Goal: Task Accomplishment & Management: Complete application form

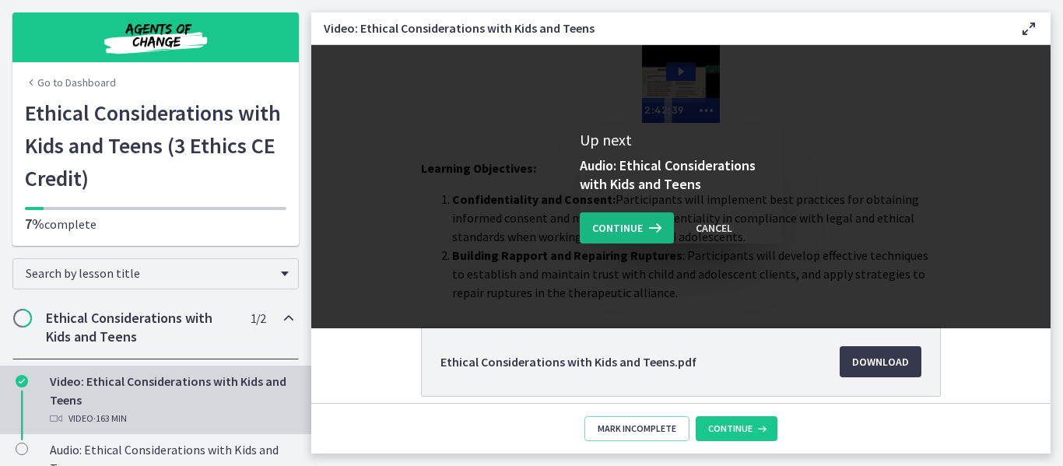
click at [643, 231] on icon at bounding box center [654, 228] width 22 height 19
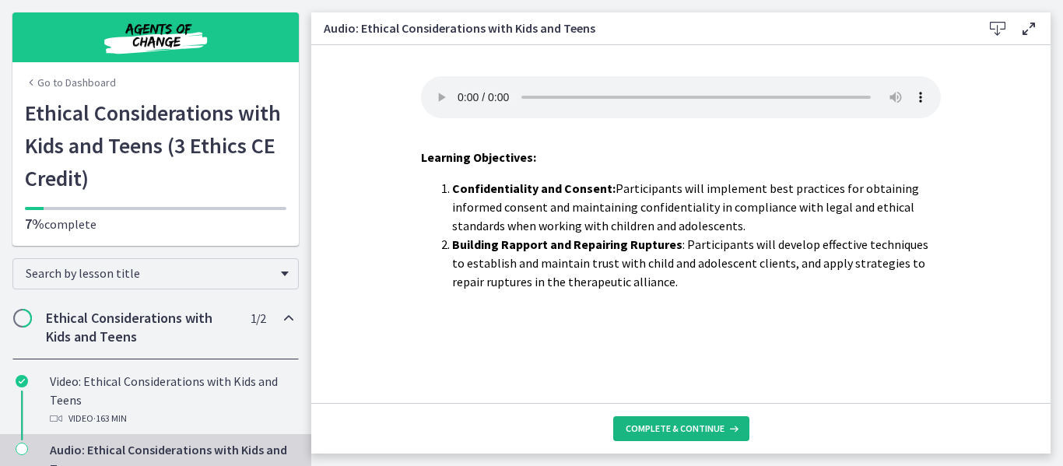
click at [651, 428] on span "Complete & continue" at bounding box center [675, 429] width 99 height 12
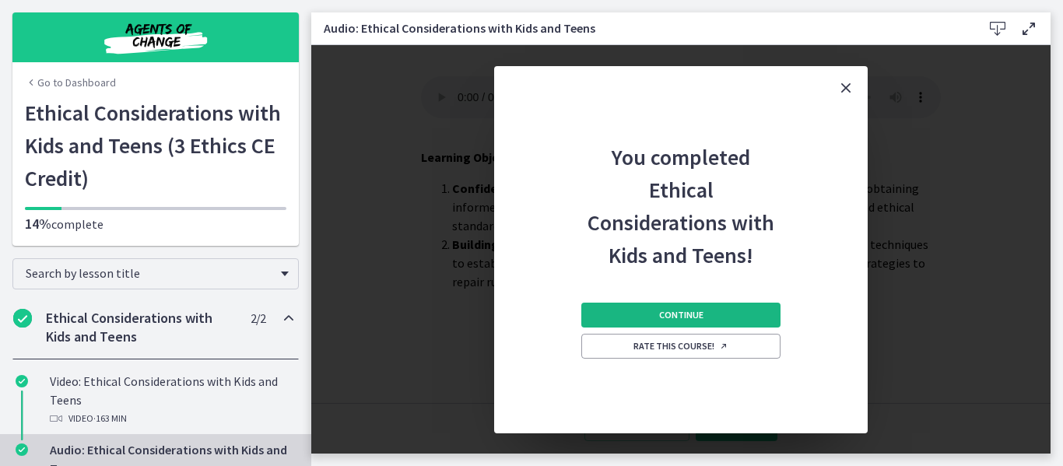
click at [685, 311] on span "Continue" at bounding box center [681, 315] width 44 height 12
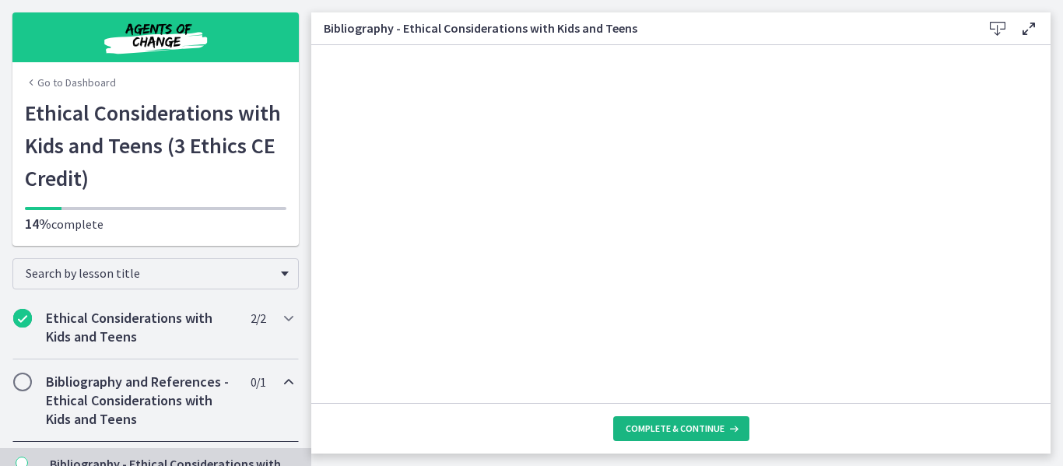
click at [694, 420] on button "Complete & continue" at bounding box center [681, 429] width 136 height 25
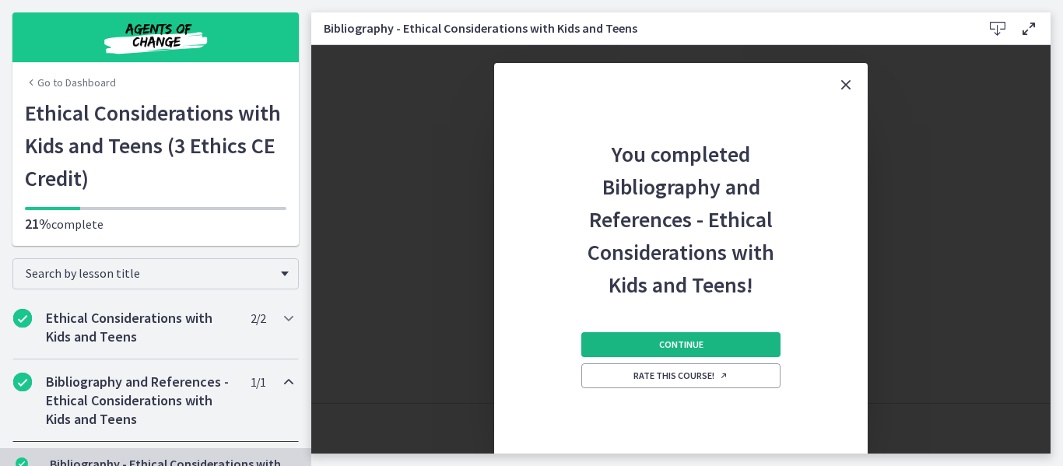
click at [690, 343] on span "Continue" at bounding box center [681, 345] width 44 height 12
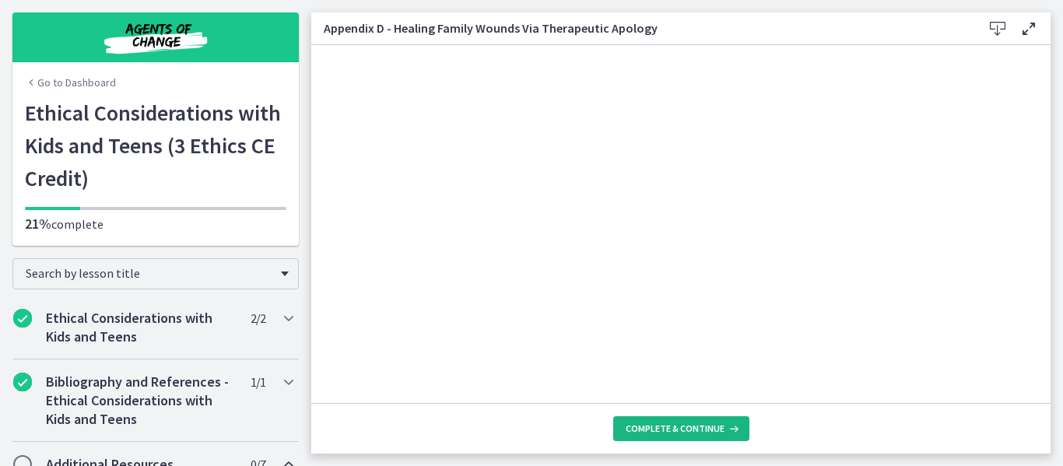
click at [683, 432] on span "Complete & continue" at bounding box center [675, 429] width 99 height 12
click at [705, 432] on span "Complete & continue" at bounding box center [675, 429] width 99 height 12
click at [732, 428] on icon at bounding box center [733, 429] width 16 height 12
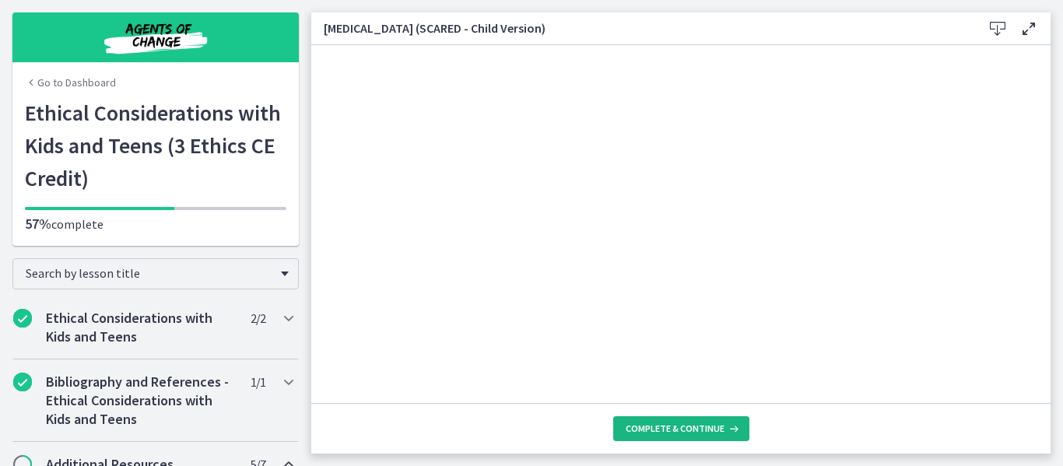
click at [732, 428] on icon at bounding box center [733, 429] width 16 height 12
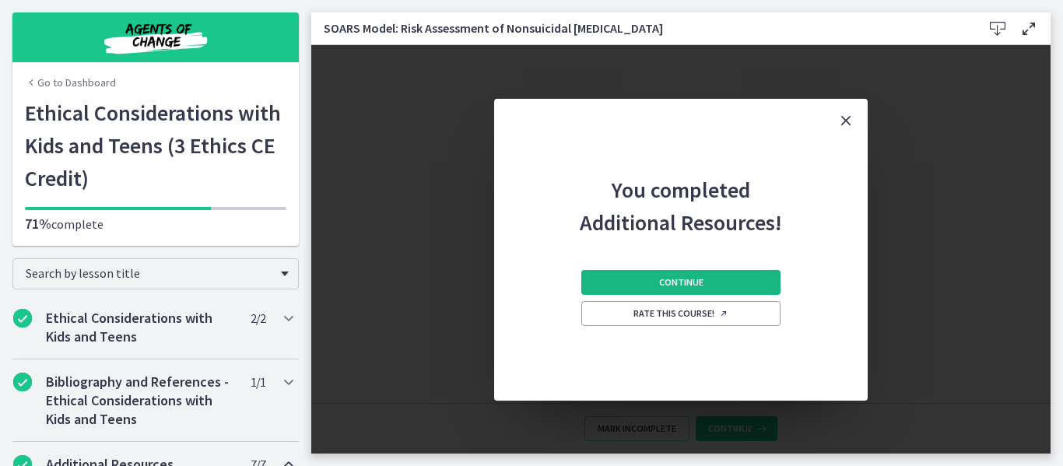
click at [677, 275] on button "Continue" at bounding box center [681, 282] width 199 height 25
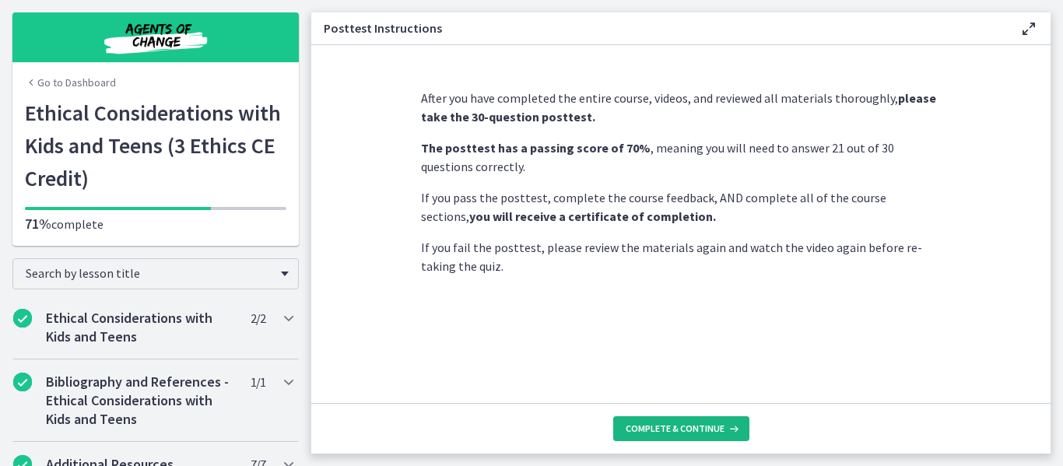
click at [670, 424] on span "Complete & continue" at bounding box center [675, 429] width 99 height 12
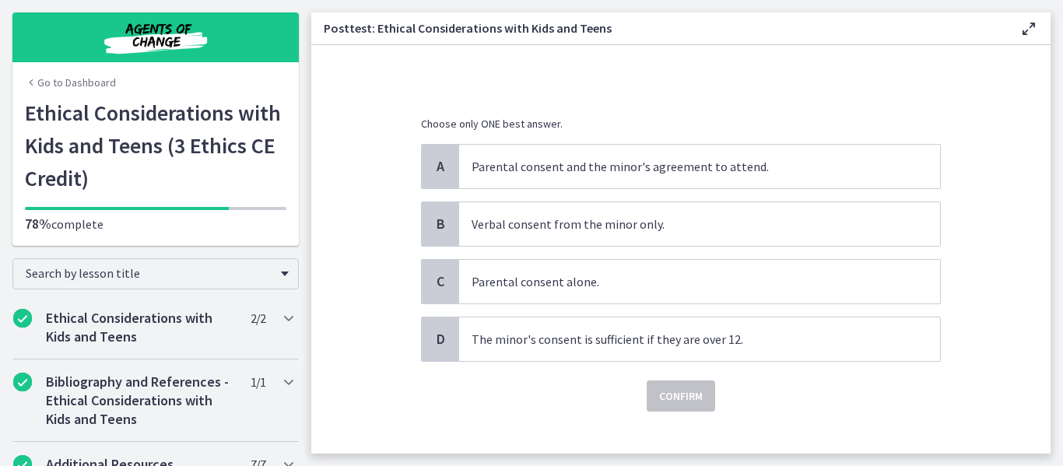
scroll to position [142, 0]
click at [772, 175] on p "Parental consent and the minor's agreement to attend." at bounding box center [684, 167] width 425 height 19
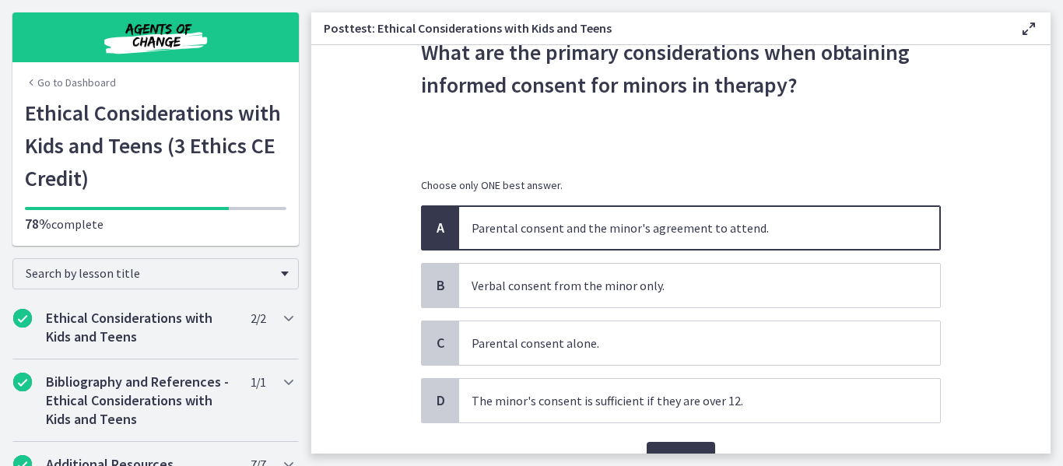
scroll to position [138, 0]
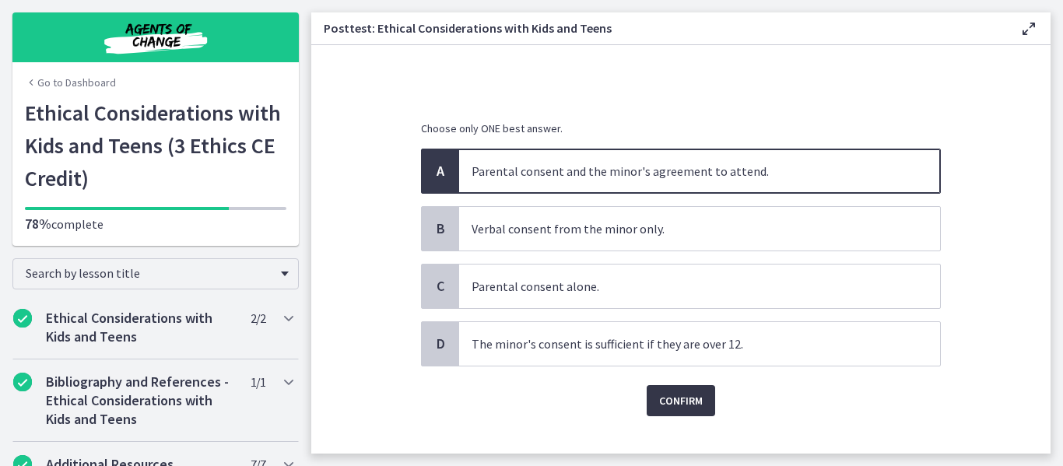
click at [664, 405] on span "Confirm" at bounding box center [681, 401] width 44 height 19
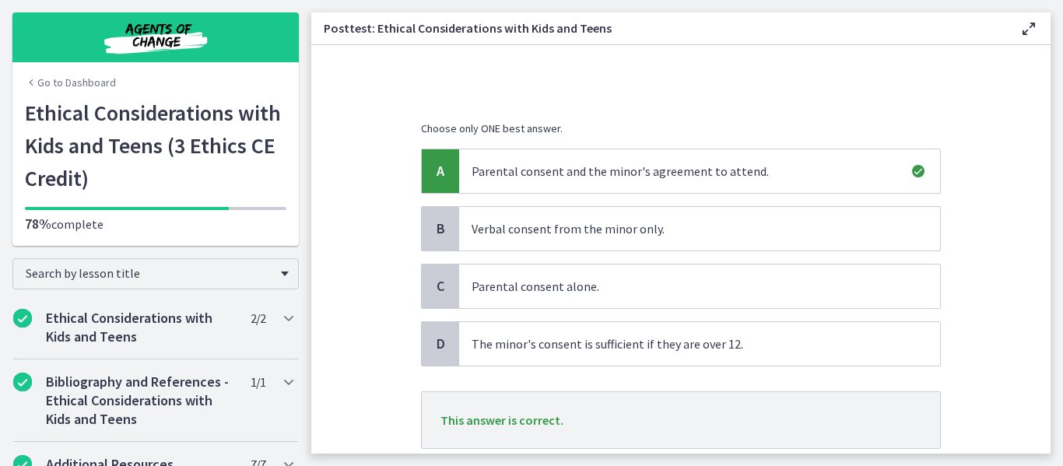
scroll to position [245, 0]
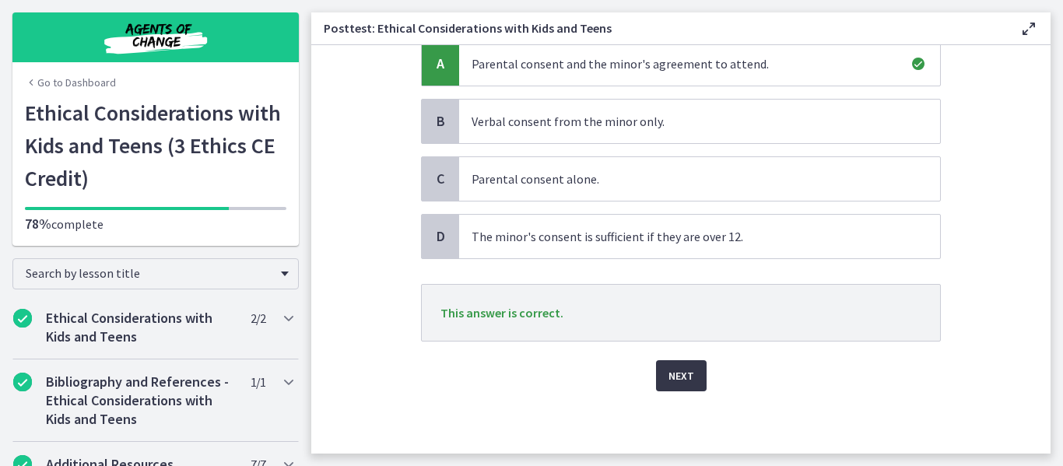
click at [679, 381] on span "Next" at bounding box center [682, 376] width 26 height 19
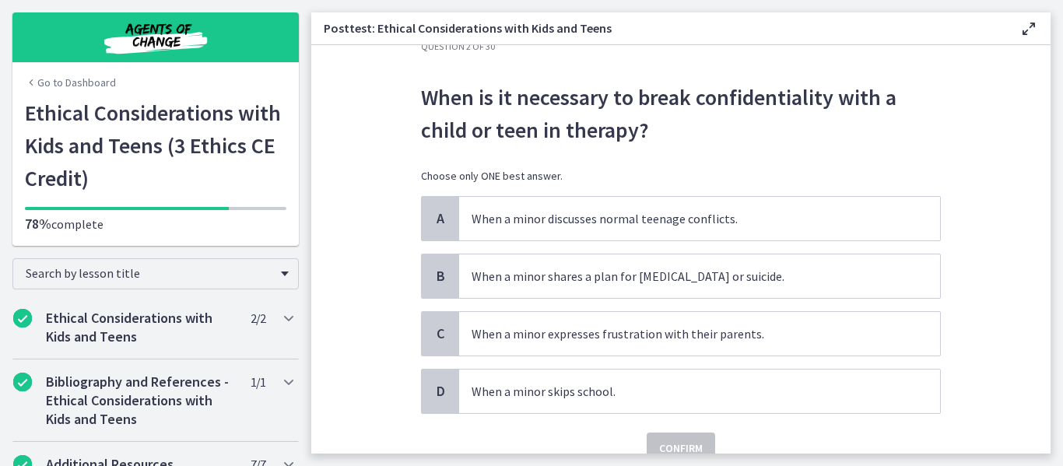
scroll to position [50, 0]
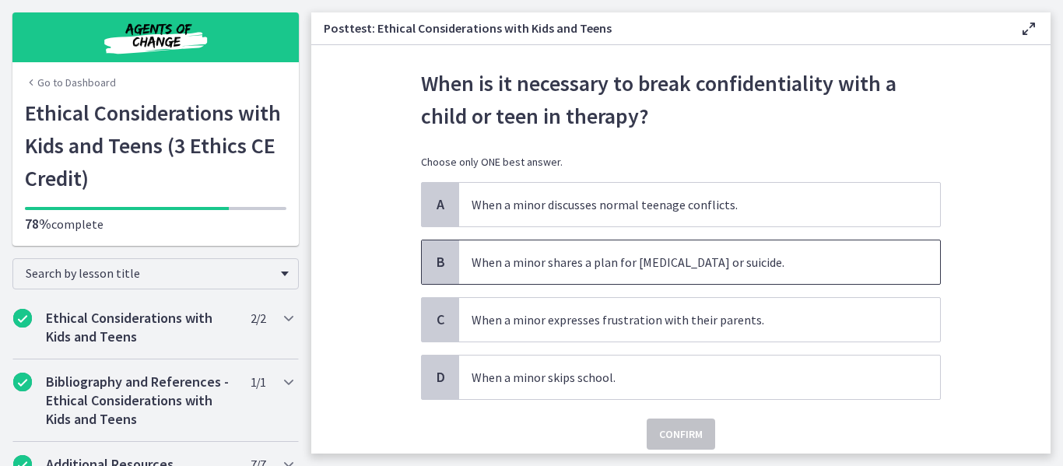
click at [628, 277] on span "When a minor shares a plan for [MEDICAL_DATA] or suicide." at bounding box center [699, 263] width 481 height 44
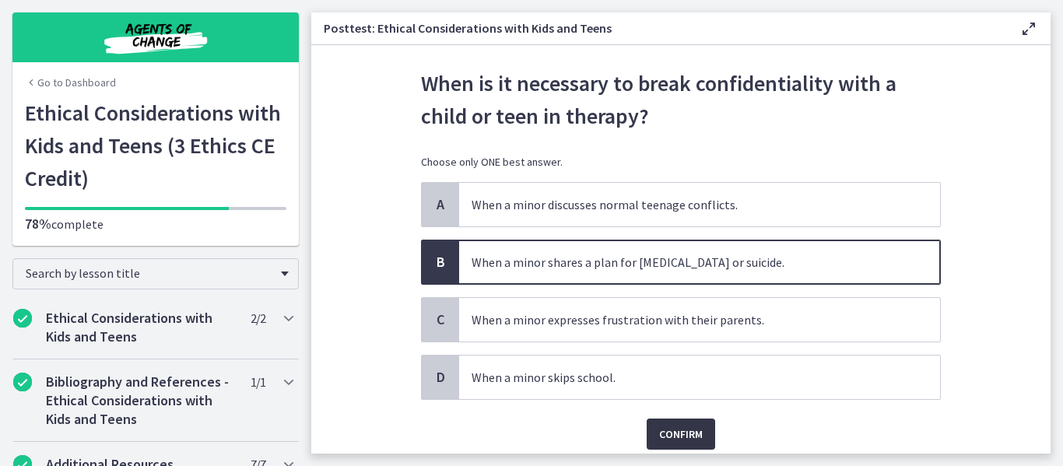
click at [671, 445] on button "Confirm" at bounding box center [681, 434] width 69 height 31
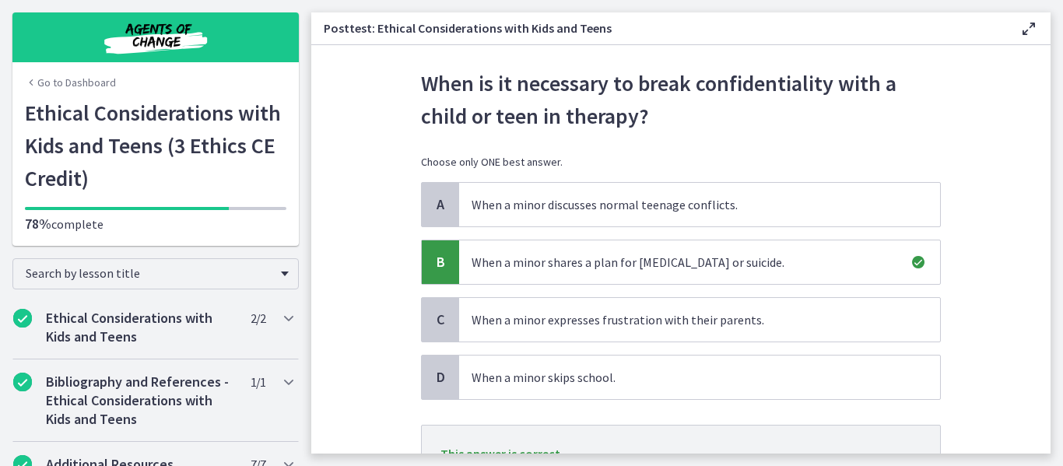
scroll to position [191, 0]
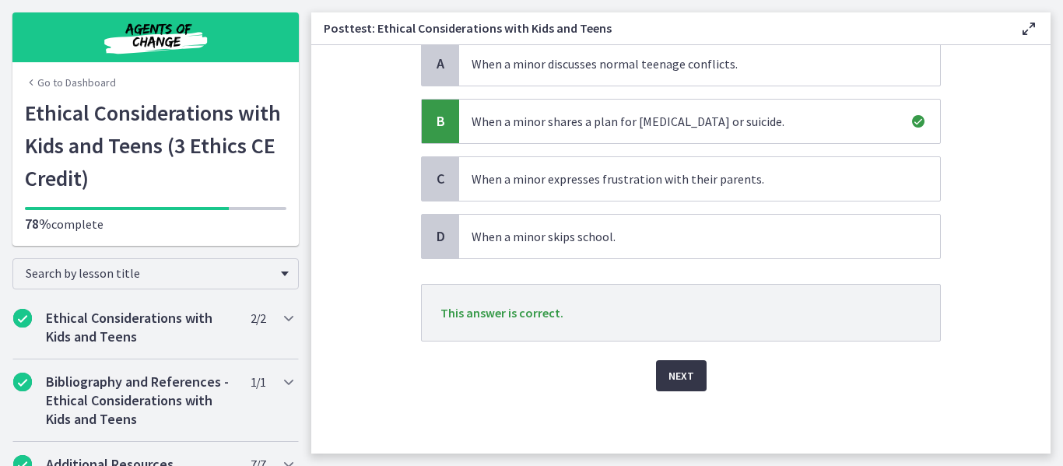
click at [688, 380] on button "Next" at bounding box center [681, 375] width 51 height 31
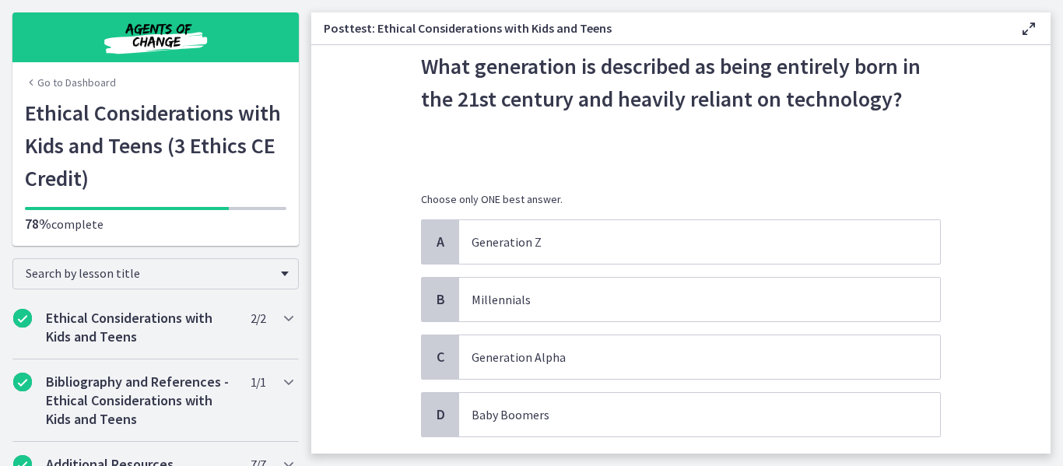
scroll to position [75, 0]
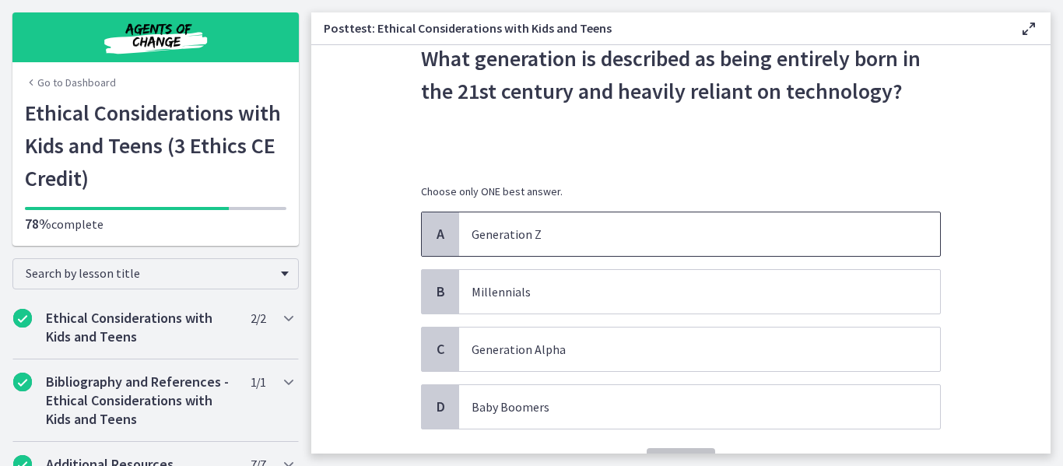
click at [642, 232] on p "Generation Z" at bounding box center [684, 234] width 425 height 19
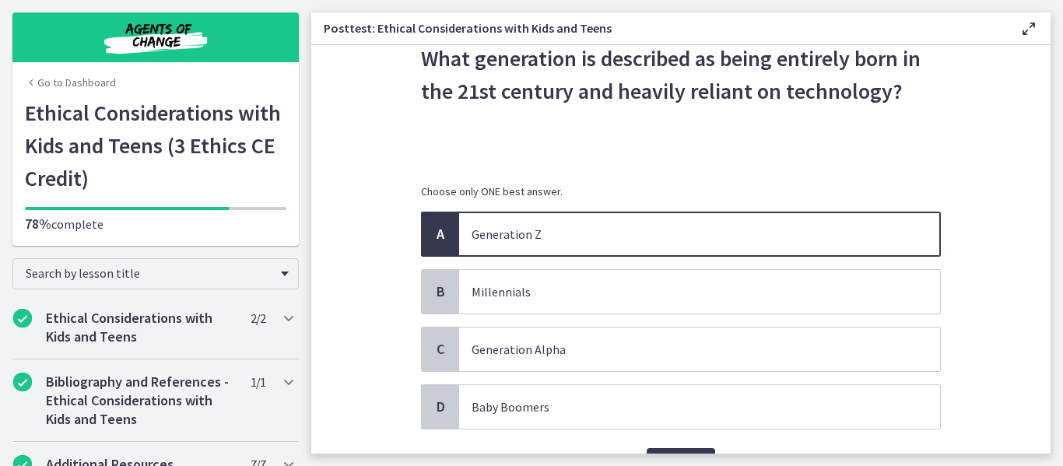
scroll to position [163, 0]
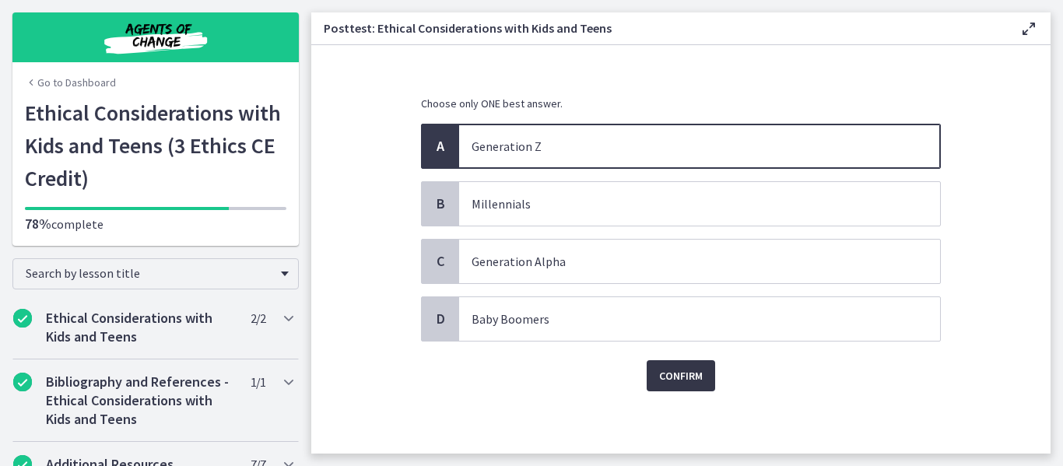
click at [671, 374] on span "Confirm" at bounding box center [681, 376] width 44 height 19
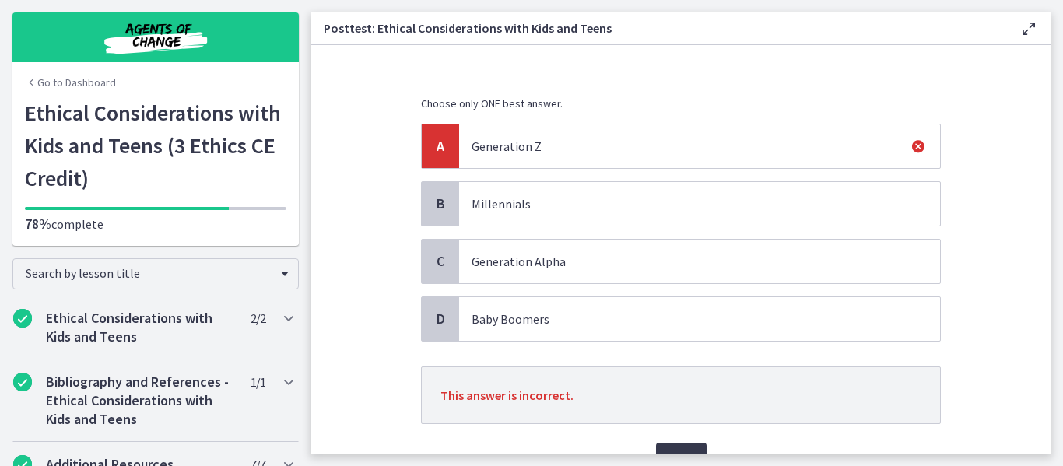
scroll to position [215, 0]
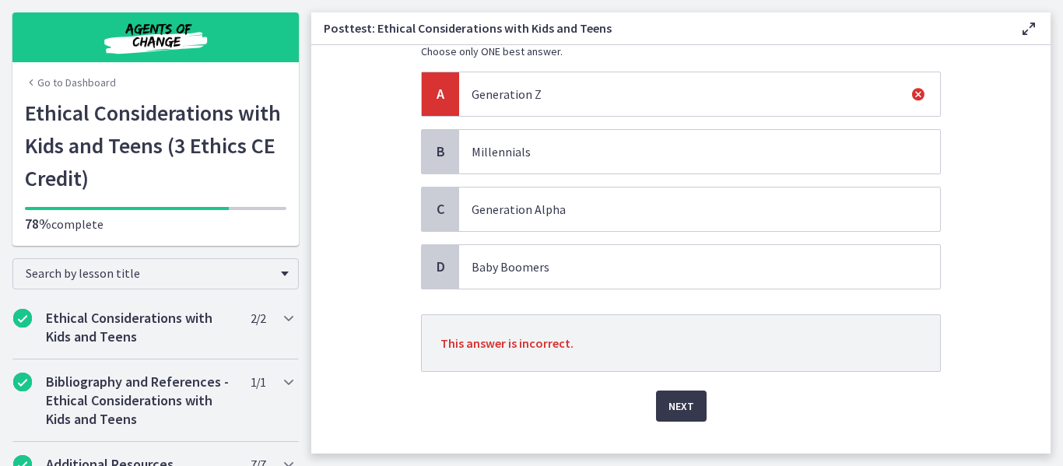
click at [675, 165] on span "Millennials" at bounding box center [699, 152] width 481 height 44
click at [912, 92] on icon at bounding box center [918, 94] width 19 height 19
click at [670, 407] on span "Next" at bounding box center [682, 406] width 26 height 19
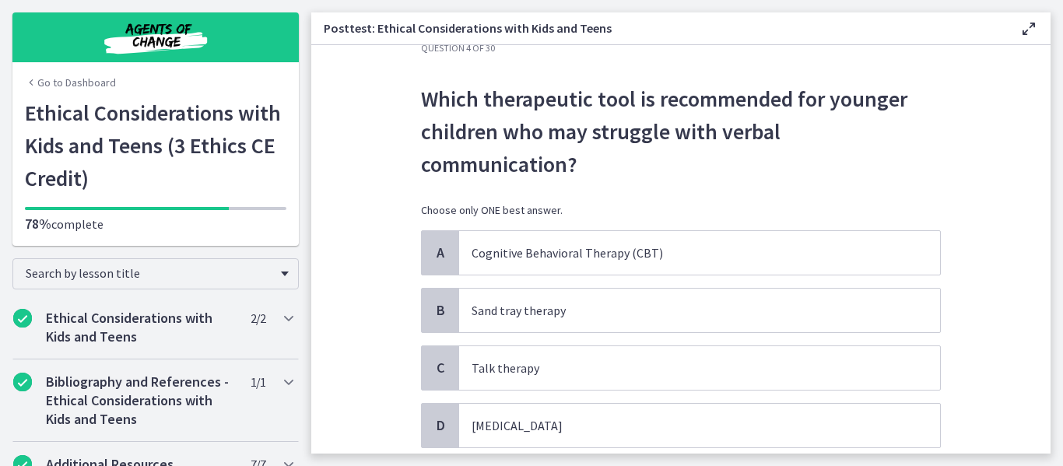
scroll to position [44, 0]
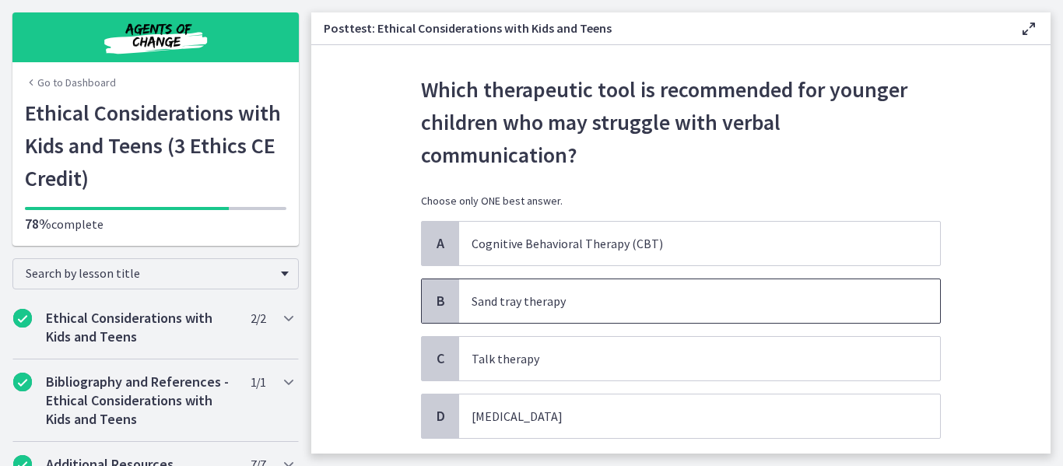
click at [652, 292] on p "Sand tray therapy" at bounding box center [684, 301] width 425 height 19
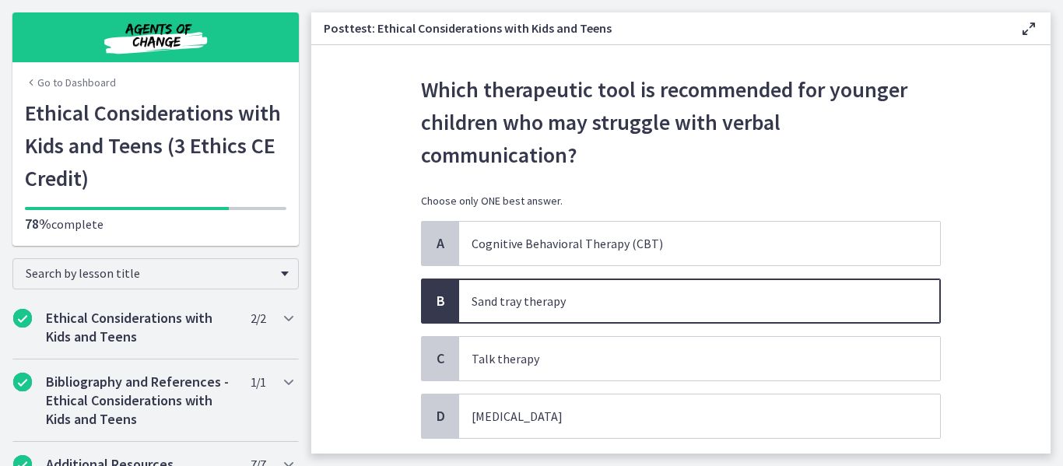
click at [698, 458] on button "Confirm" at bounding box center [681, 473] width 69 height 31
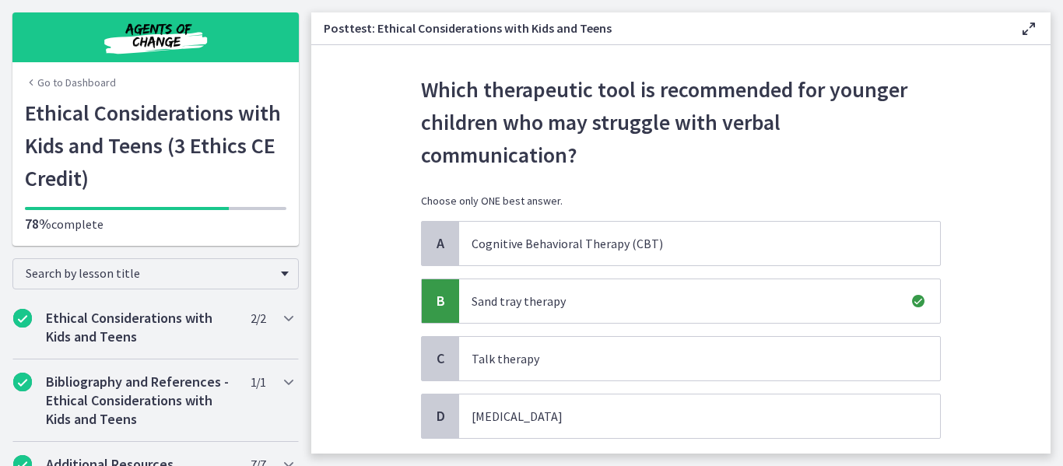
scroll to position [191, 0]
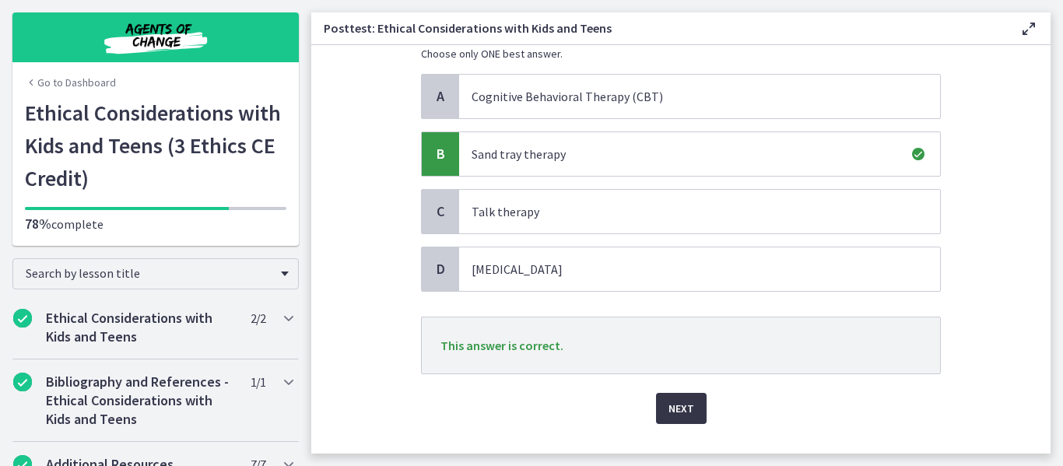
click at [671, 399] on span "Next" at bounding box center [682, 408] width 26 height 19
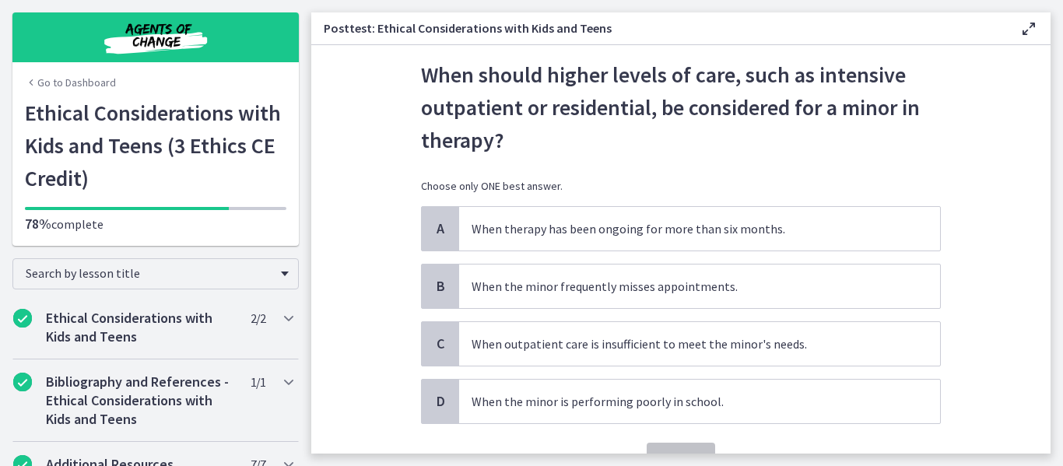
scroll to position [125, 0]
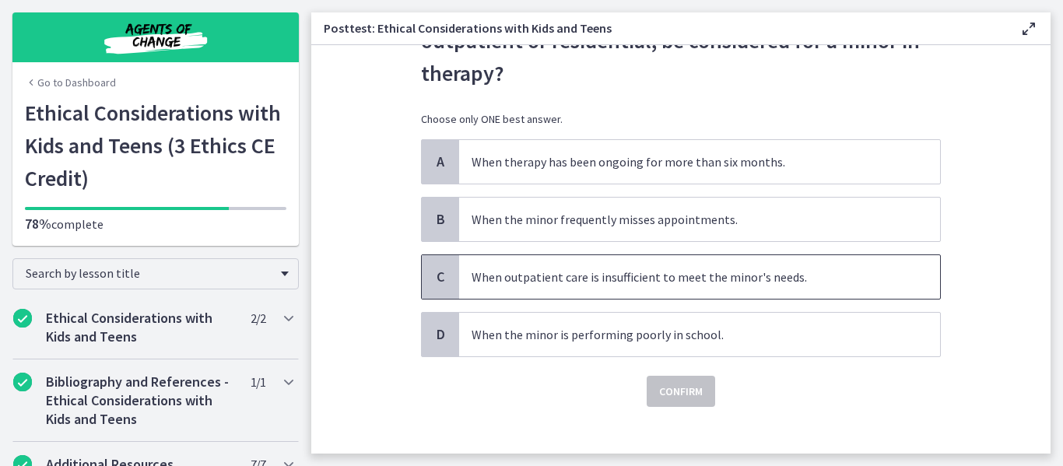
click at [635, 289] on span "When outpatient care is insufficient to meet the minor's needs." at bounding box center [699, 277] width 481 height 44
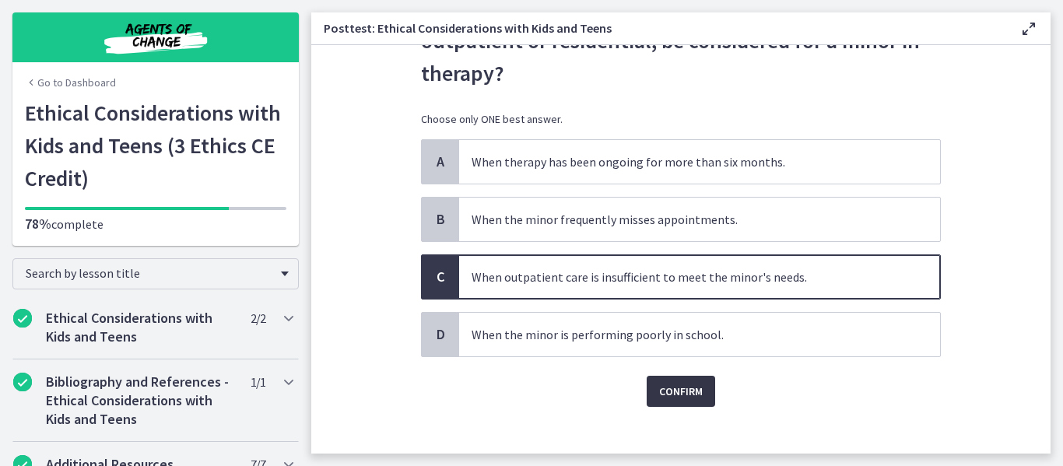
click at [664, 386] on span "Confirm" at bounding box center [681, 391] width 44 height 19
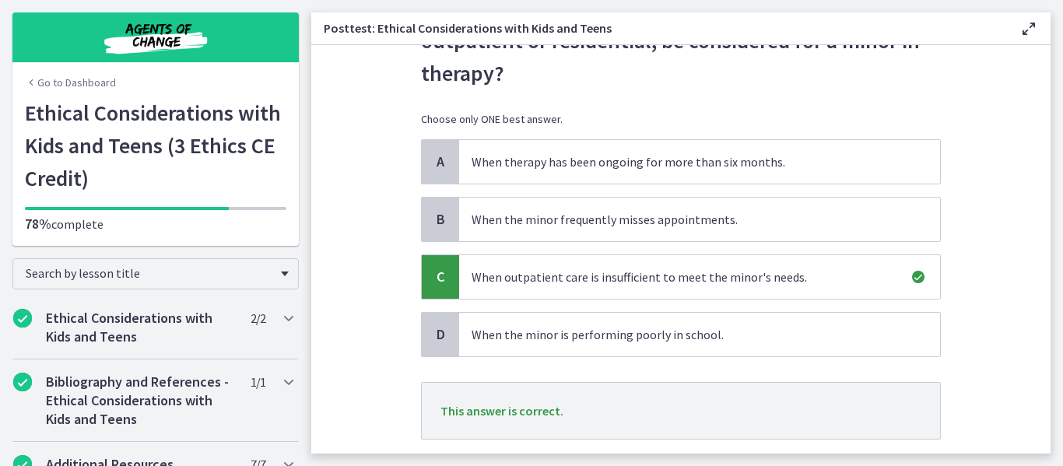
scroll to position [223, 0]
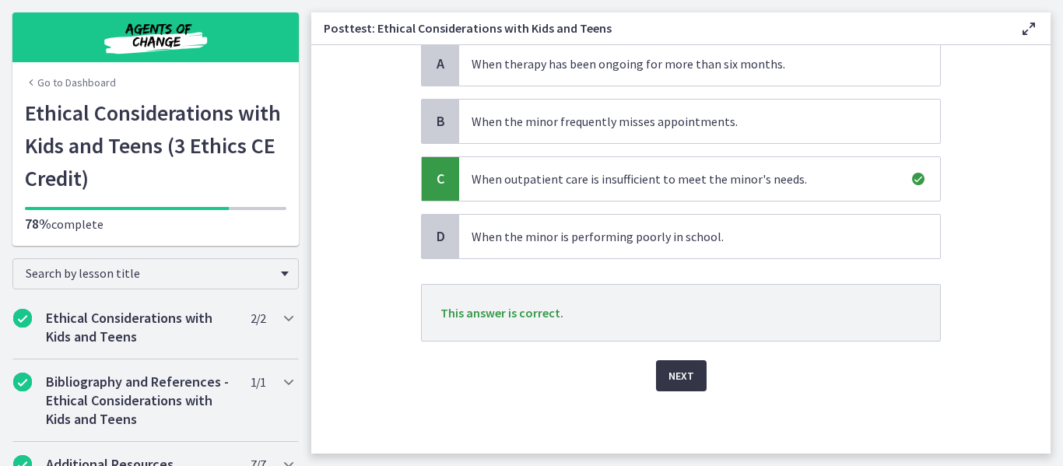
click at [676, 367] on span "Next" at bounding box center [682, 376] width 26 height 19
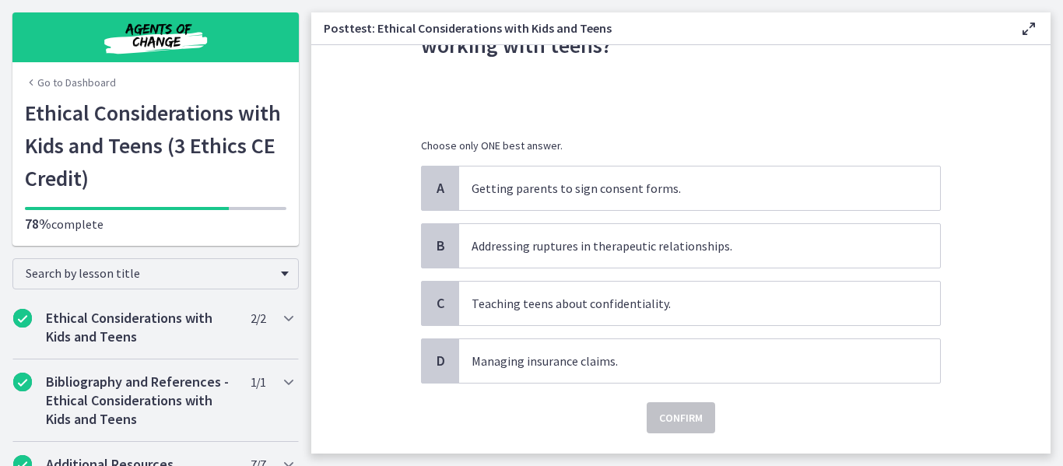
scroll to position [128, 0]
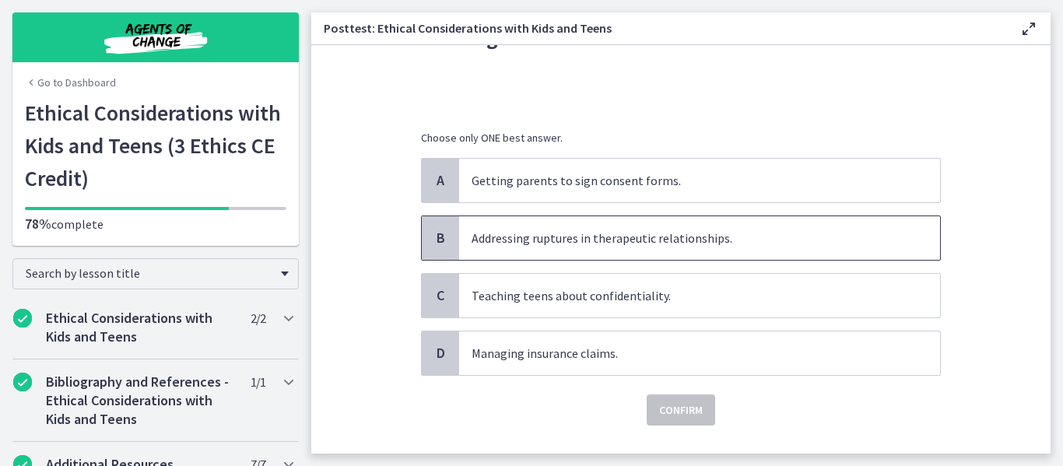
click at [617, 248] on span "Addressing ruptures in therapeutic relationships." at bounding box center [699, 238] width 481 height 44
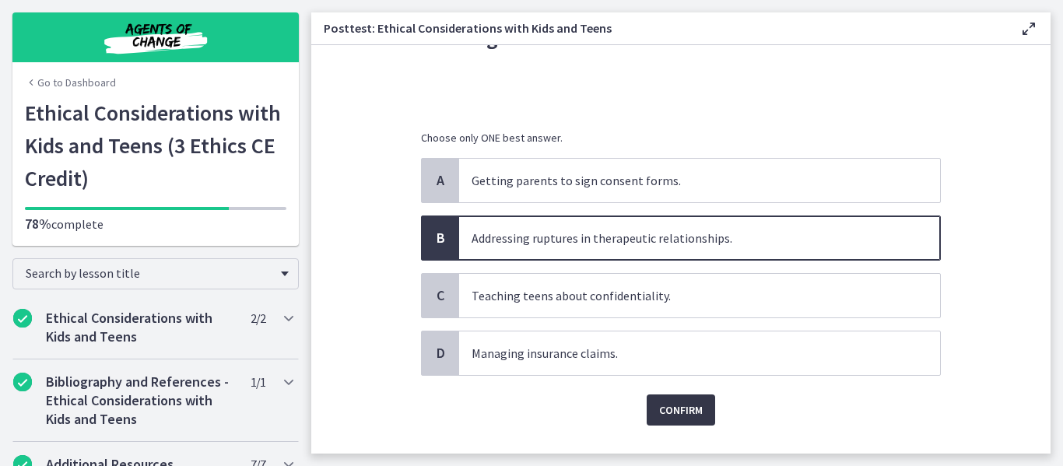
click at [665, 413] on span "Confirm" at bounding box center [681, 410] width 44 height 19
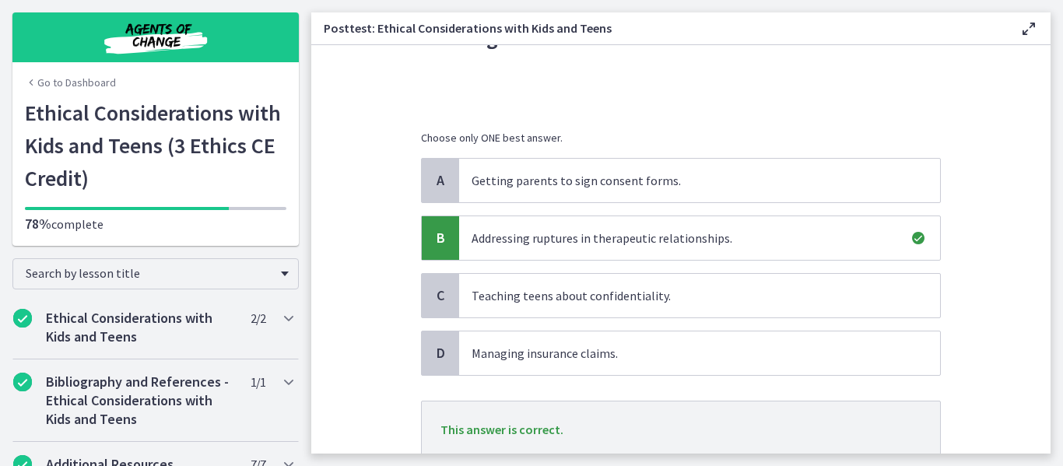
scroll to position [219, 0]
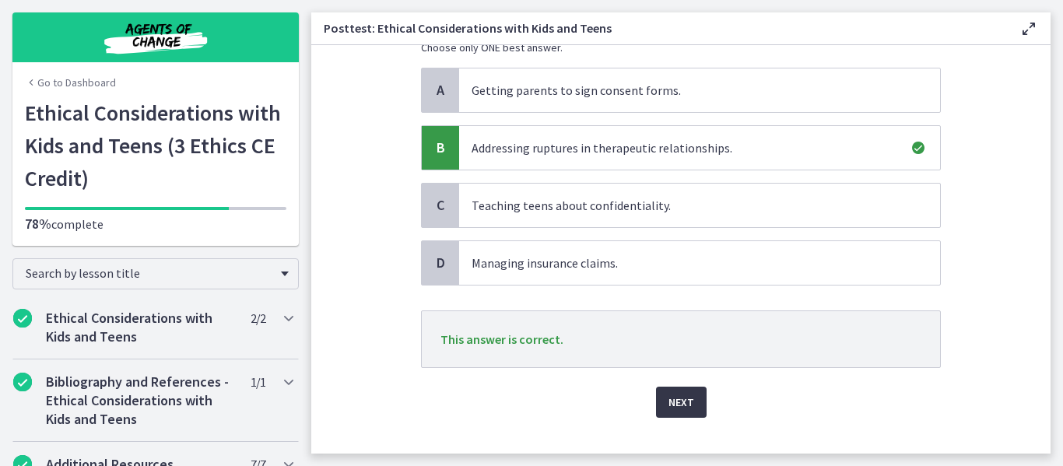
click at [670, 403] on span "Next" at bounding box center [682, 402] width 26 height 19
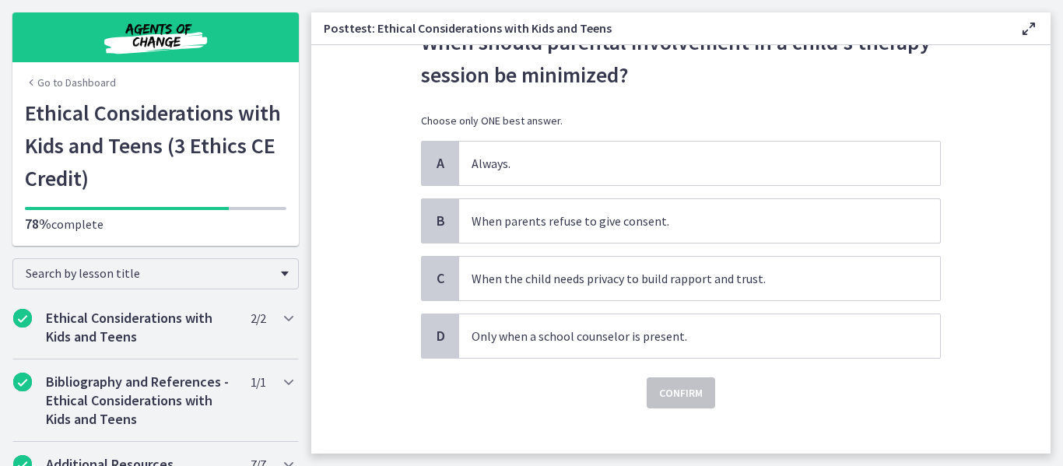
scroll to position [108, 0]
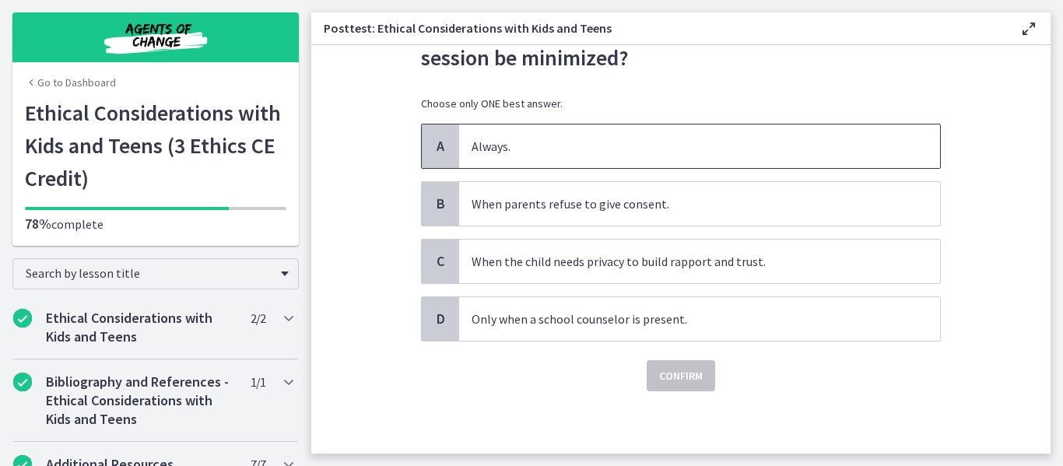
click at [734, 156] on span "Always." at bounding box center [699, 147] width 481 height 44
click at [668, 376] on span "Confirm" at bounding box center [681, 376] width 44 height 19
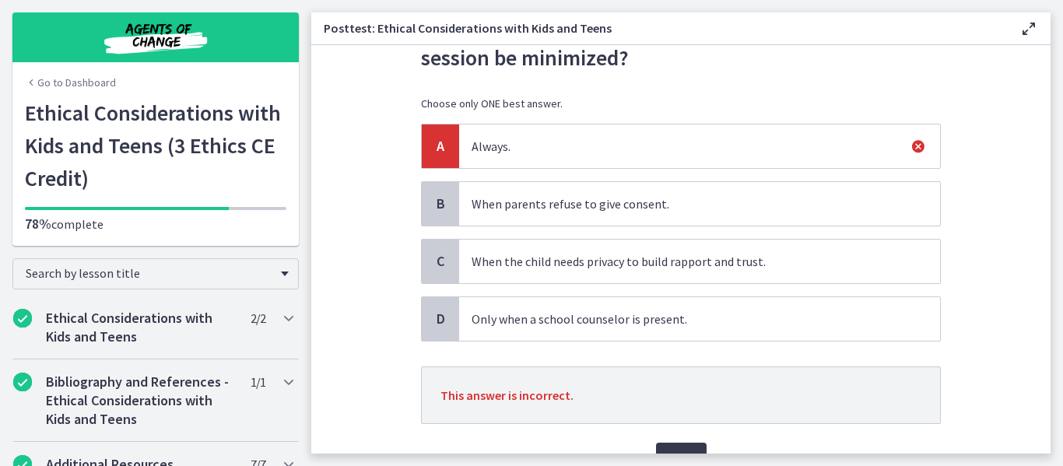
scroll to position [191, 0]
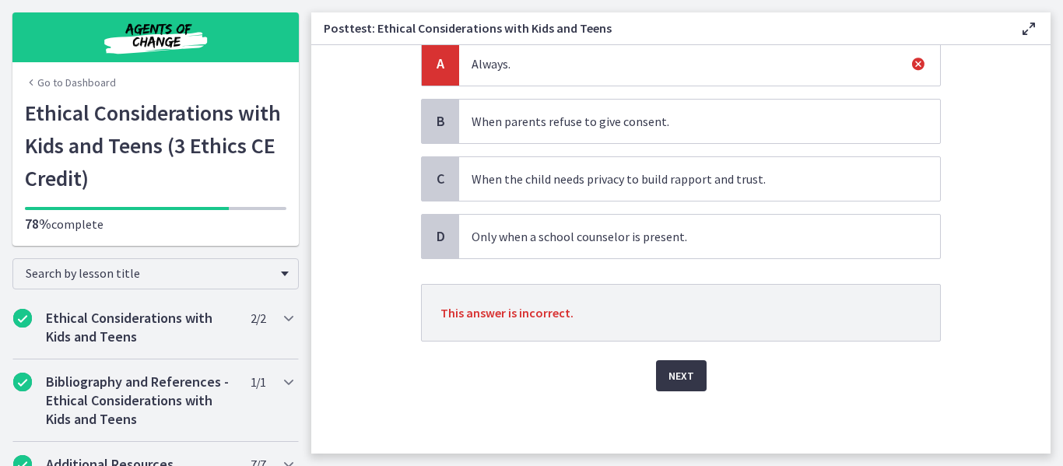
click at [677, 360] on button "Next" at bounding box center [681, 375] width 51 height 31
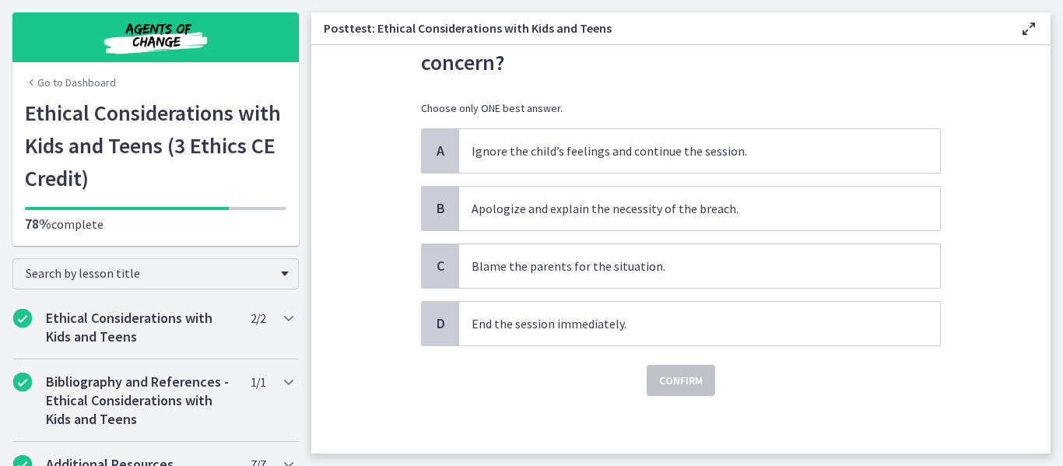
scroll to position [139, 0]
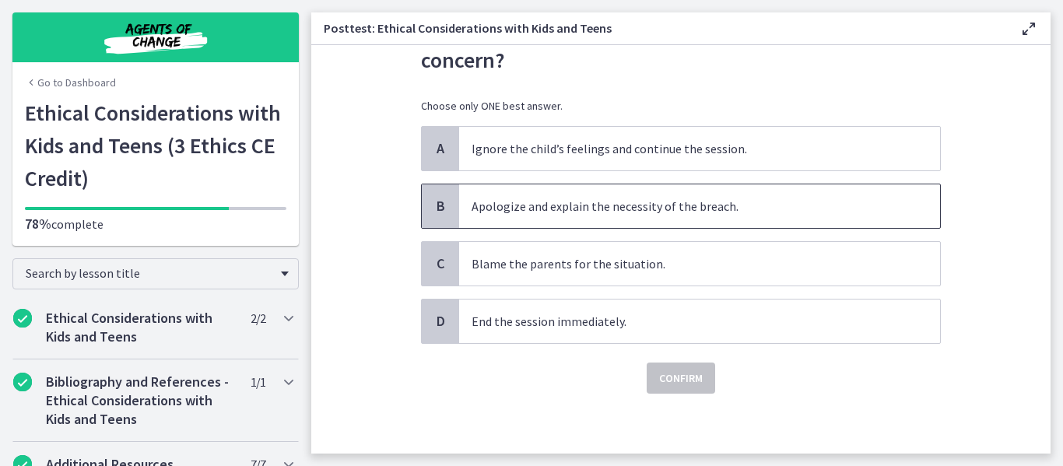
click at [692, 217] on span "Apologize and explain the necessity of the breach." at bounding box center [699, 207] width 481 height 44
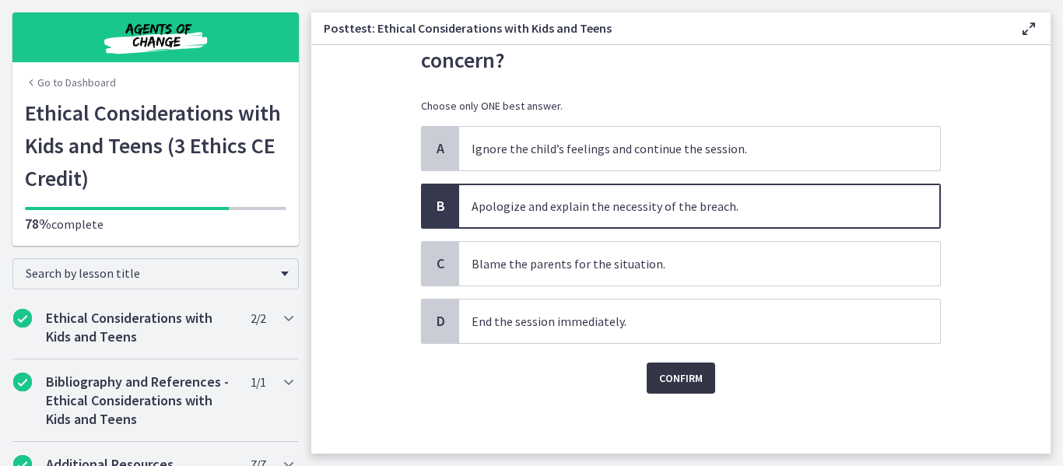
click at [665, 382] on span "Confirm" at bounding box center [681, 378] width 44 height 19
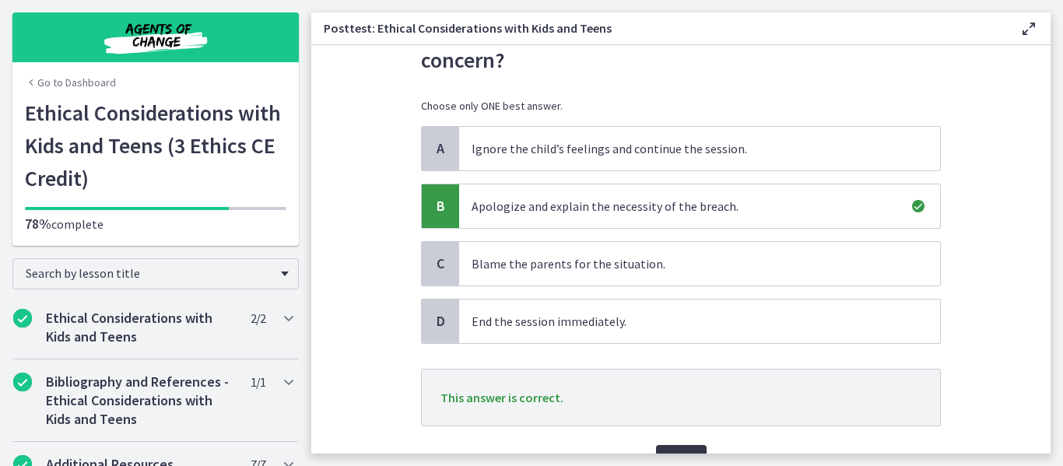
click at [679, 448] on button "Next" at bounding box center [681, 460] width 51 height 31
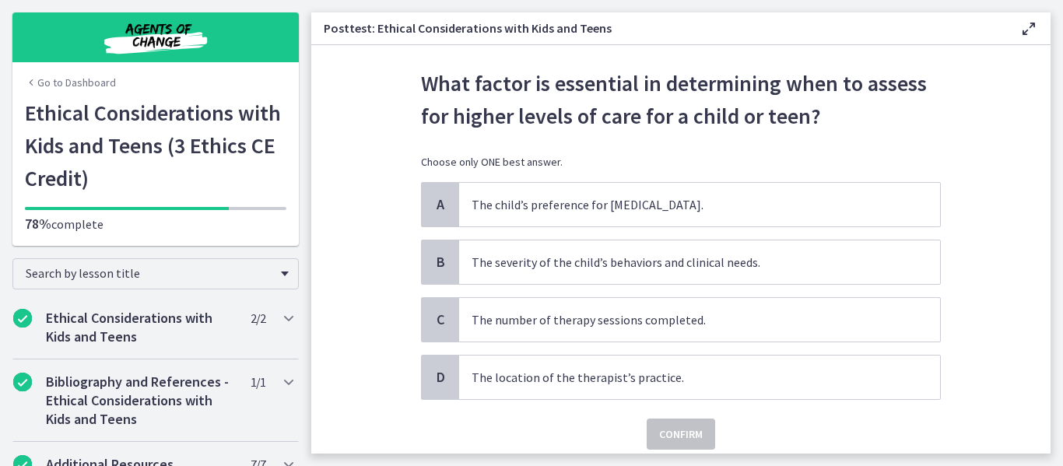
scroll to position [58, 0]
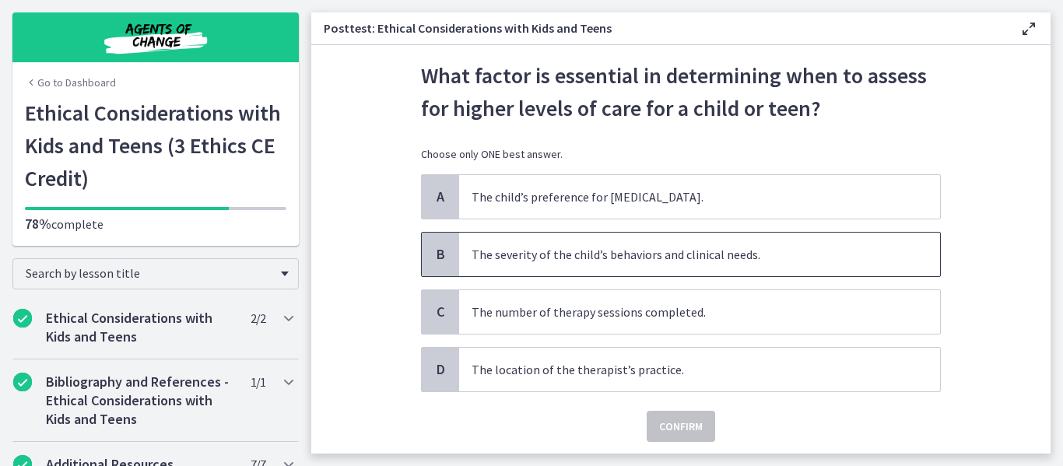
click at [722, 249] on p "The severity of the child’s behaviors and clinical needs." at bounding box center [684, 254] width 425 height 19
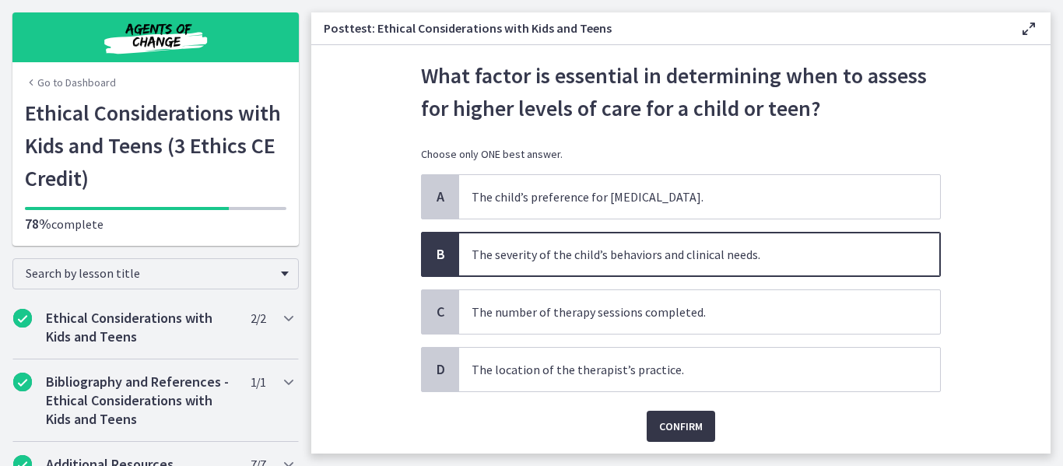
click at [670, 417] on span "Confirm" at bounding box center [681, 426] width 44 height 19
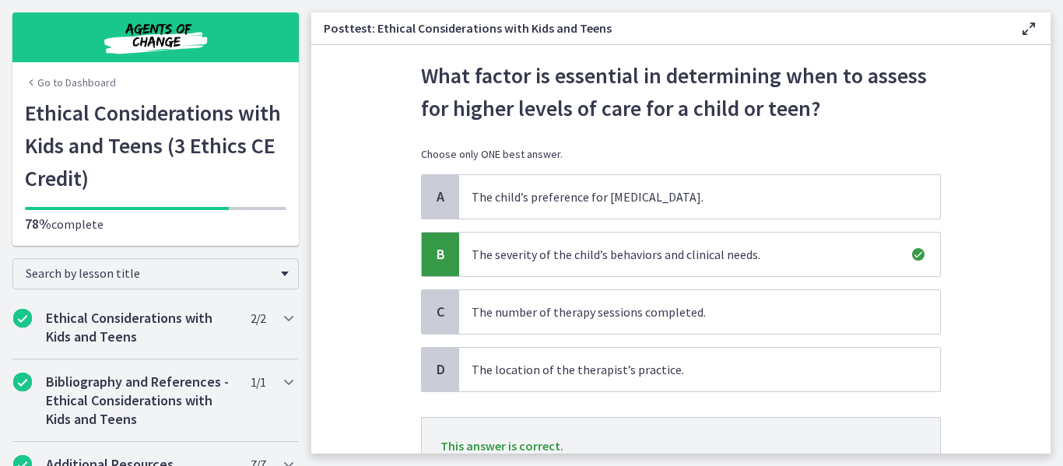
scroll to position [138, 0]
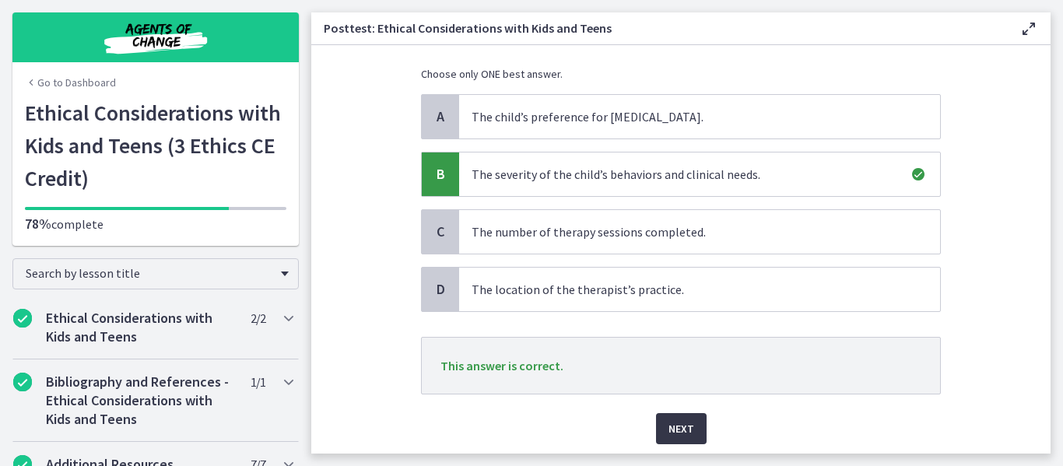
click at [671, 439] on button "Next" at bounding box center [681, 428] width 51 height 31
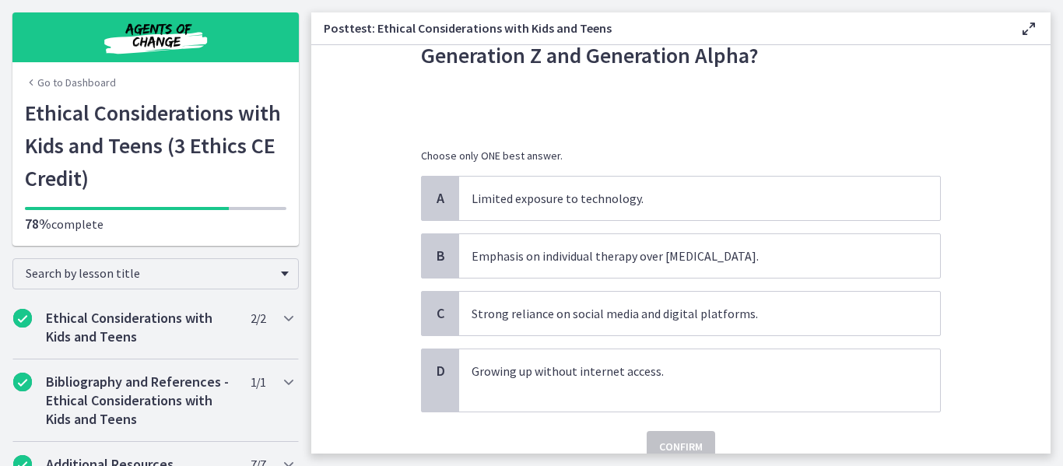
scroll to position [137, 0]
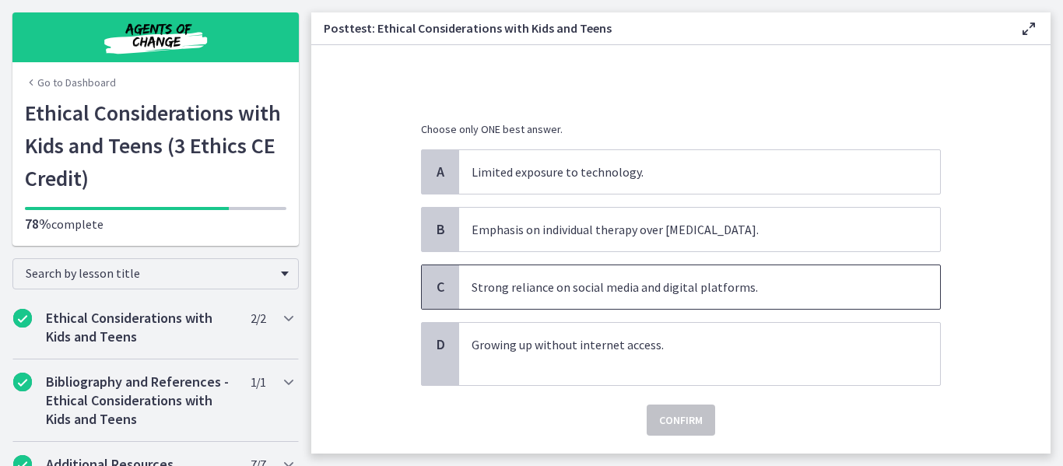
click at [673, 300] on span "Strong reliance on social media and digital platforms." at bounding box center [699, 287] width 481 height 44
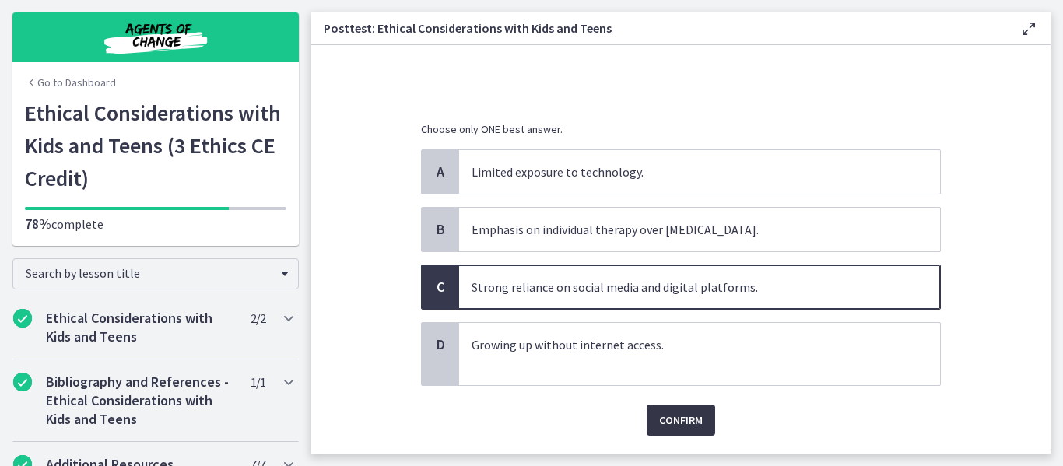
click at [682, 426] on span "Confirm" at bounding box center [681, 420] width 44 height 19
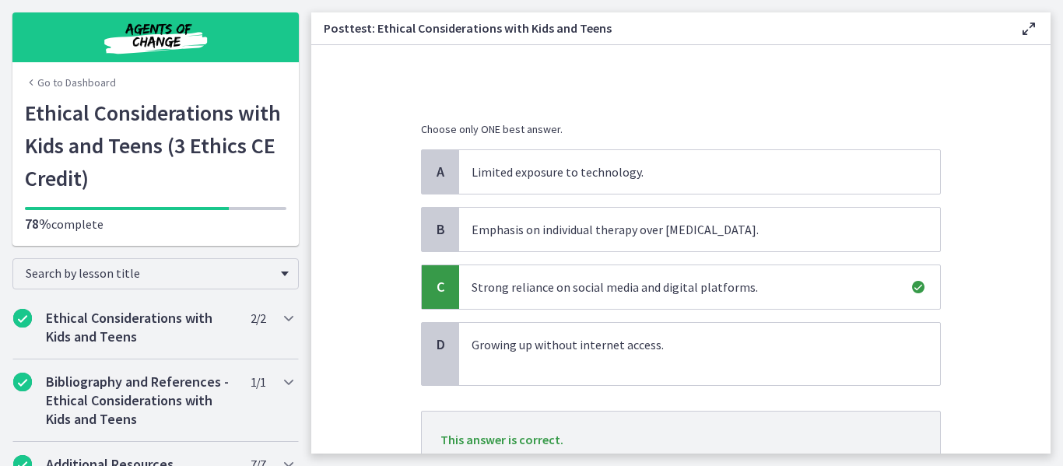
scroll to position [264, 0]
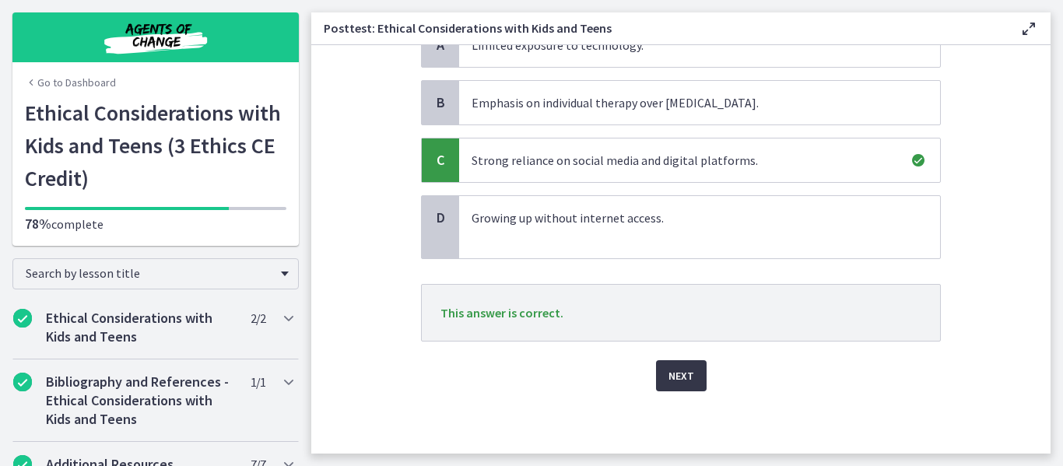
click at [669, 386] on button "Next" at bounding box center [681, 375] width 51 height 31
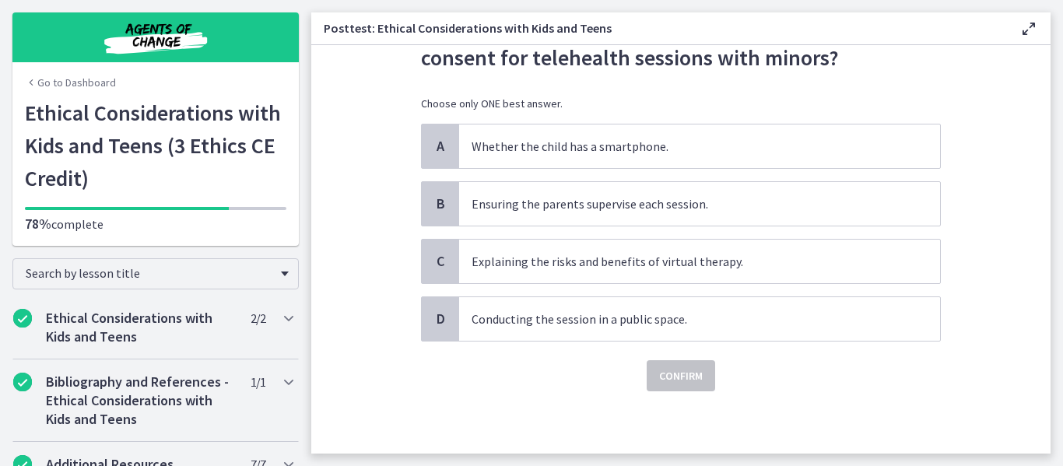
scroll to position [0, 0]
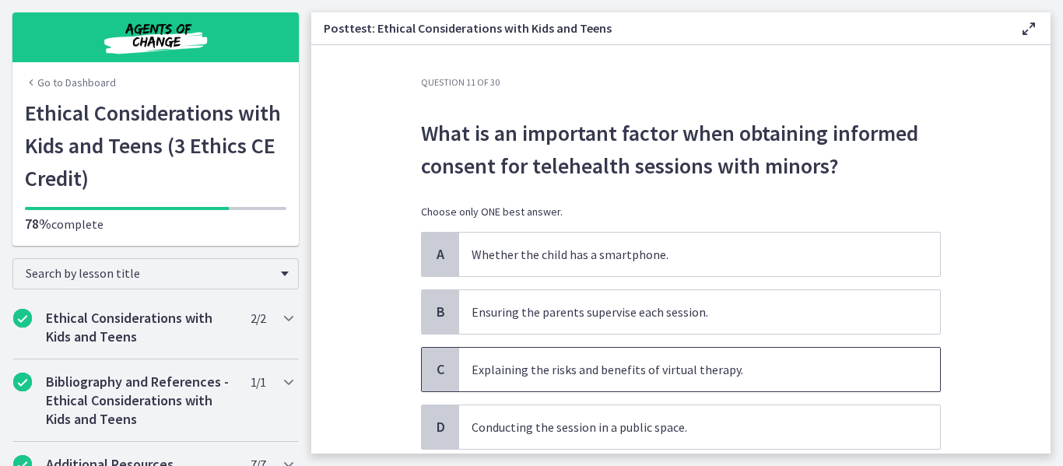
click at [716, 384] on span "Explaining the risks and benefits of virtual therapy." at bounding box center [699, 370] width 481 height 44
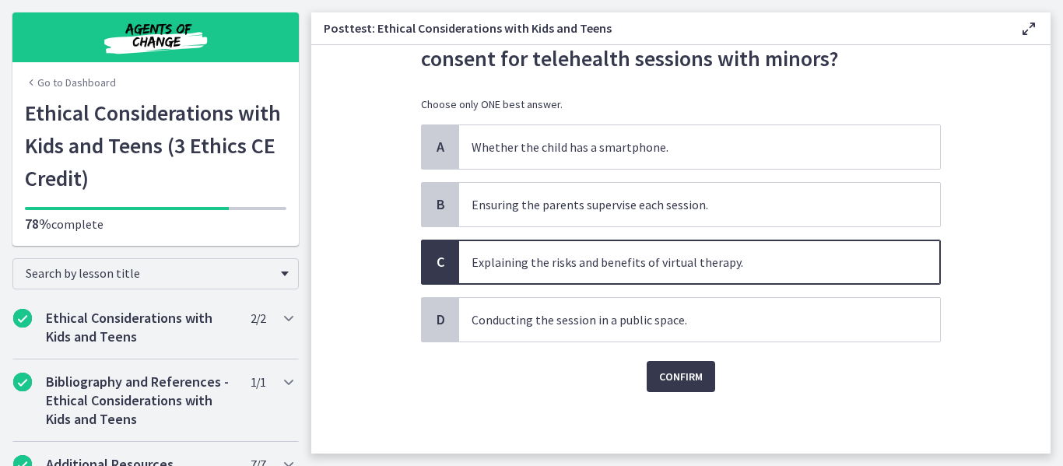
scroll to position [108, 0]
click at [679, 358] on div "Confirm" at bounding box center [681, 367] width 520 height 50
click at [679, 370] on span "Confirm" at bounding box center [681, 376] width 44 height 19
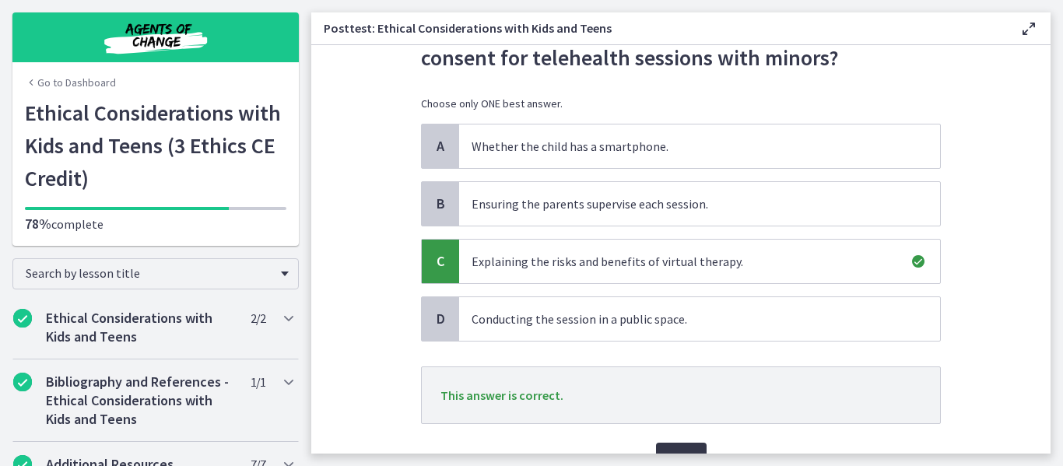
click at [676, 447] on button "Next" at bounding box center [681, 458] width 51 height 31
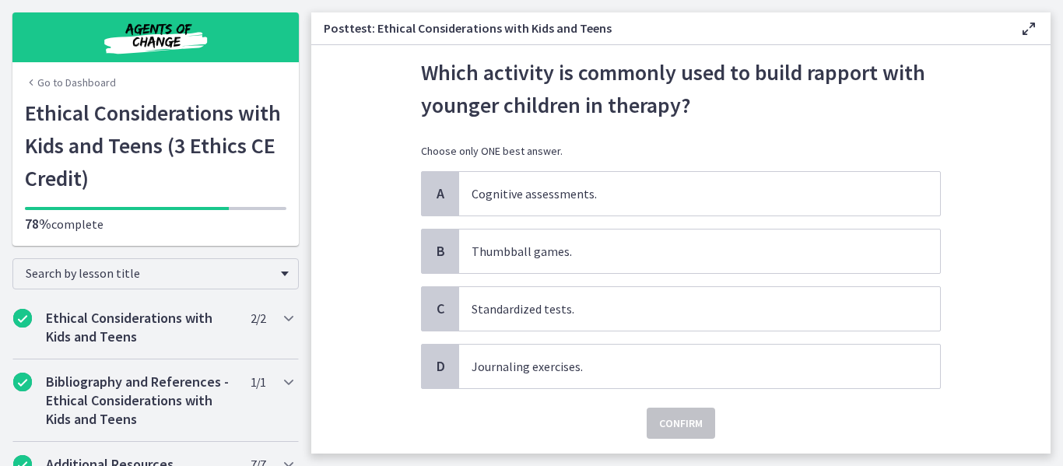
scroll to position [71, 0]
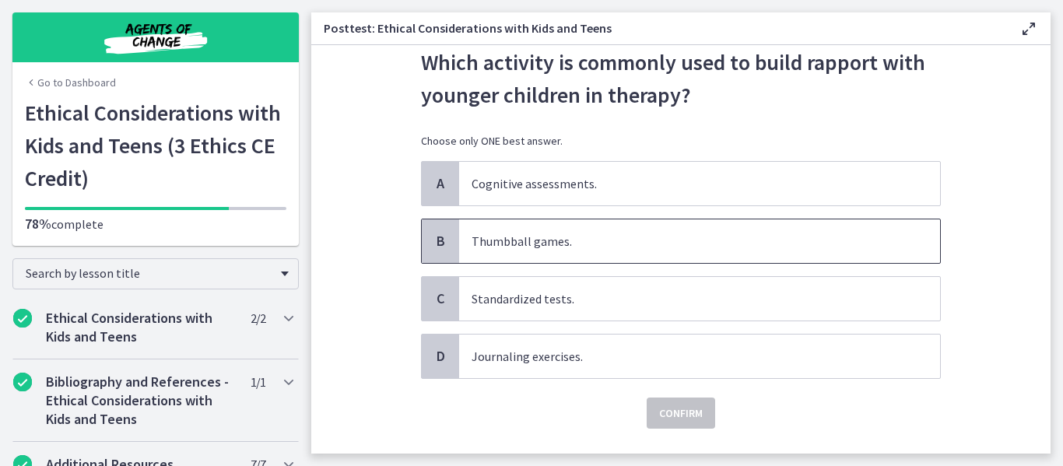
click at [645, 262] on span "Thumbball games." at bounding box center [699, 242] width 481 height 44
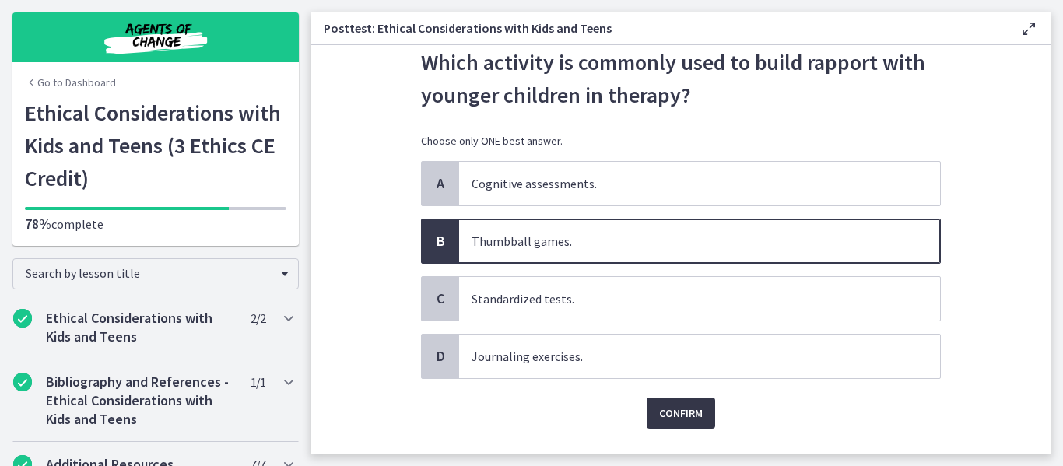
click at [669, 410] on span "Confirm" at bounding box center [681, 413] width 44 height 19
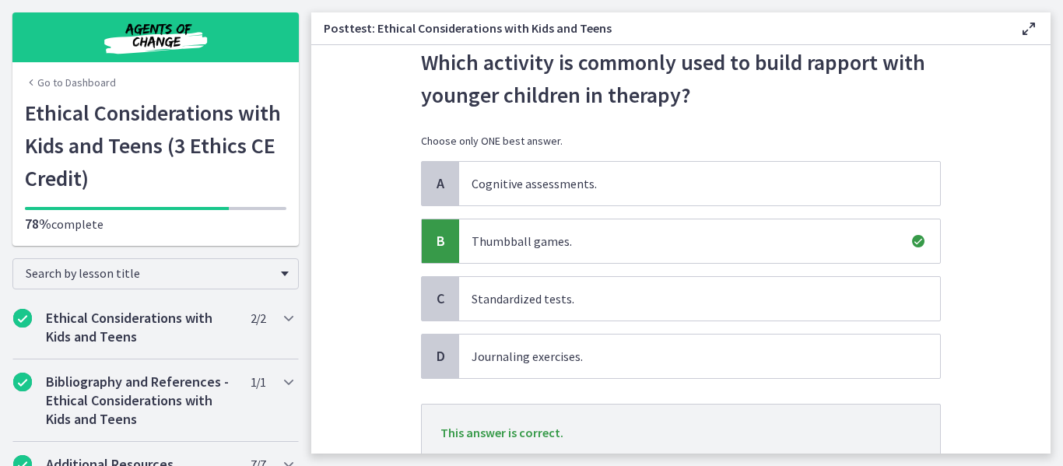
scroll to position [143, 0]
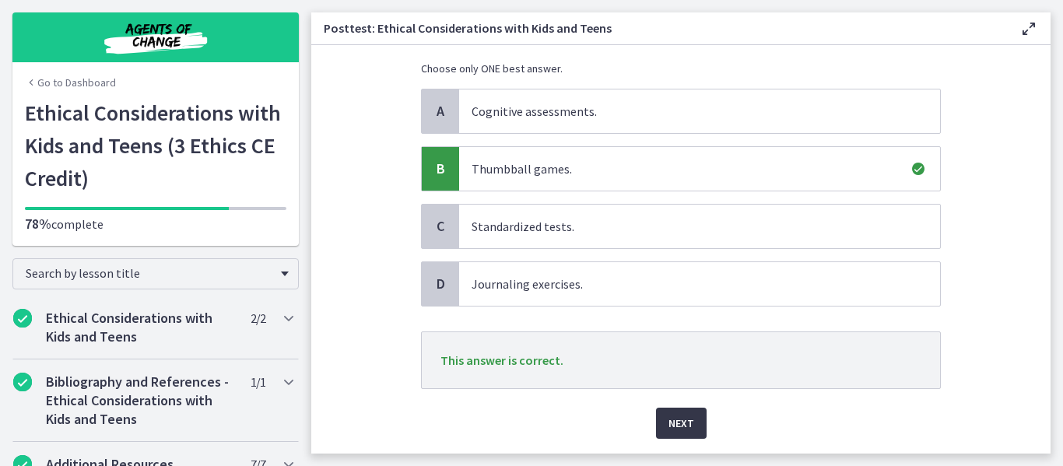
click at [684, 427] on span "Next" at bounding box center [682, 423] width 26 height 19
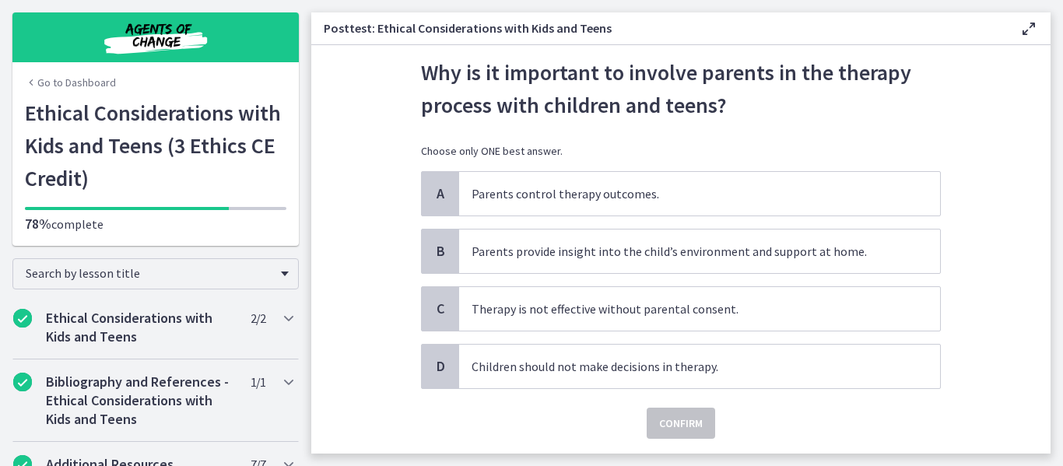
scroll to position [65, 0]
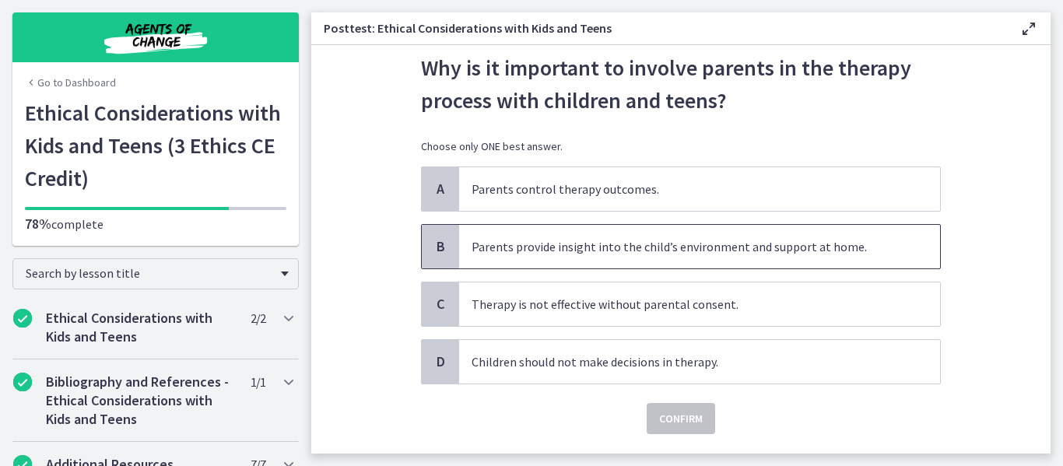
click at [663, 262] on span "Parents provide insight into the child’s environment and support at home." at bounding box center [699, 247] width 481 height 44
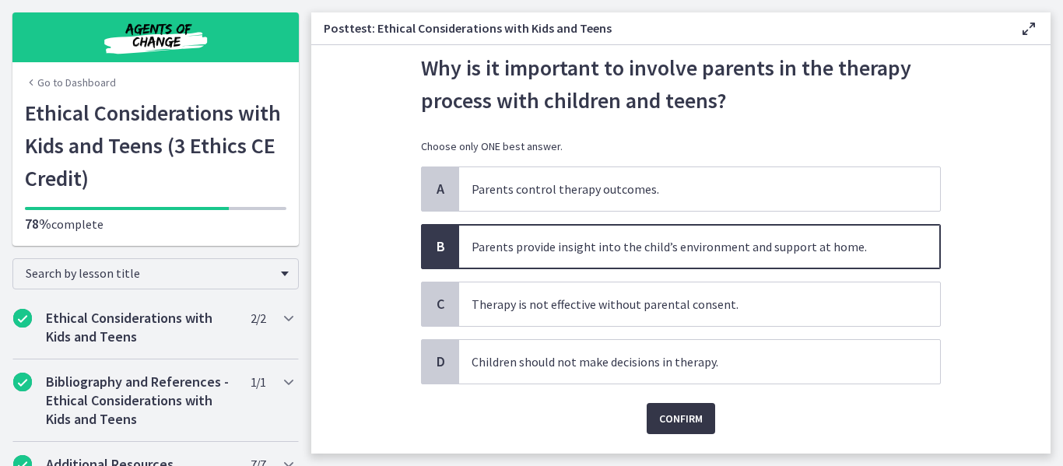
click at [659, 419] on span "Confirm" at bounding box center [681, 419] width 44 height 19
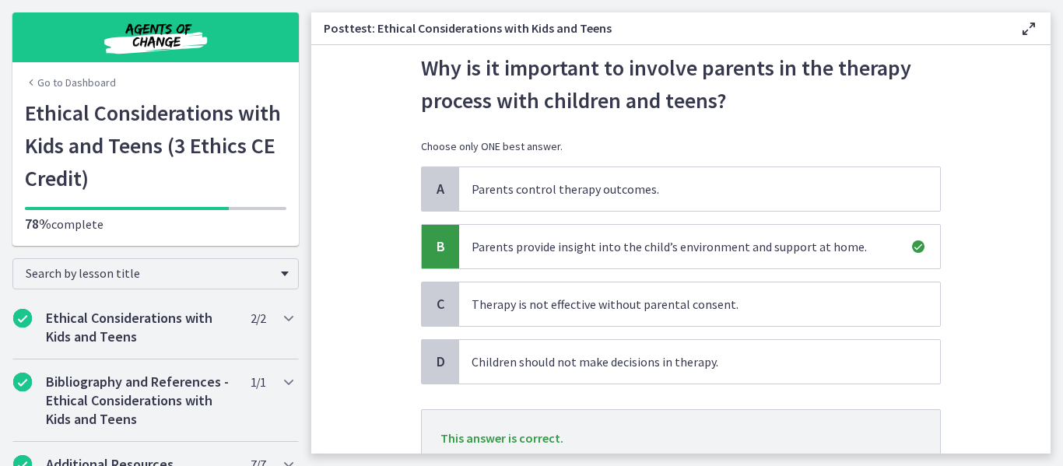
scroll to position [191, 0]
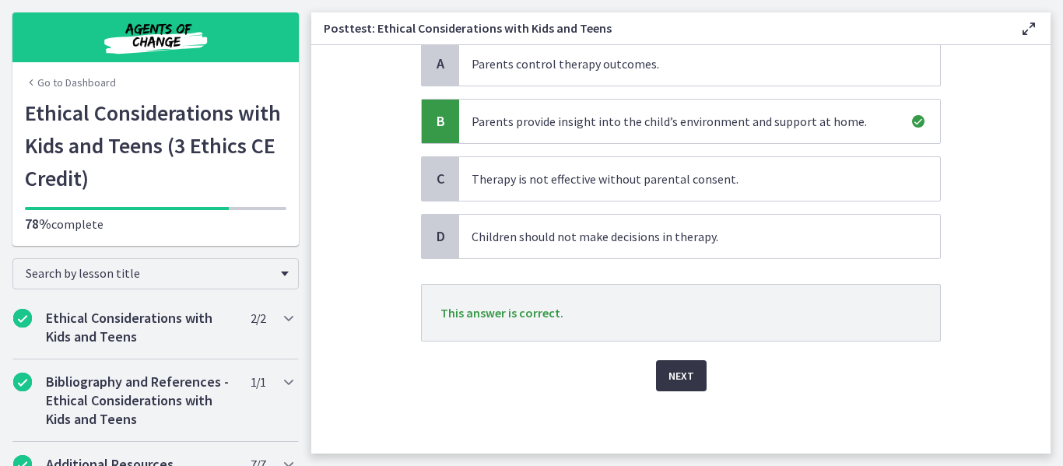
click at [687, 376] on span "Next" at bounding box center [682, 376] width 26 height 19
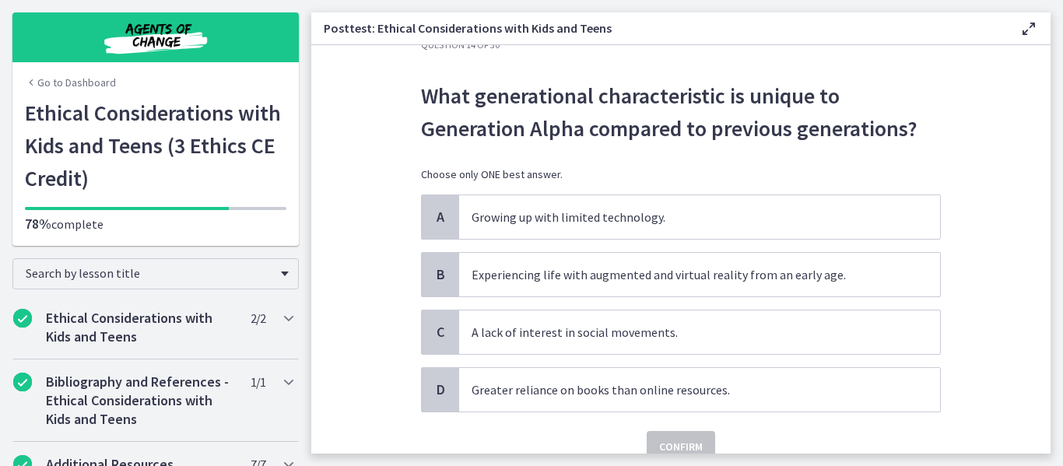
scroll to position [54, 0]
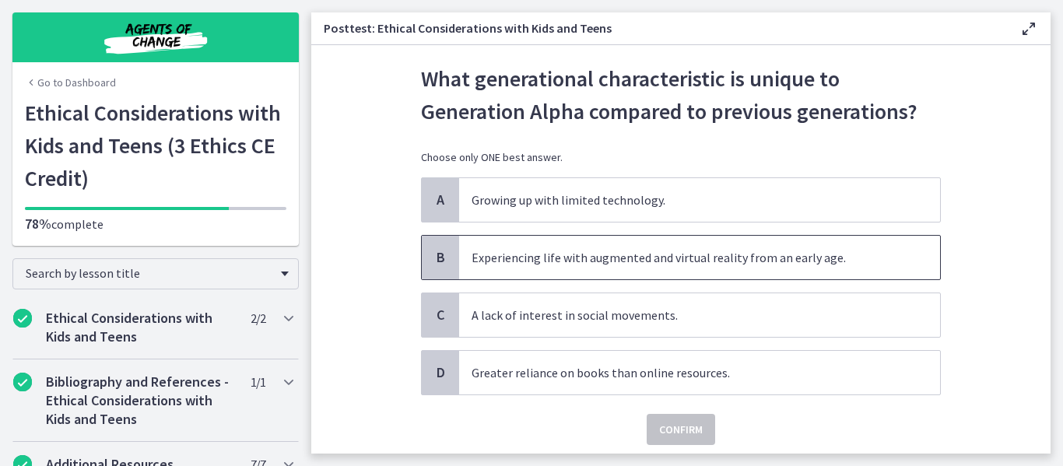
click at [679, 267] on span "Experiencing life with augmented and virtual reality from an early age." at bounding box center [699, 258] width 481 height 44
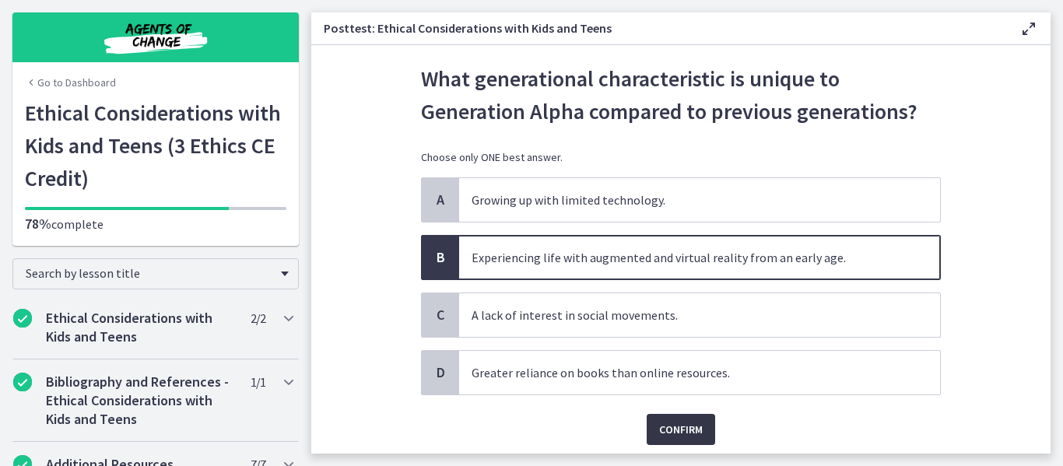
click at [691, 428] on span "Confirm" at bounding box center [681, 429] width 44 height 19
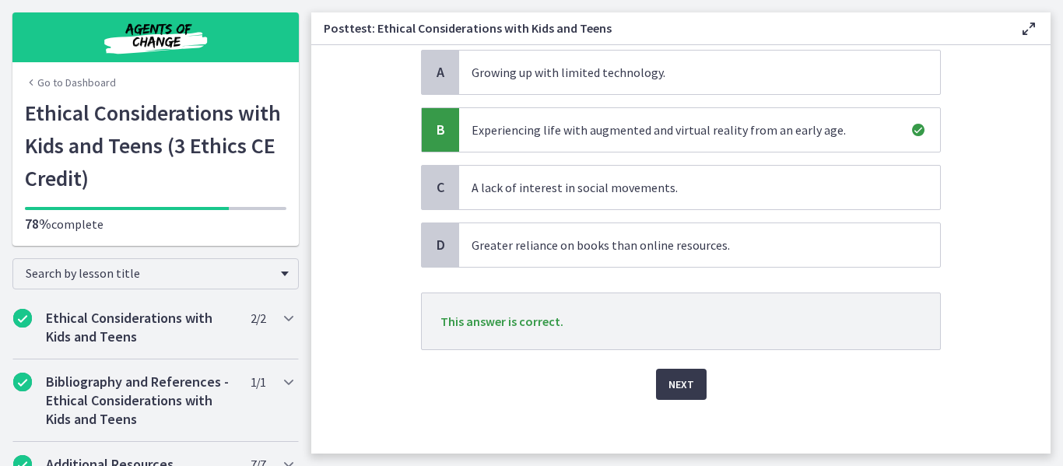
scroll to position [191, 0]
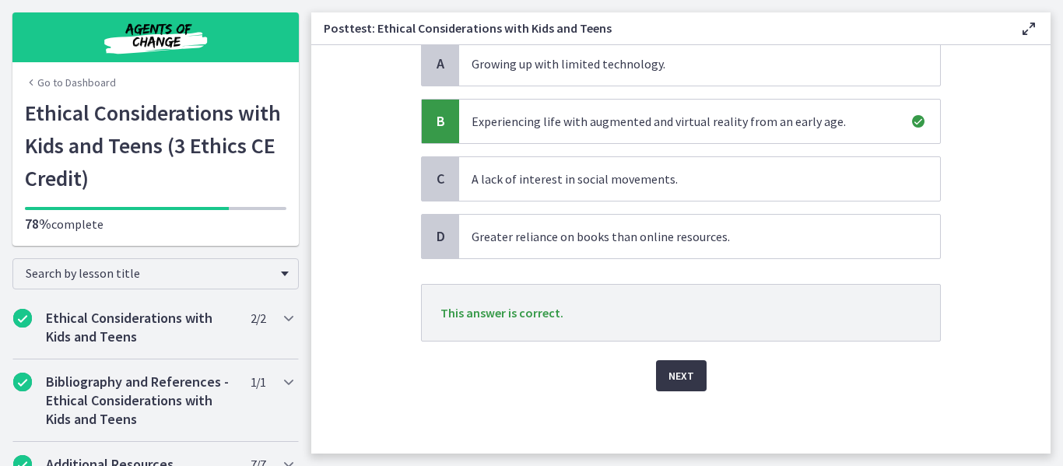
click at [688, 391] on button "Next" at bounding box center [681, 375] width 51 height 31
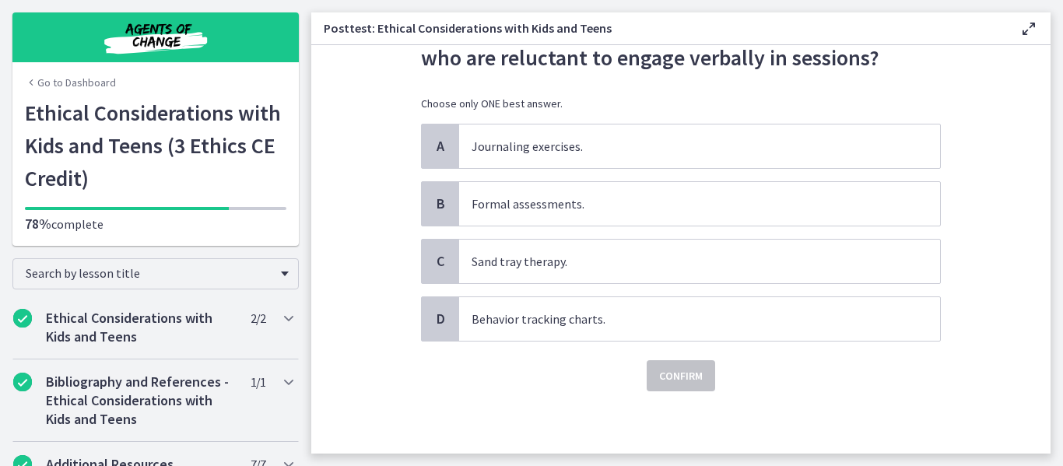
scroll to position [0, 0]
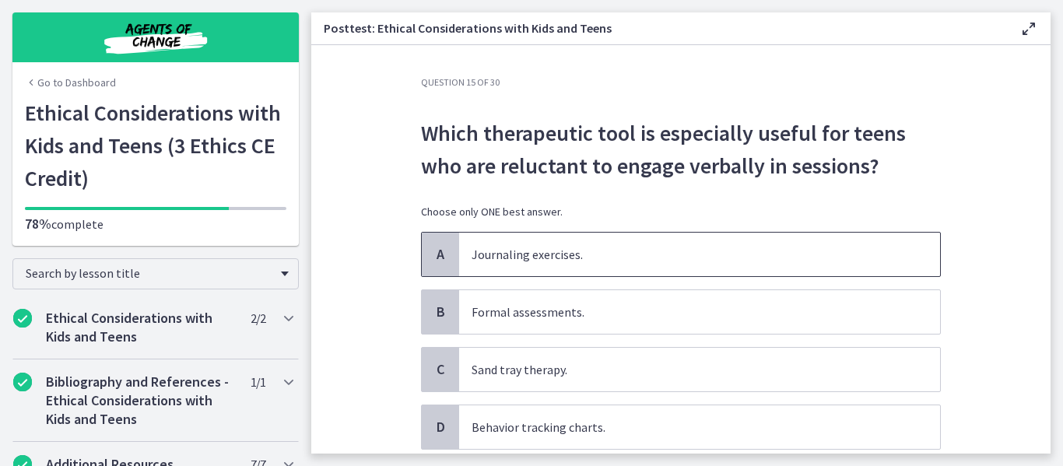
click at [604, 258] on p "Journaling exercises." at bounding box center [684, 254] width 425 height 19
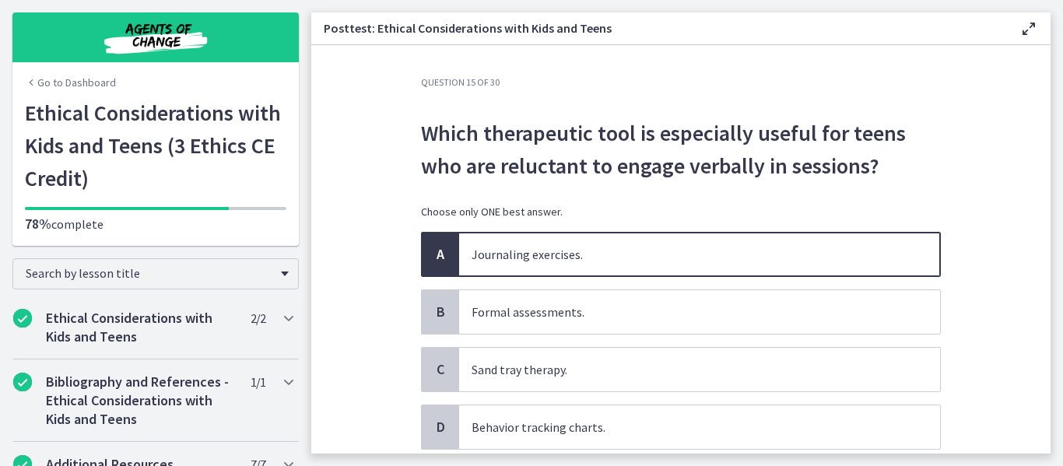
scroll to position [93, 0]
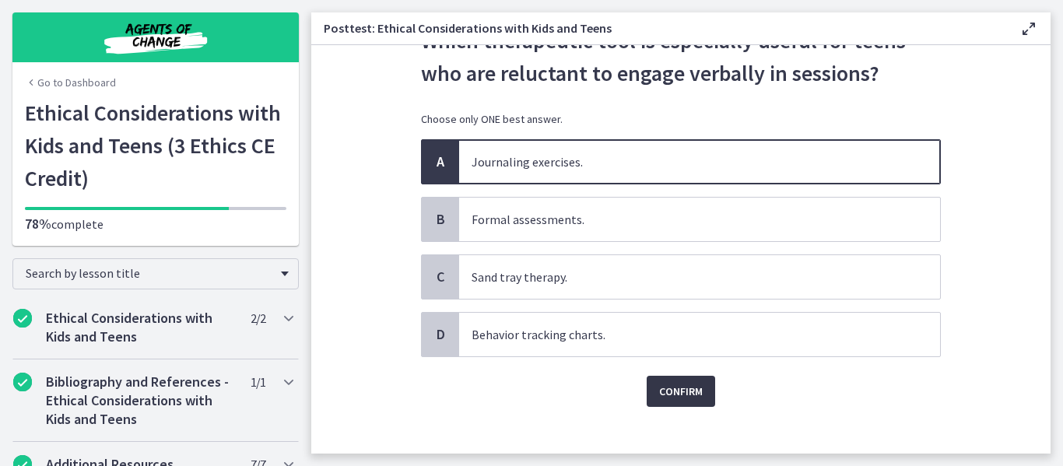
click at [666, 397] on span "Confirm" at bounding box center [681, 391] width 44 height 19
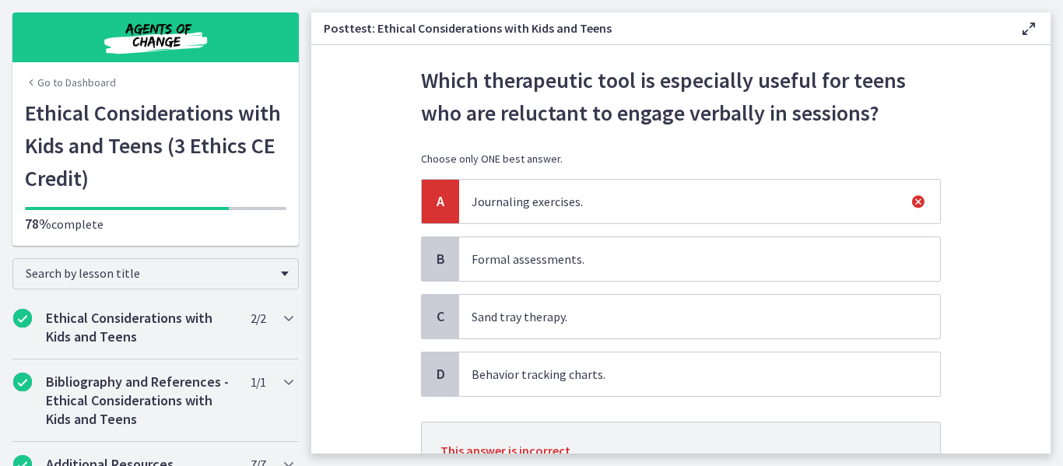
scroll to position [191, 0]
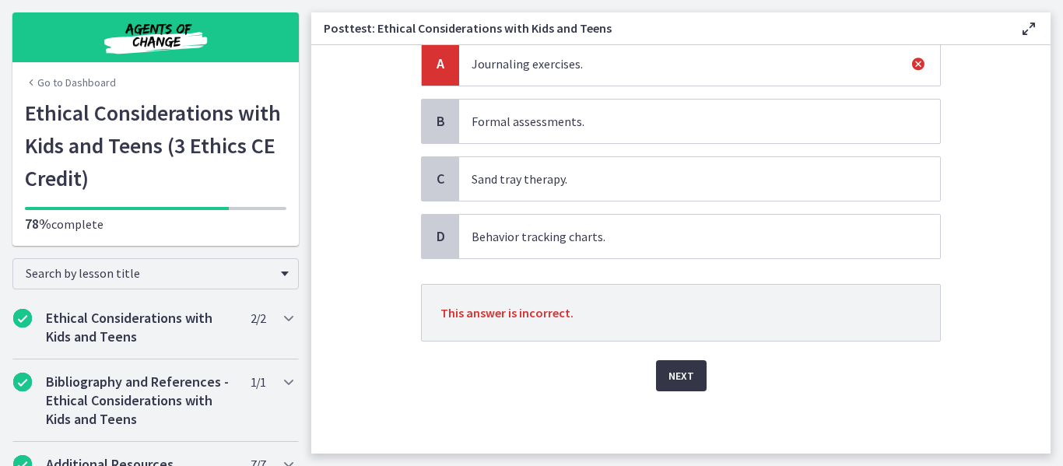
click at [670, 378] on span "Next" at bounding box center [682, 376] width 26 height 19
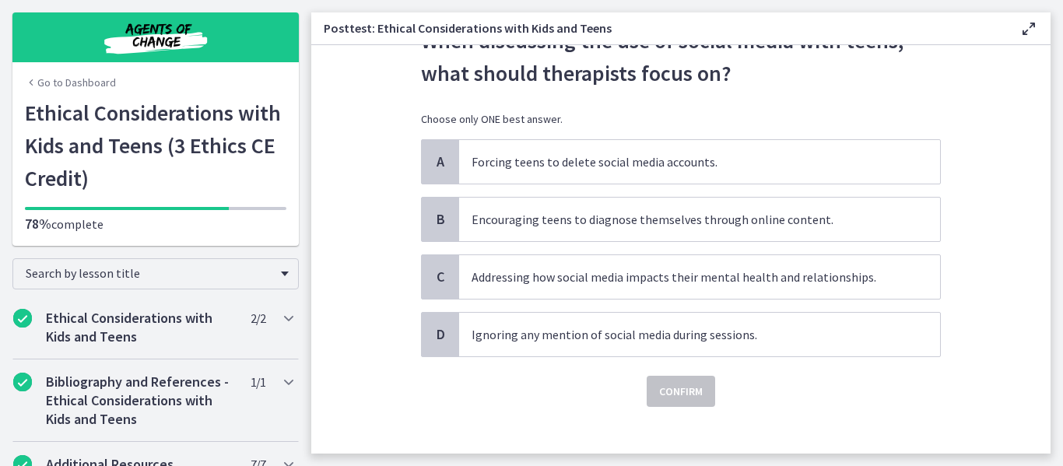
scroll to position [103, 0]
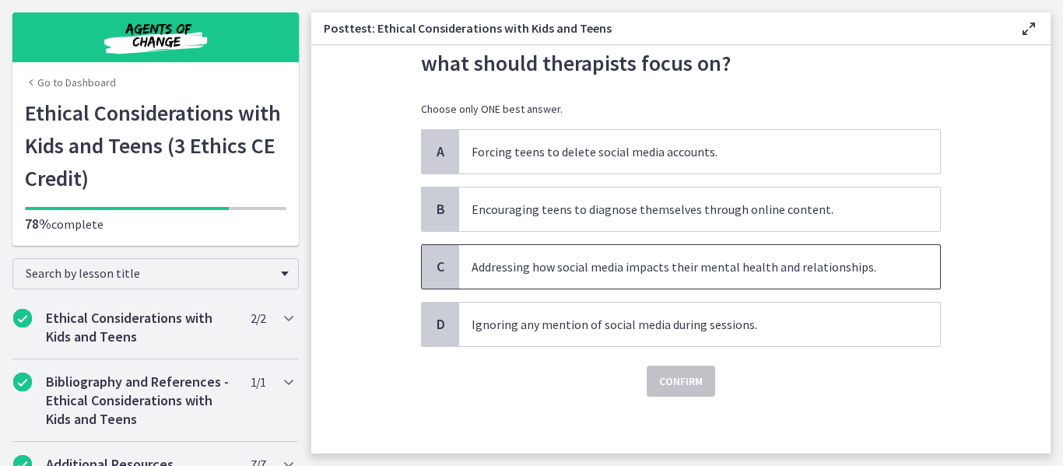
click at [669, 265] on p "Addressing how social media impacts their mental health and relationships." at bounding box center [684, 267] width 425 height 19
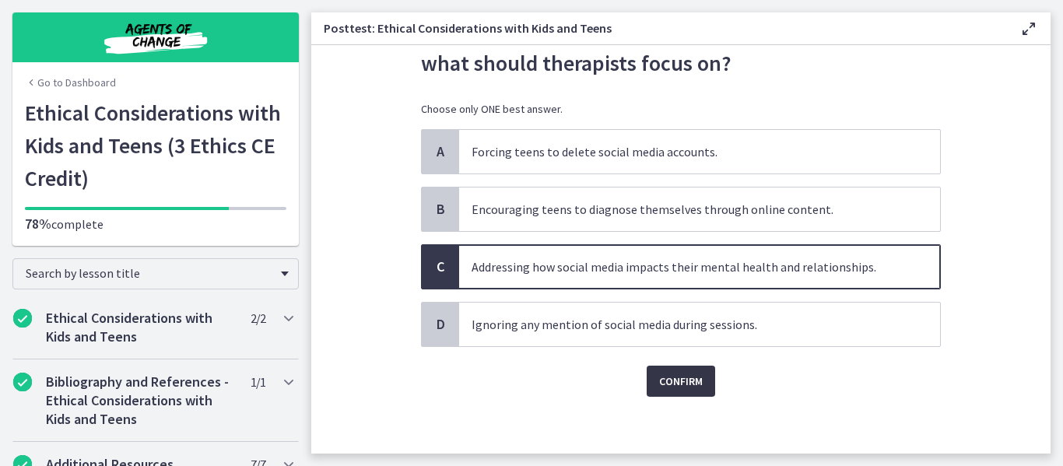
drag, startPoint x: 674, startPoint y: 395, endPoint x: 675, endPoint y: 385, distance: 9.4
click at [675, 385] on button "Confirm" at bounding box center [681, 381] width 69 height 31
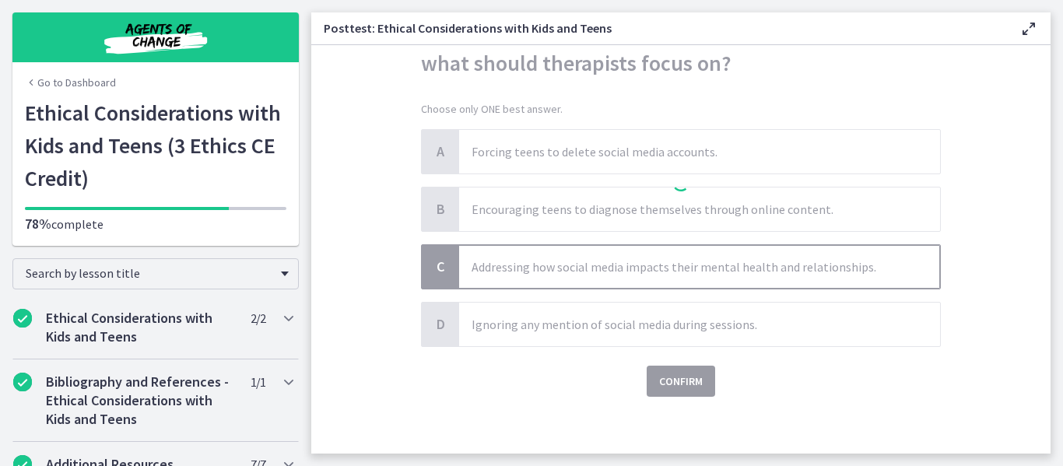
click at [675, 385] on div at bounding box center [681, 186] width 520 height 424
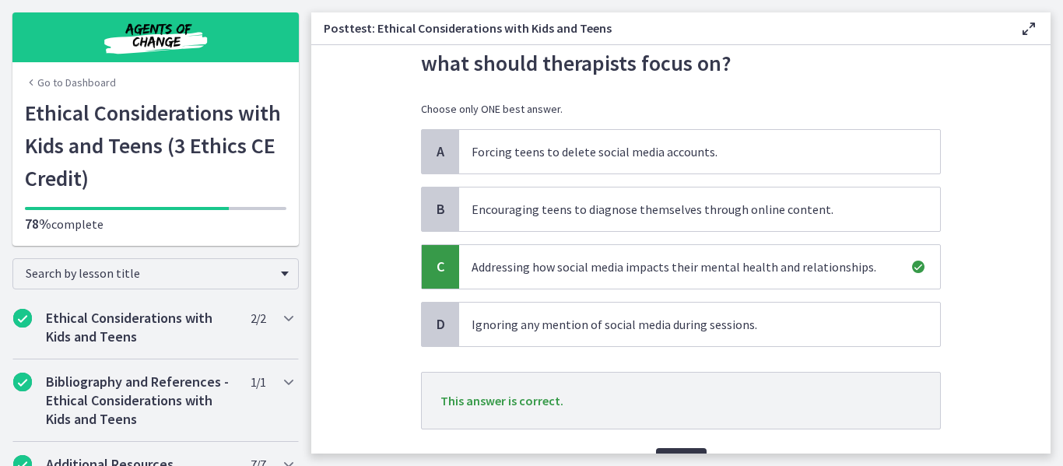
click at [682, 450] on button "Next" at bounding box center [681, 463] width 51 height 31
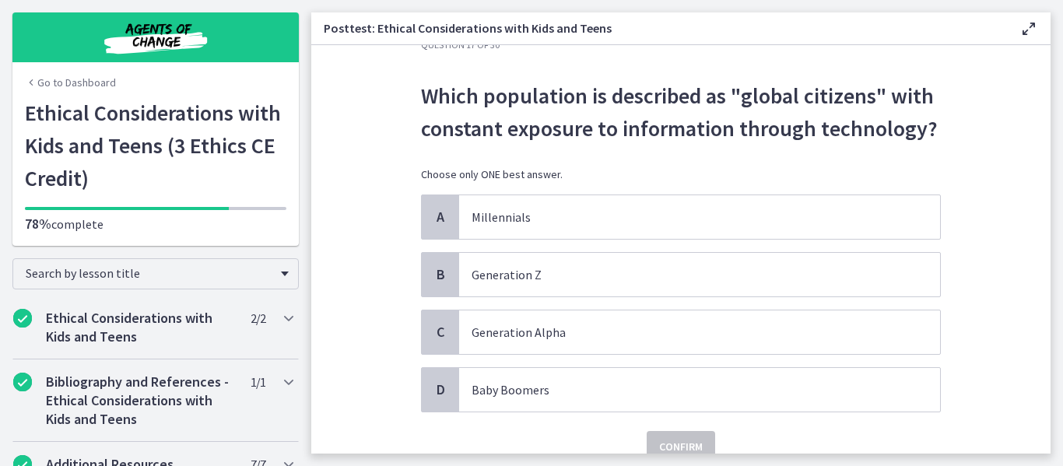
scroll to position [55, 0]
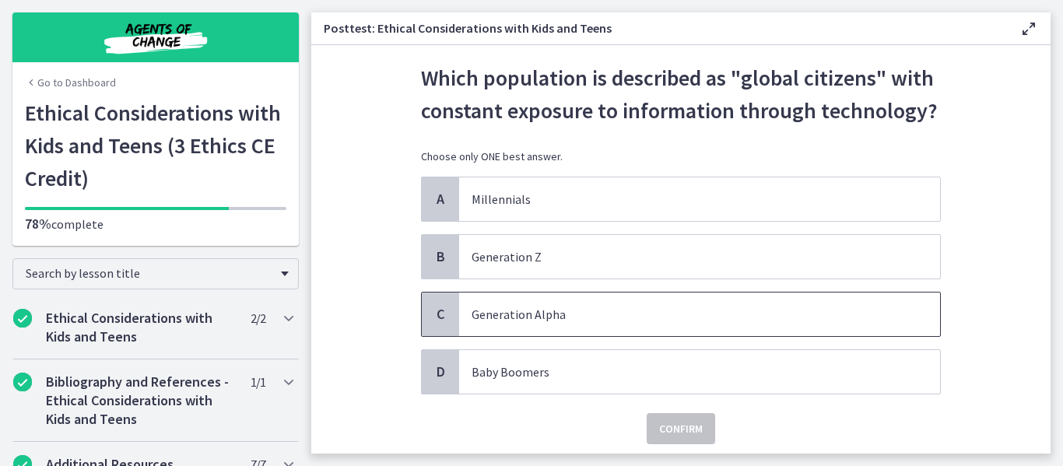
click at [536, 317] on p "Generation Alpha" at bounding box center [684, 314] width 425 height 19
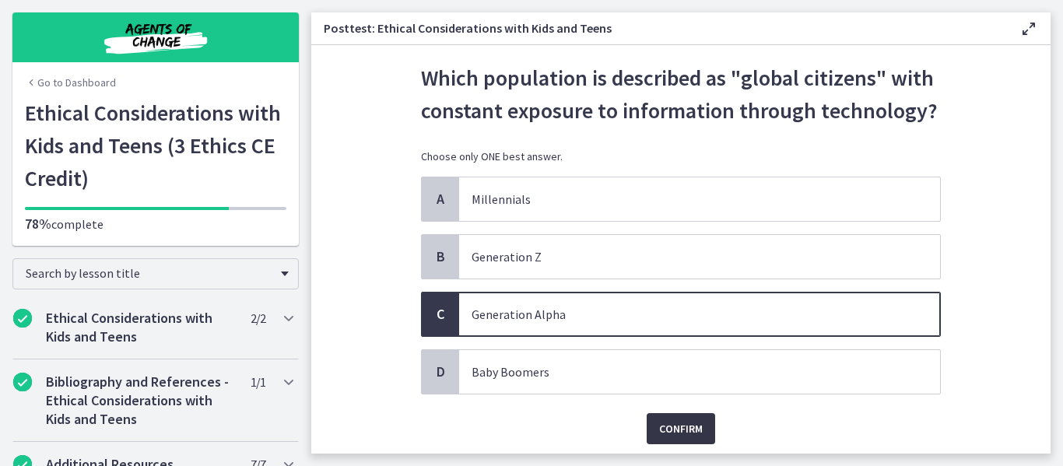
click at [689, 416] on button "Confirm" at bounding box center [681, 428] width 69 height 31
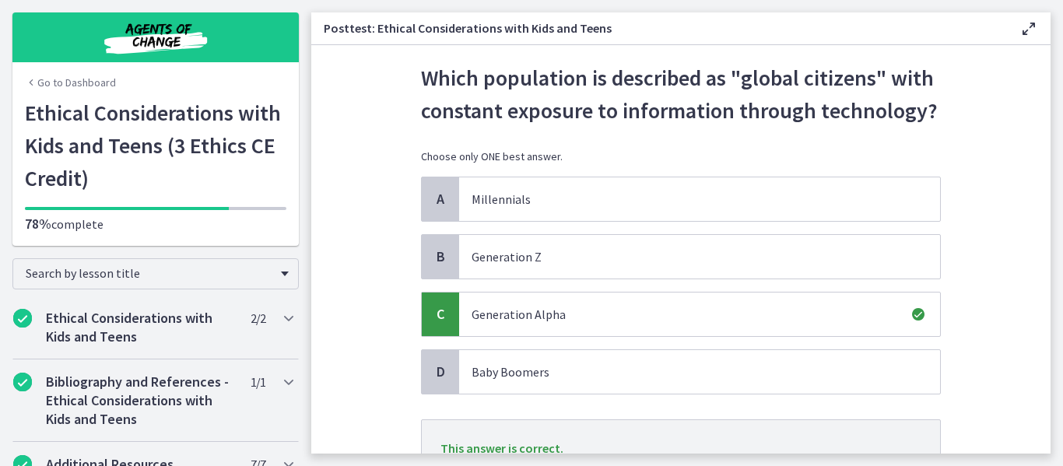
scroll to position [191, 0]
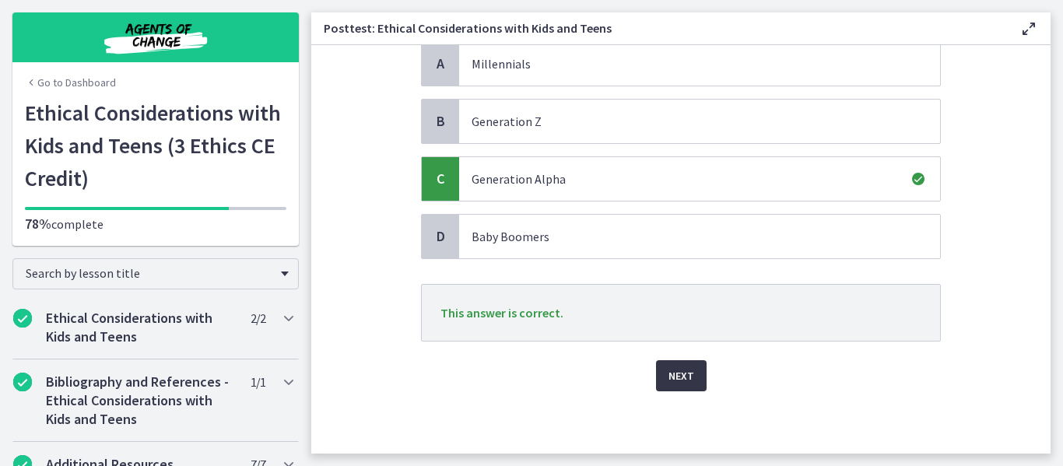
click at [663, 362] on button "Next" at bounding box center [681, 375] width 51 height 31
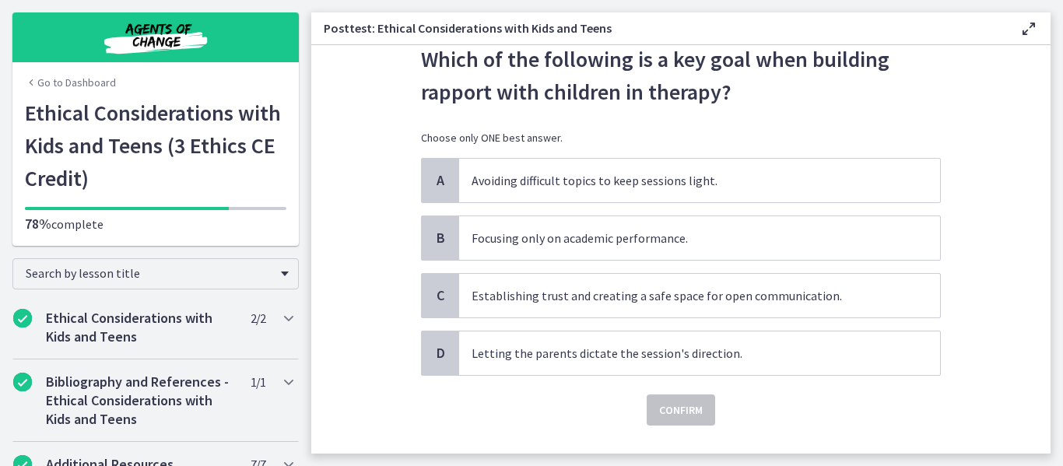
scroll to position [70, 0]
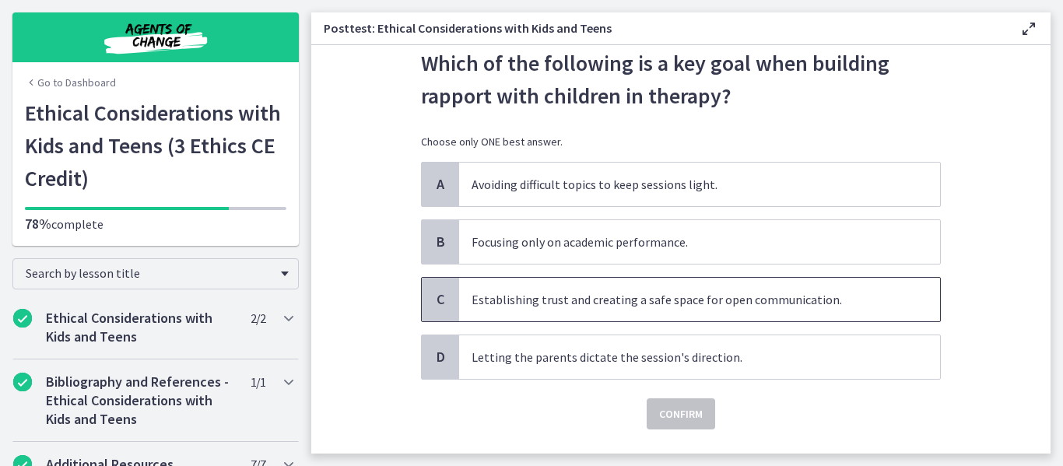
click at [624, 300] on p "Establishing trust and creating a safe space for open communication." at bounding box center [684, 299] width 425 height 19
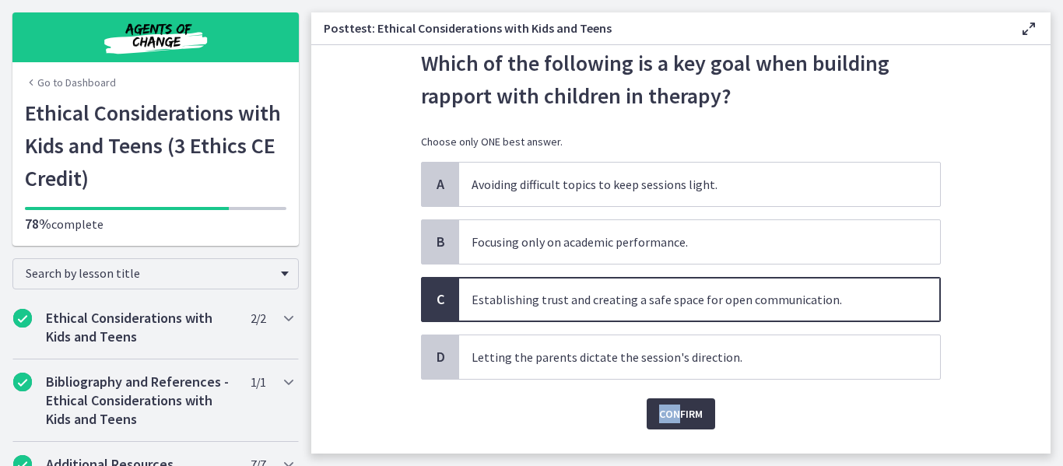
drag, startPoint x: 677, startPoint y: 397, endPoint x: 676, endPoint y: 416, distance: 18.7
click at [676, 416] on div "Confirm" at bounding box center [681, 405] width 520 height 50
click at [676, 416] on span "Confirm" at bounding box center [681, 414] width 44 height 19
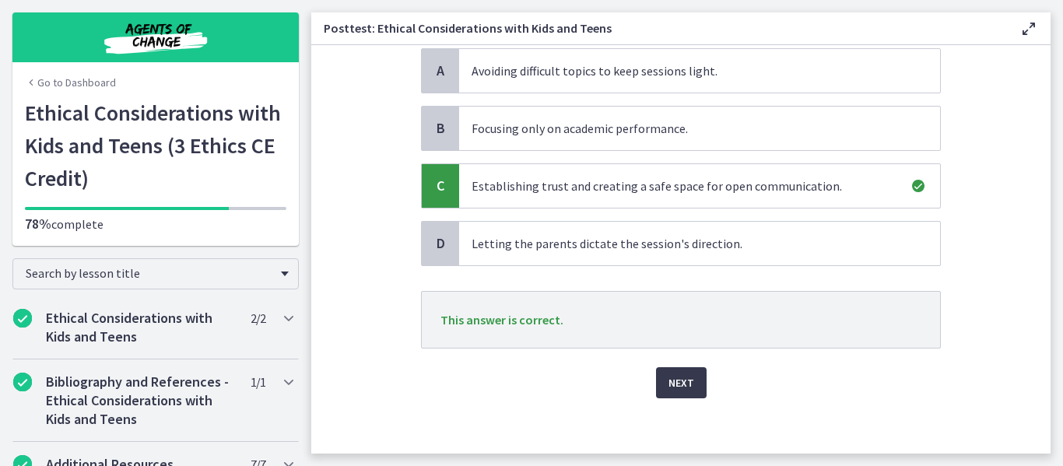
scroll to position [188, 0]
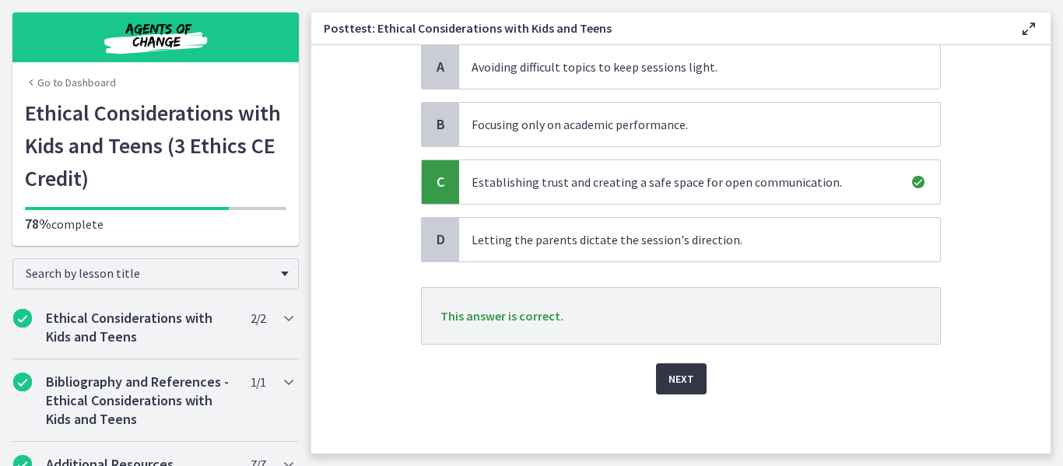
click at [669, 380] on span "Next" at bounding box center [682, 379] width 26 height 19
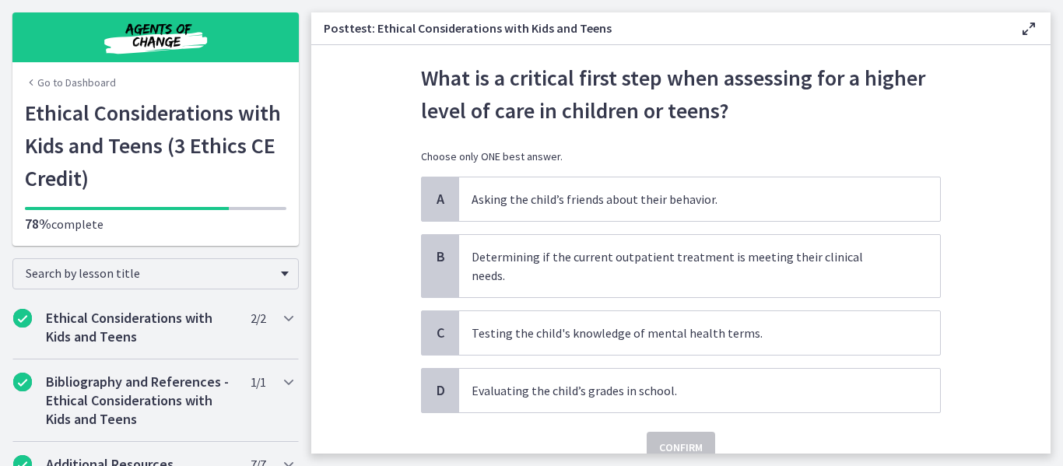
scroll to position [62, 0]
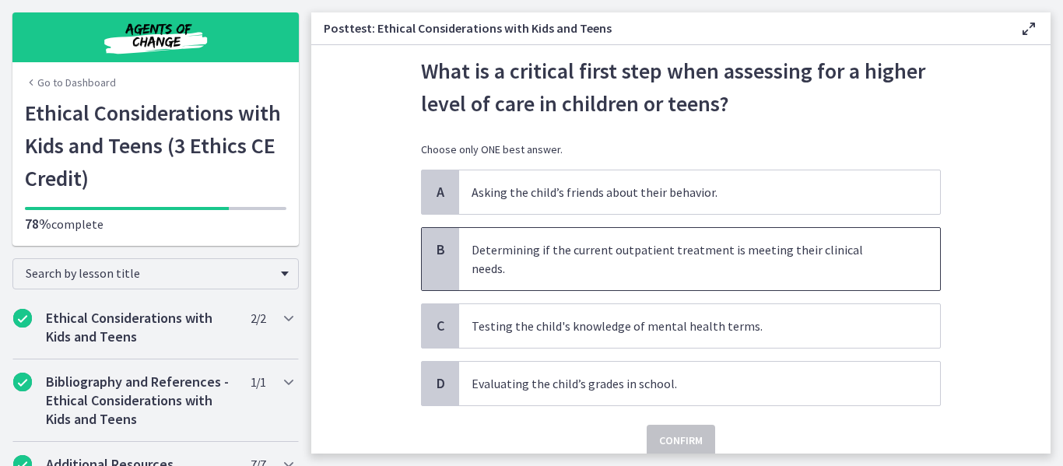
click at [652, 247] on p "Determining if the current outpatient treatment is meeting their clinical needs." at bounding box center [684, 259] width 425 height 37
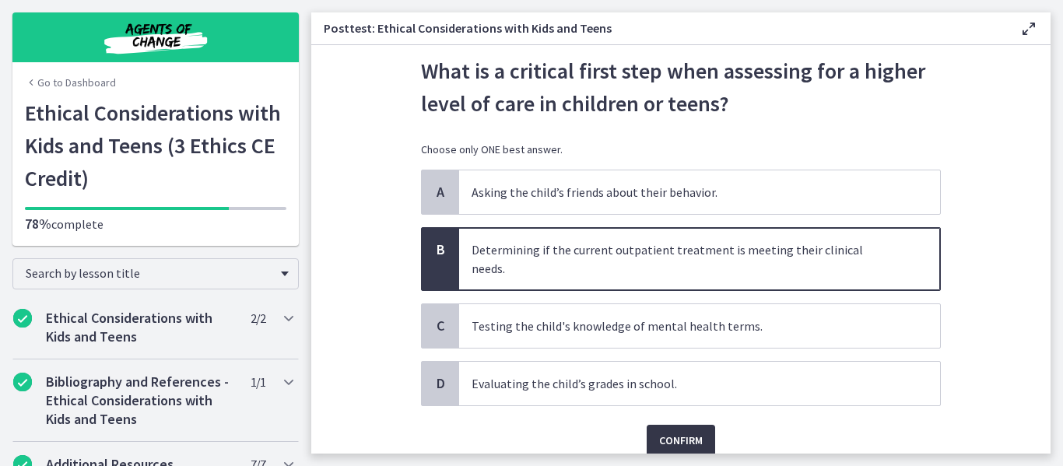
click at [680, 431] on span "Confirm" at bounding box center [681, 440] width 44 height 19
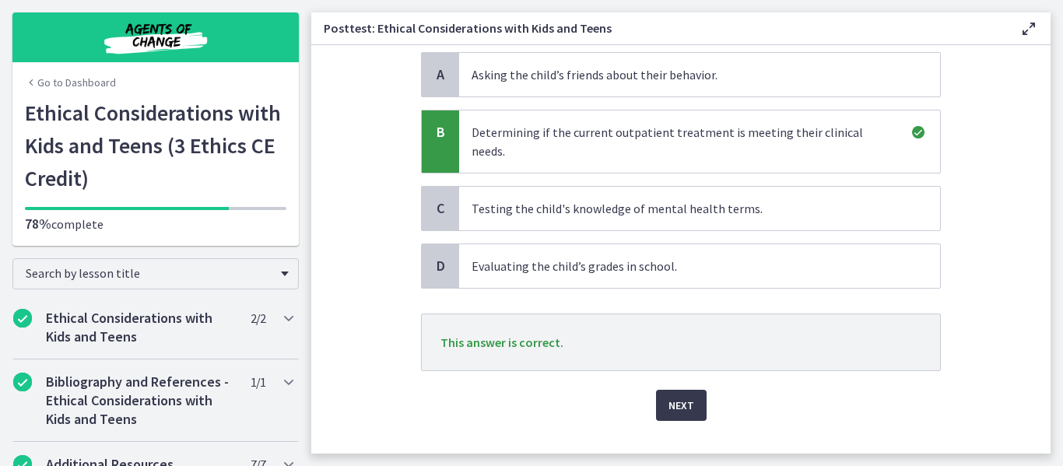
scroll to position [191, 0]
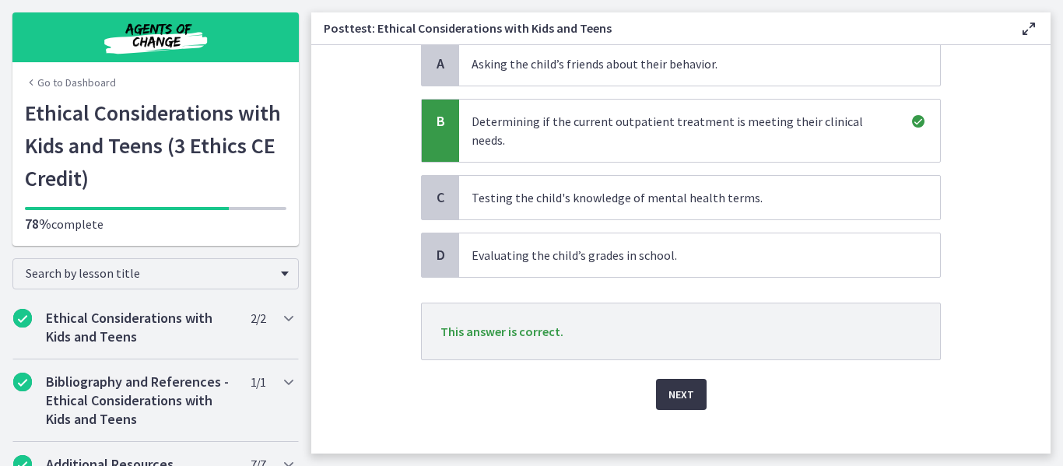
click at [673, 385] on span "Next" at bounding box center [682, 394] width 26 height 19
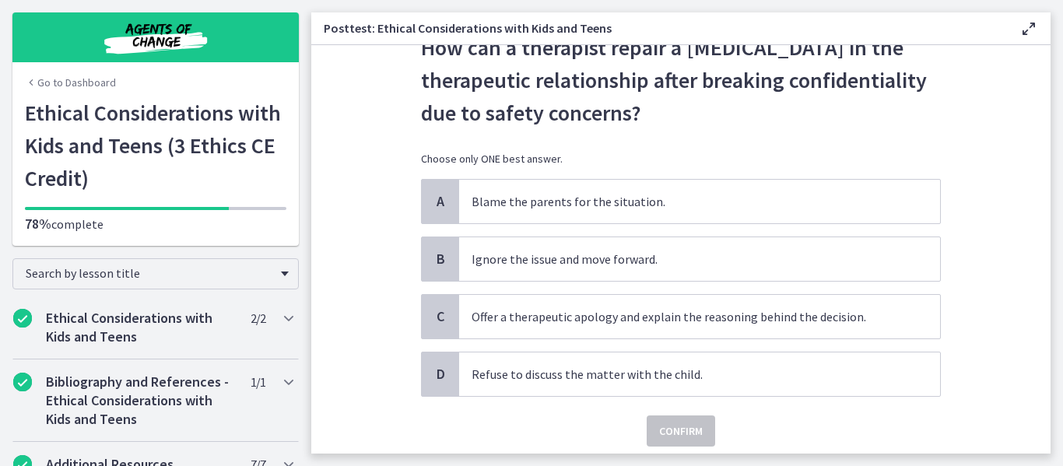
scroll to position [88, 0]
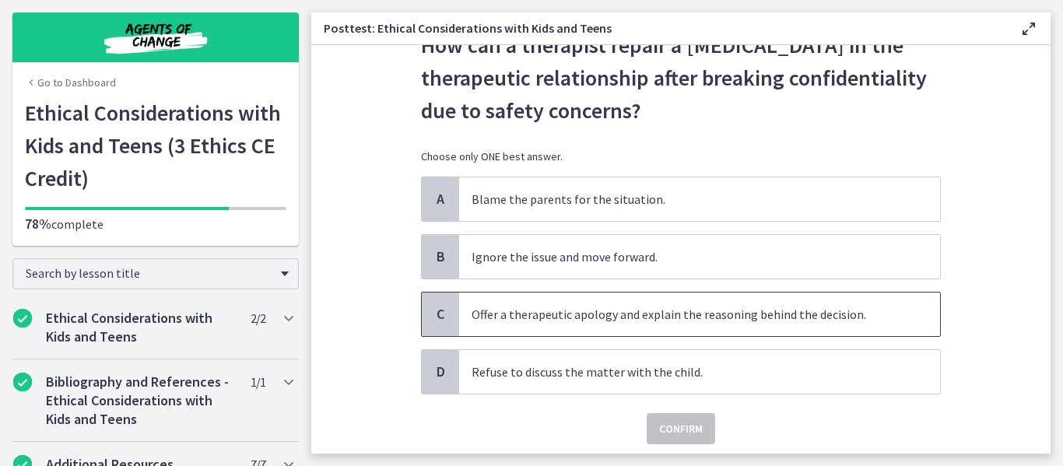
click at [623, 324] on span "Offer a therapeutic apology and explain the reasoning behind the decision." at bounding box center [699, 315] width 481 height 44
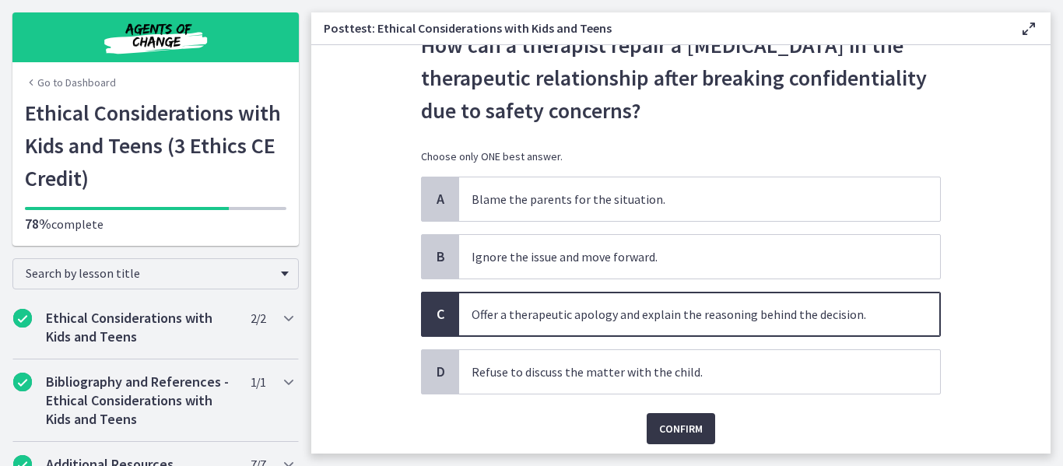
click at [673, 426] on span "Confirm" at bounding box center [681, 429] width 44 height 19
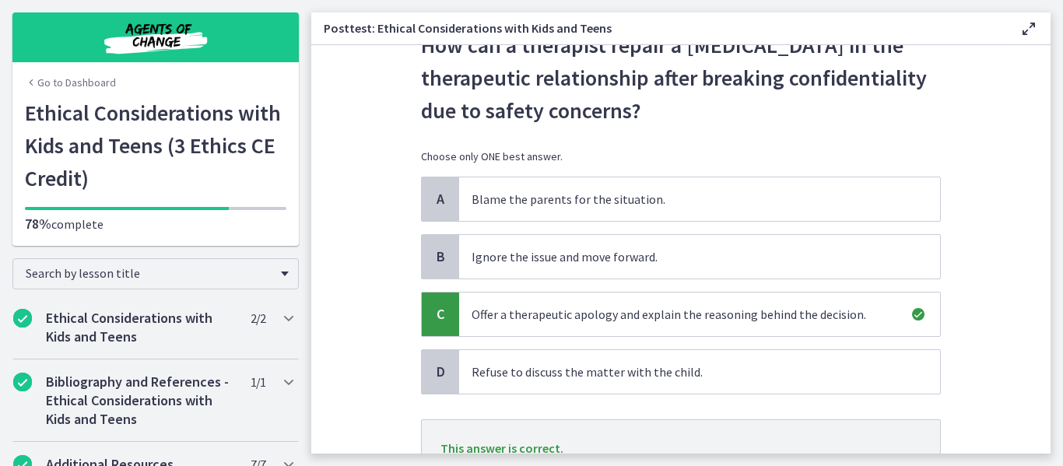
scroll to position [209, 0]
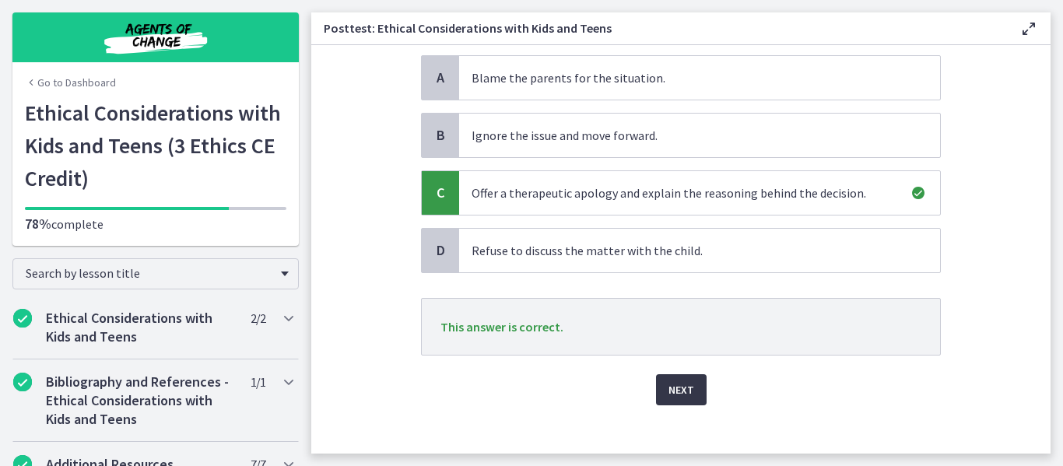
click at [684, 395] on span "Next" at bounding box center [682, 390] width 26 height 19
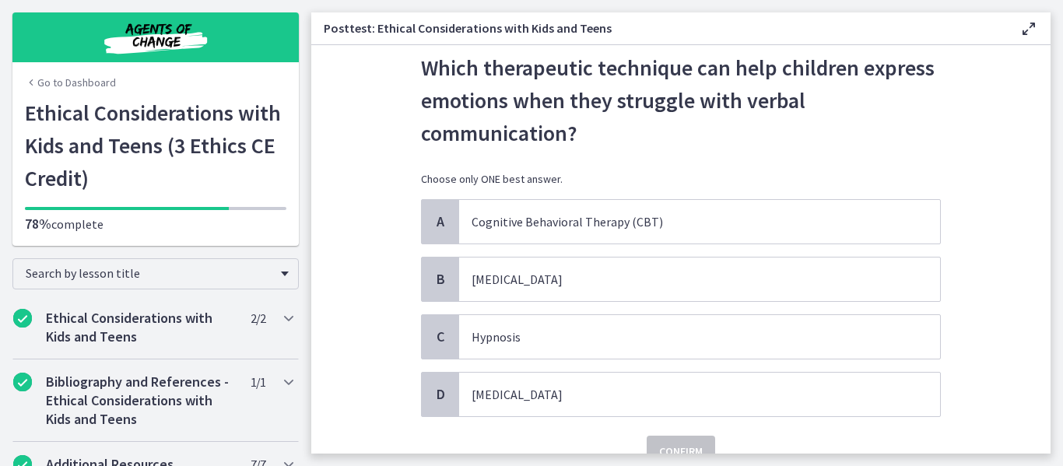
scroll to position [64, 0]
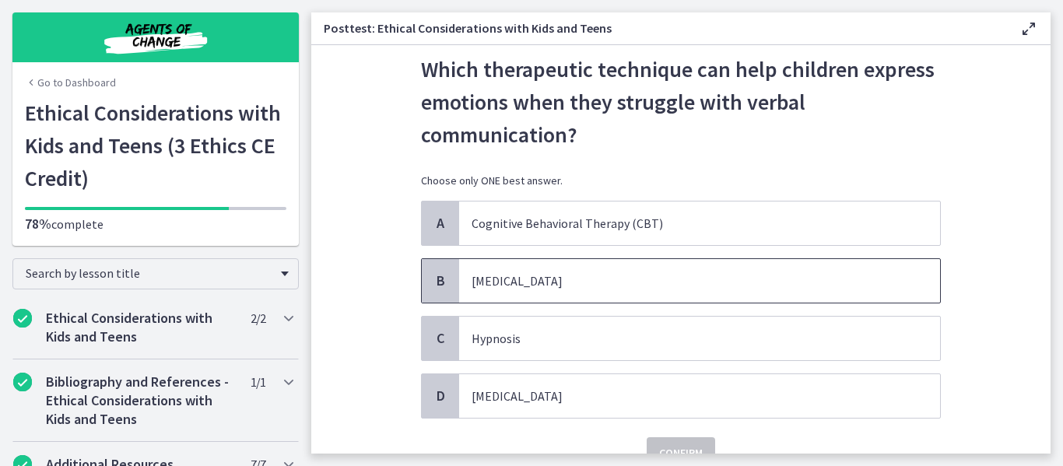
click at [520, 290] on span "[MEDICAL_DATA]" at bounding box center [699, 281] width 481 height 44
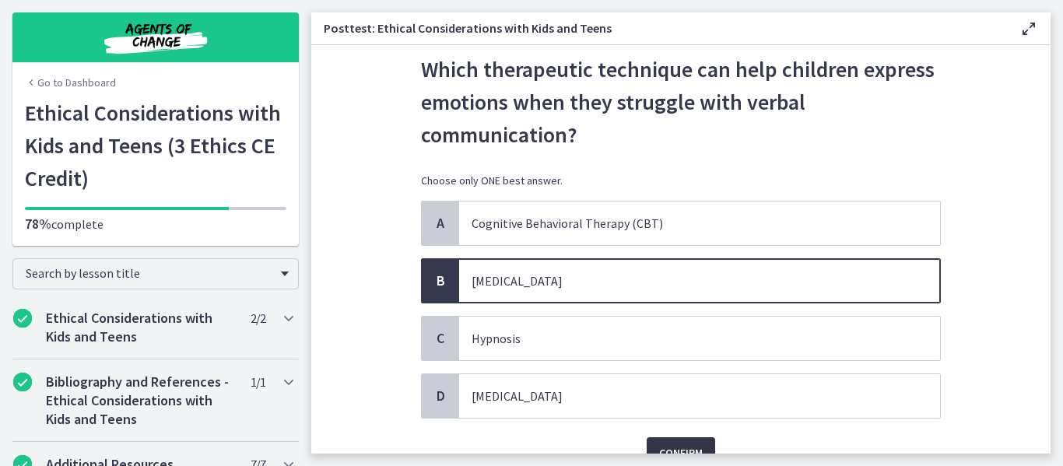
click at [686, 444] on span "Confirm" at bounding box center [681, 453] width 44 height 19
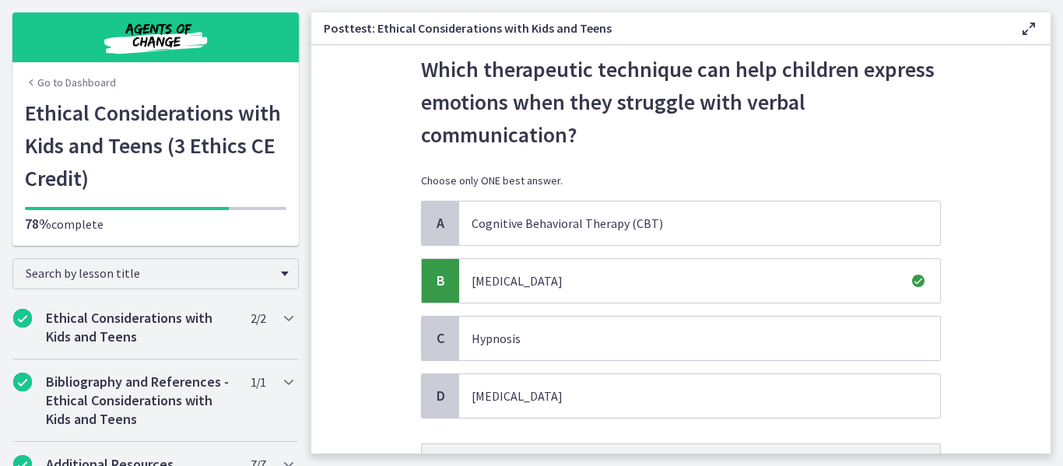
scroll to position [148, 0]
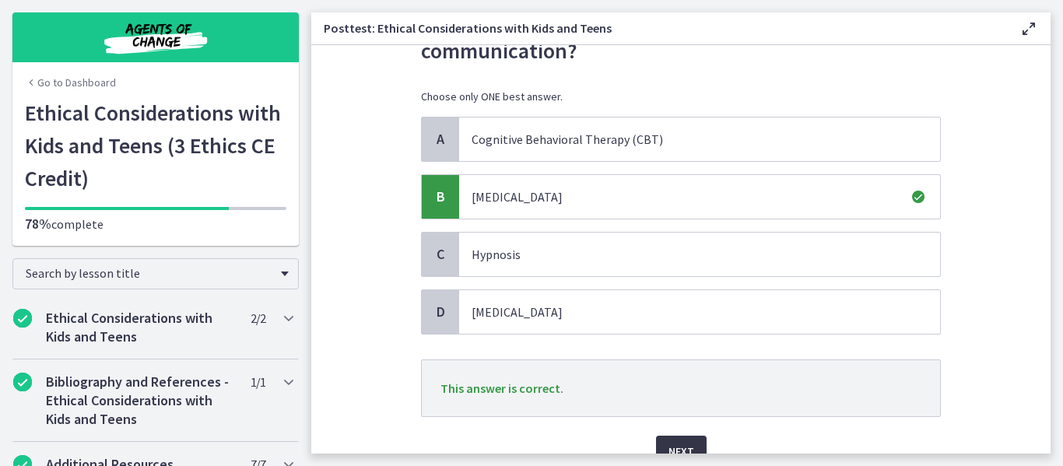
click at [677, 438] on button "Next" at bounding box center [681, 451] width 51 height 31
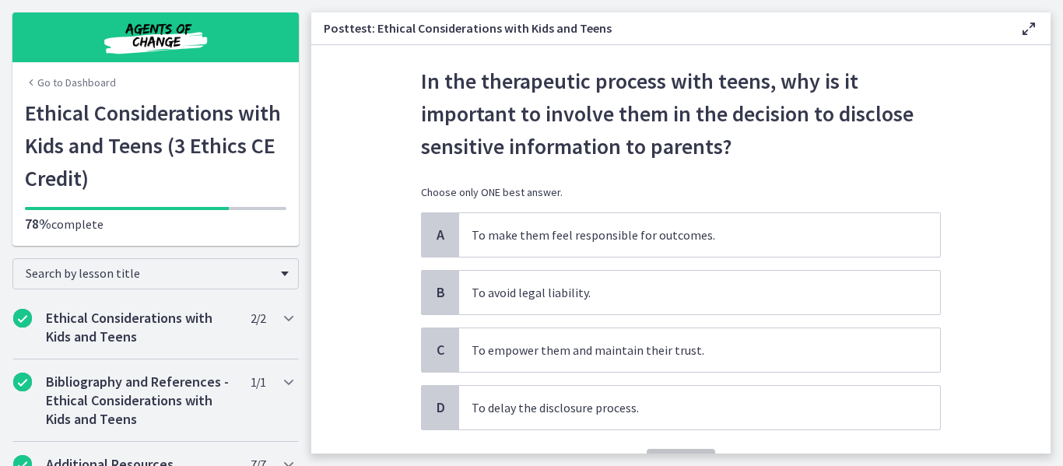
scroll to position [65, 0]
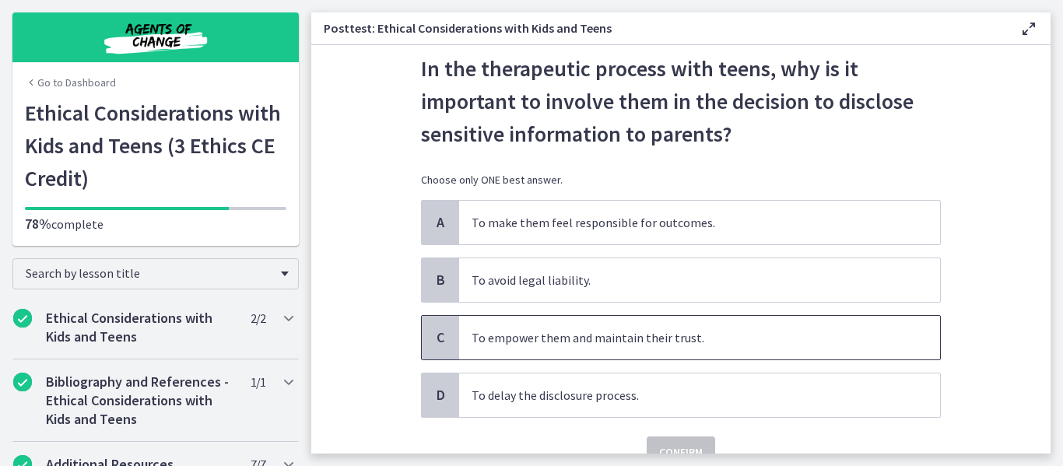
click at [588, 348] on span "To empower them and maintain their trust." at bounding box center [699, 338] width 481 height 44
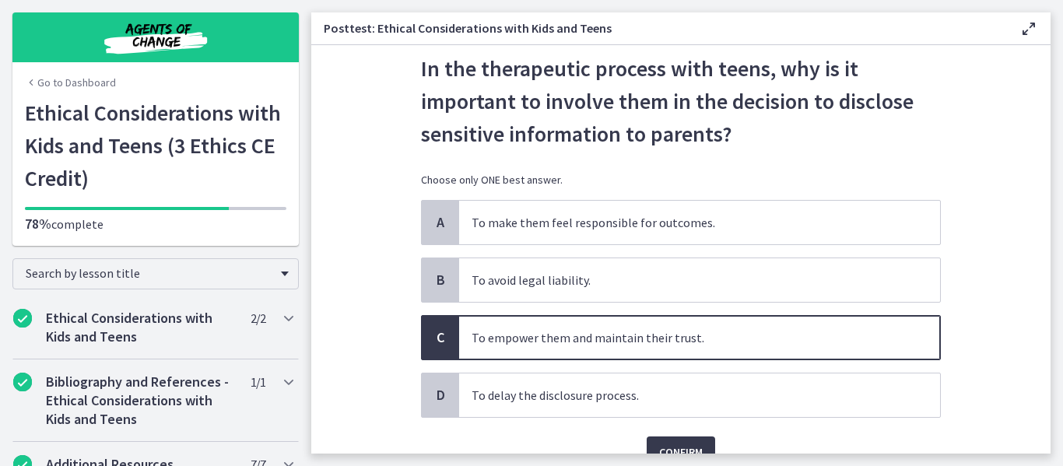
scroll to position [115, 0]
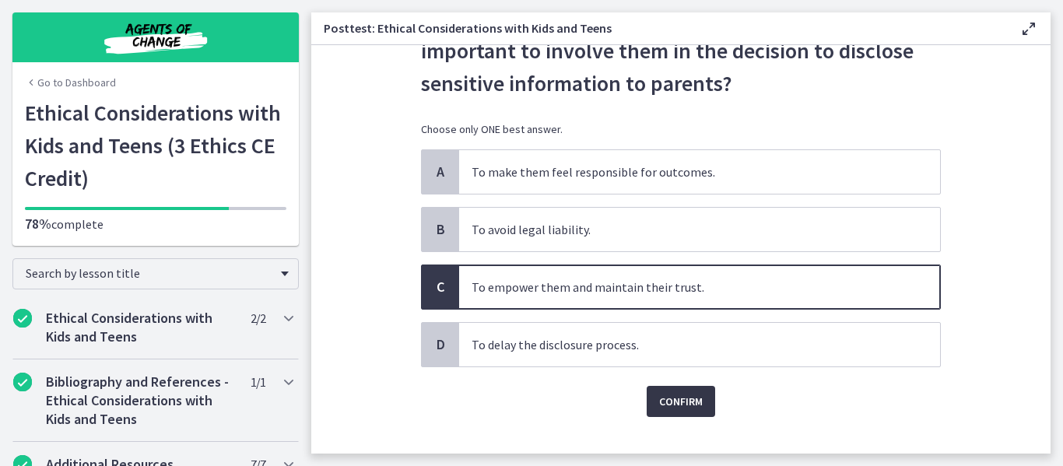
click at [678, 410] on span "Confirm" at bounding box center [681, 401] width 44 height 19
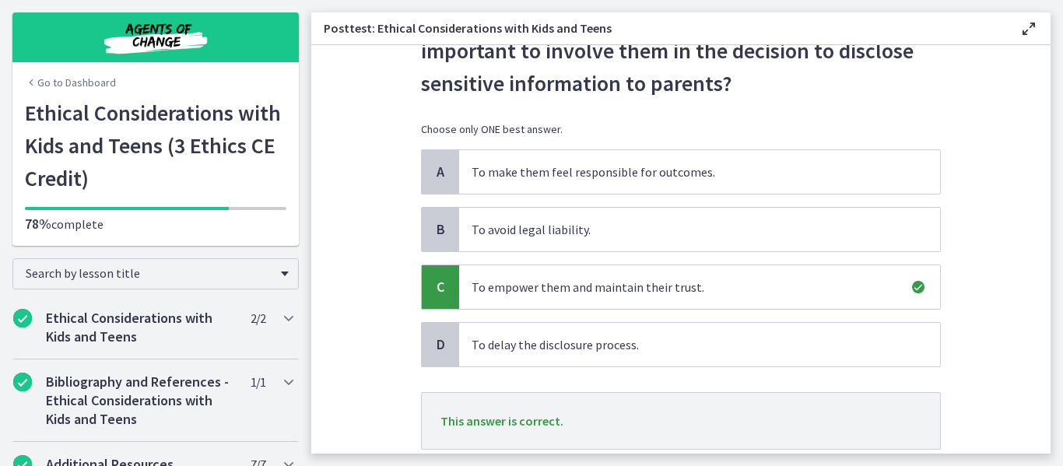
scroll to position [211, 0]
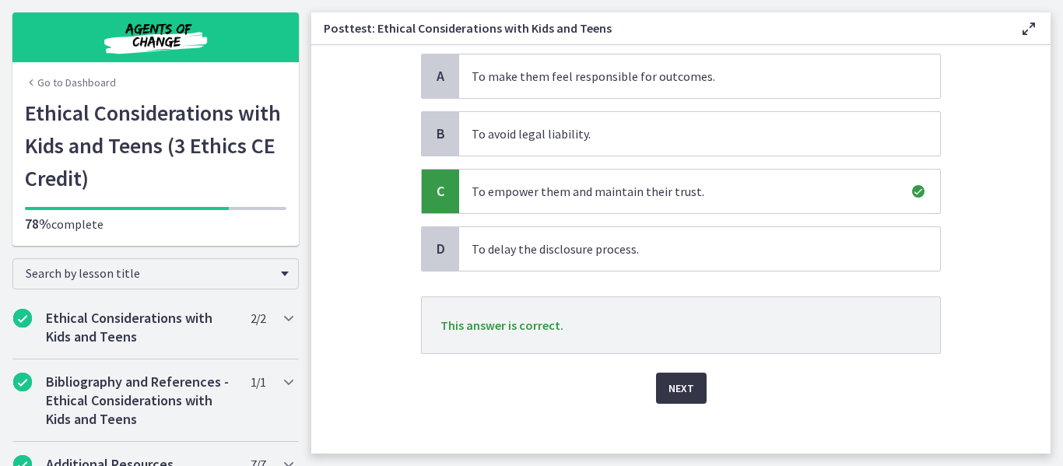
click at [675, 392] on span "Next" at bounding box center [682, 388] width 26 height 19
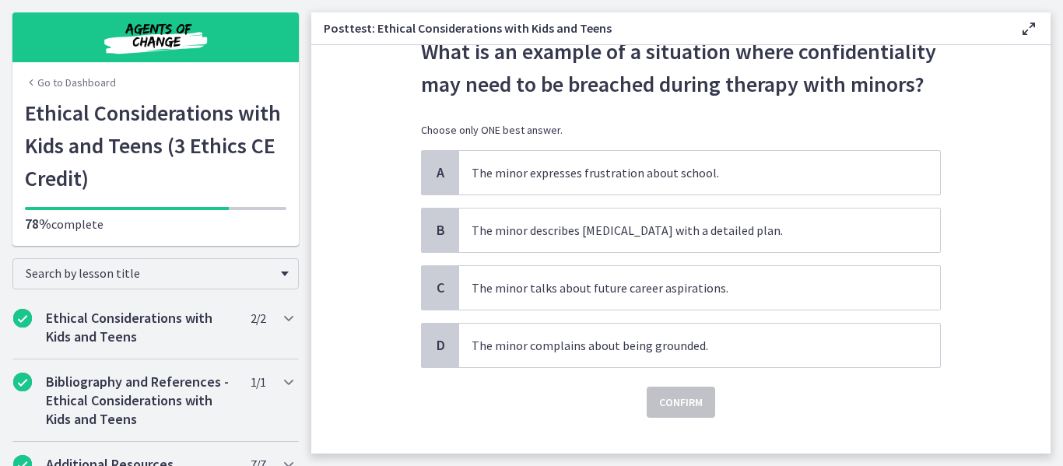
scroll to position [86, 0]
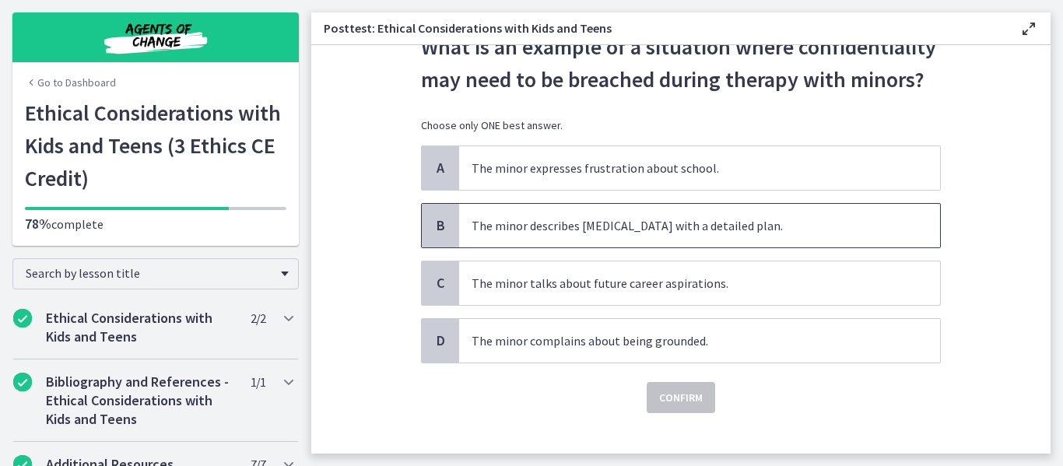
click at [678, 237] on span "The minor describes [MEDICAL_DATA] with a detailed plan." at bounding box center [699, 226] width 481 height 44
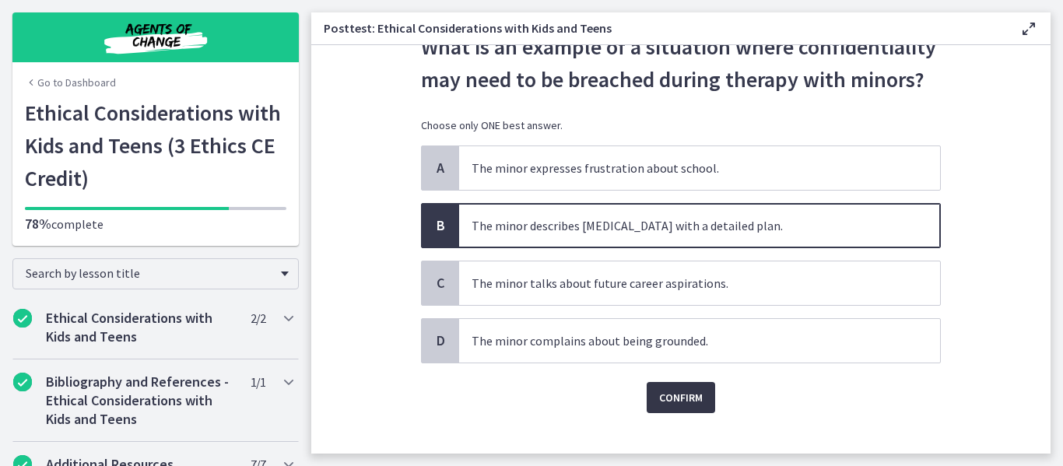
click at [693, 397] on span "Confirm" at bounding box center [681, 397] width 44 height 19
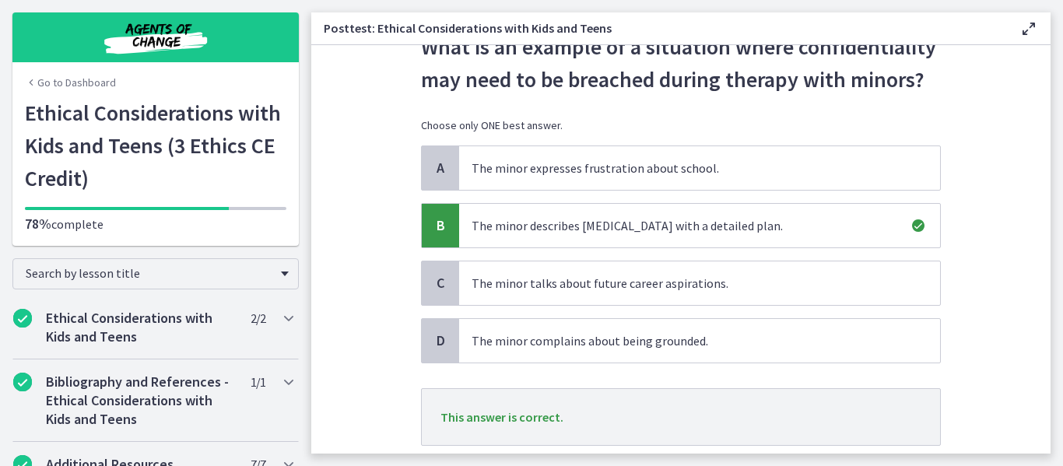
scroll to position [126, 0]
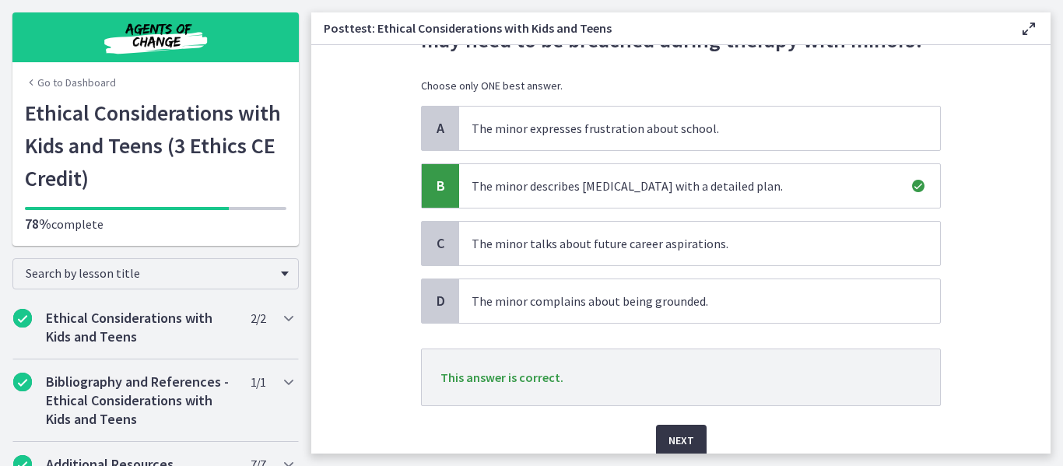
click at [688, 445] on button "Next" at bounding box center [681, 440] width 51 height 31
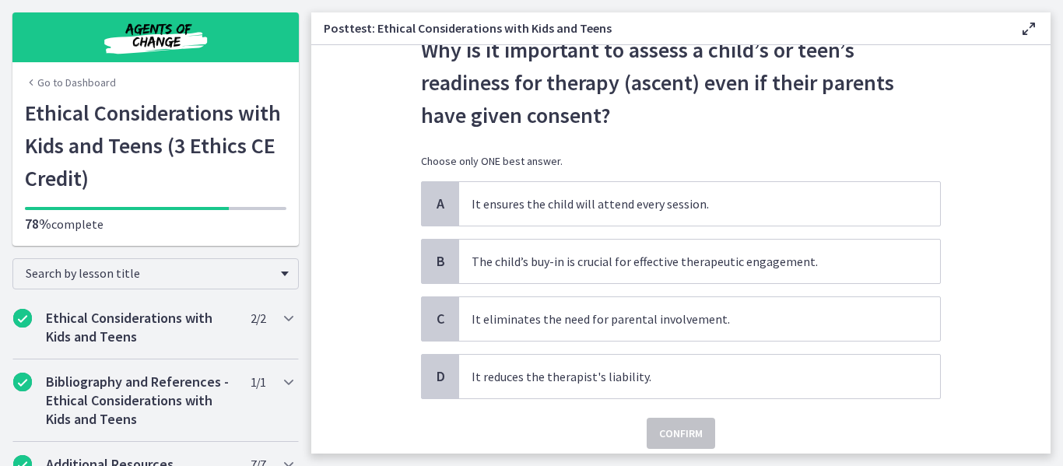
scroll to position [90, 0]
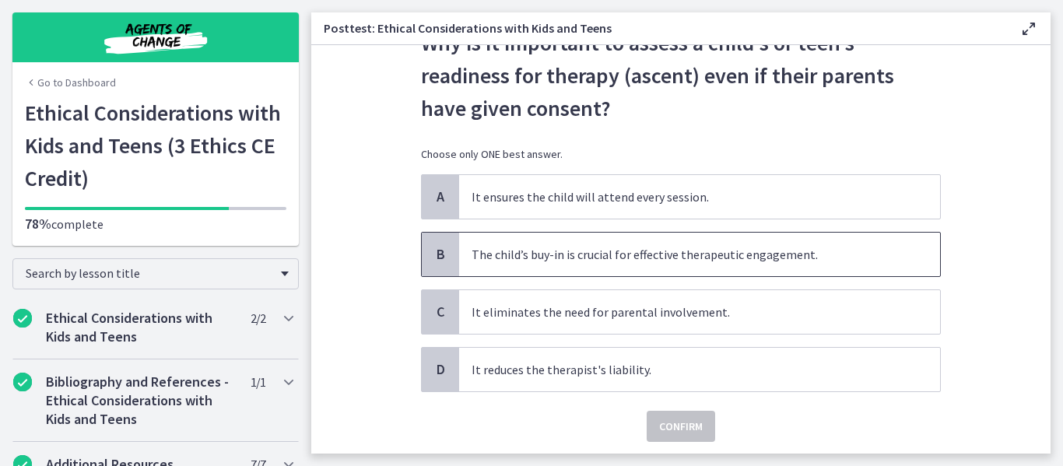
click at [610, 257] on p "The child’s buy-in is crucial for effective therapeutic engagement." at bounding box center [684, 254] width 425 height 19
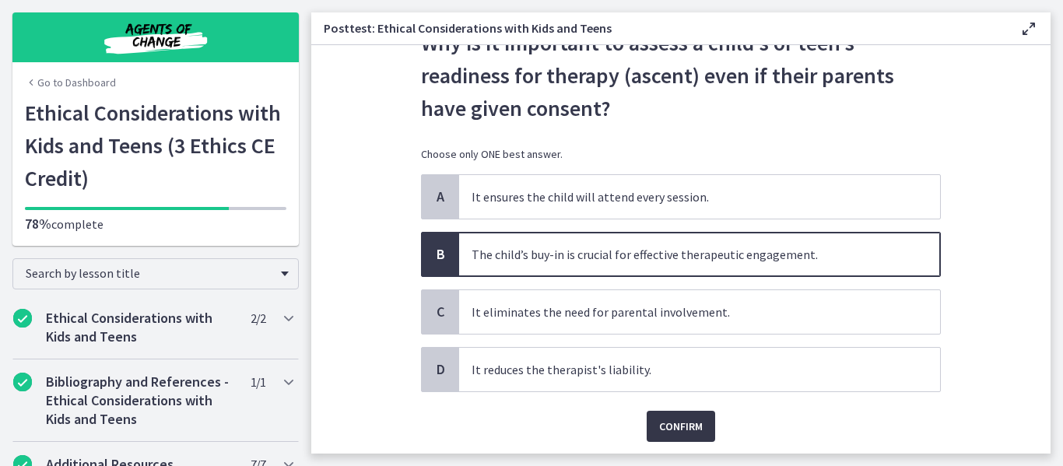
click at [688, 431] on span "Confirm" at bounding box center [681, 426] width 44 height 19
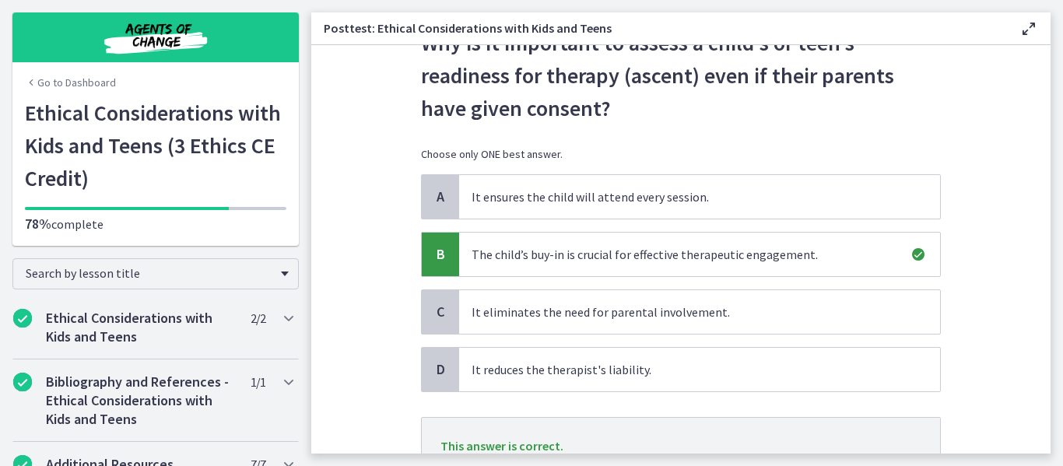
scroll to position [223, 0]
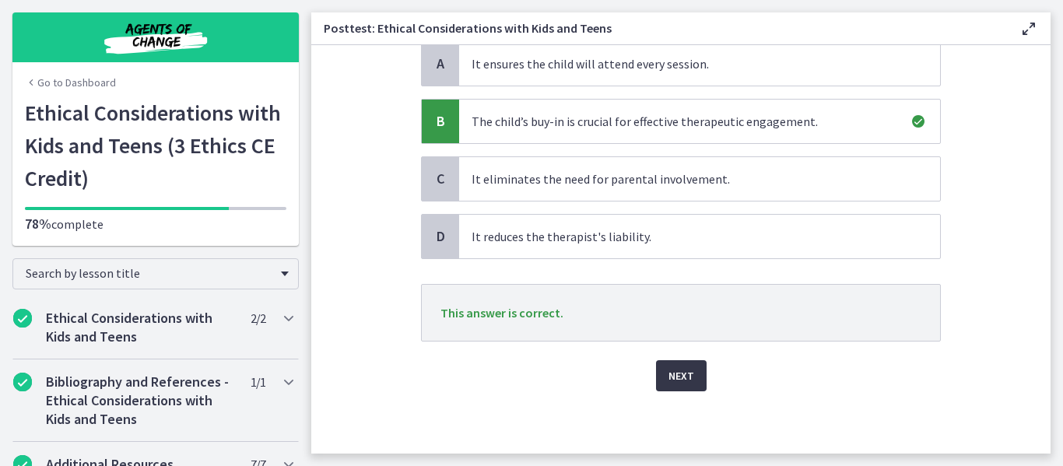
click at [679, 361] on button "Next" at bounding box center [681, 375] width 51 height 31
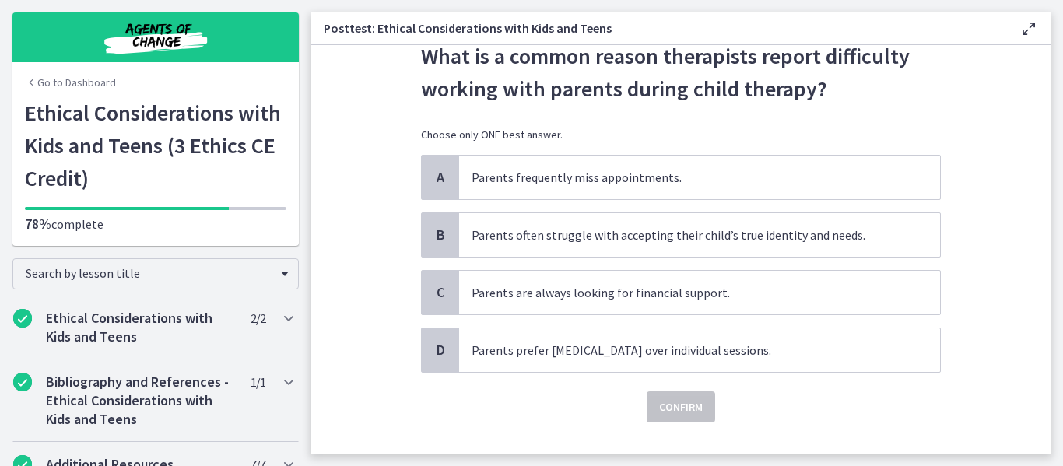
scroll to position [70, 0]
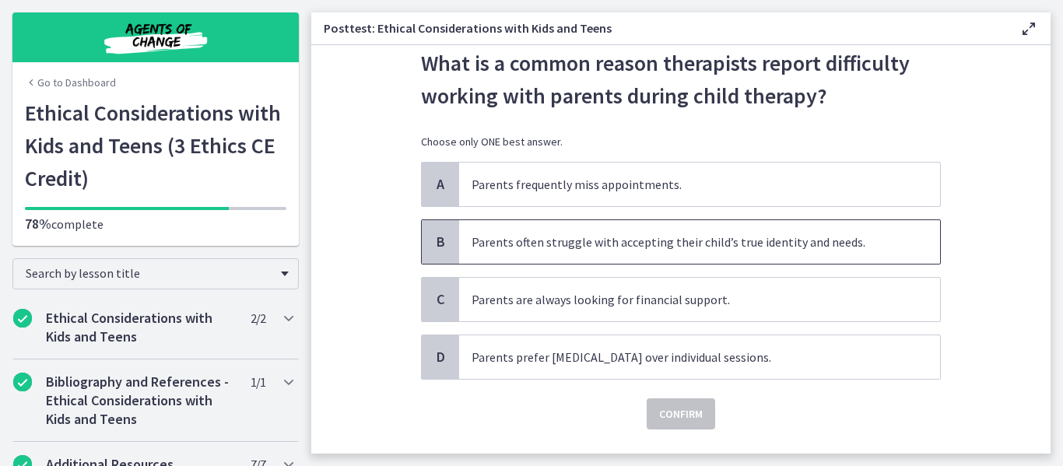
click at [756, 251] on span "Parents often struggle with accepting their child’s true identity and needs." at bounding box center [699, 242] width 481 height 44
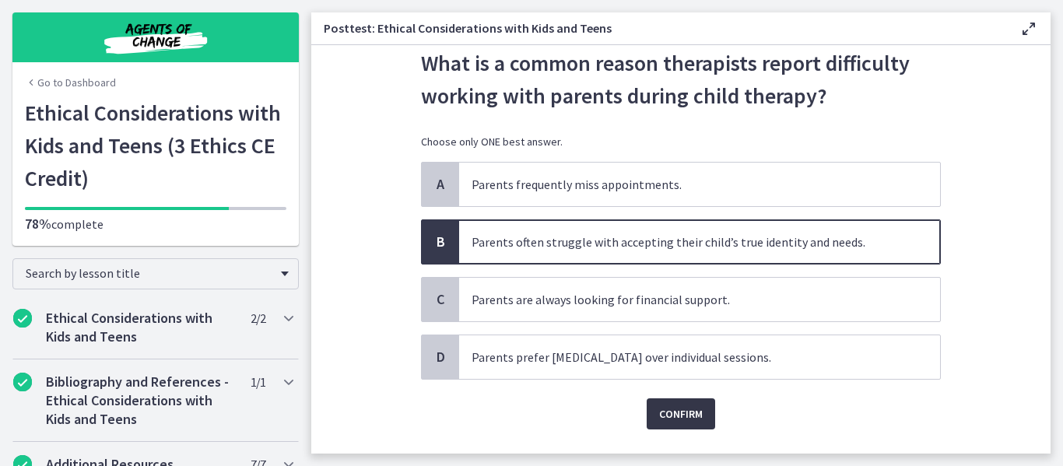
click at [679, 404] on button "Confirm" at bounding box center [681, 414] width 69 height 31
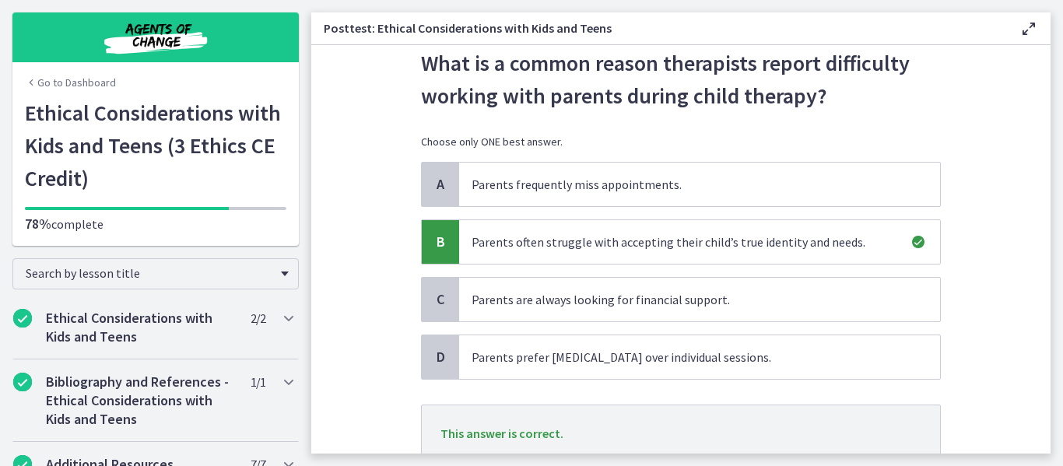
scroll to position [191, 0]
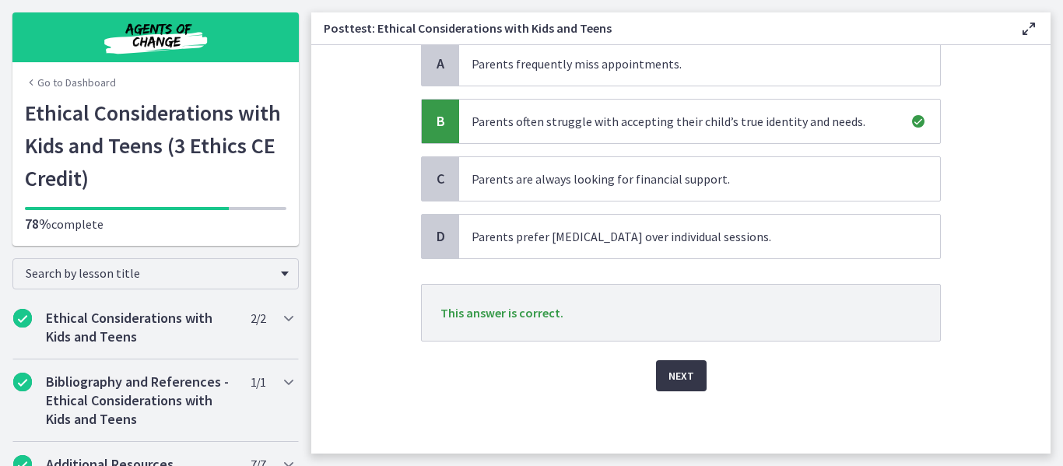
click at [671, 382] on span "Next" at bounding box center [682, 376] width 26 height 19
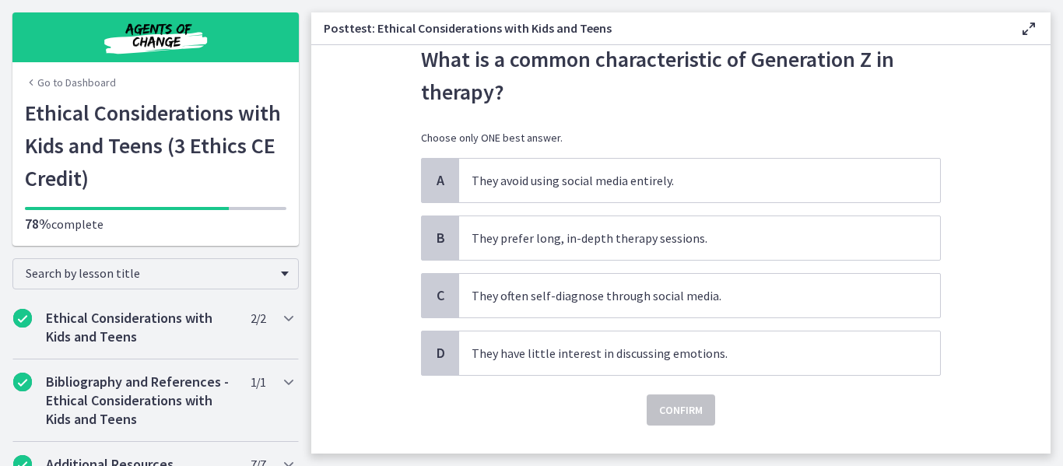
scroll to position [76, 0]
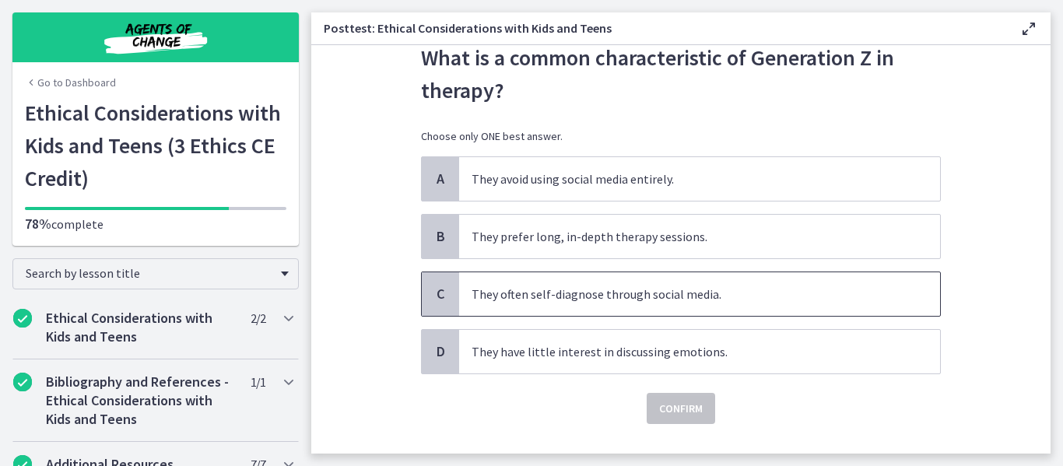
click at [613, 298] on p "They often self-diagnose through social media." at bounding box center [684, 294] width 425 height 19
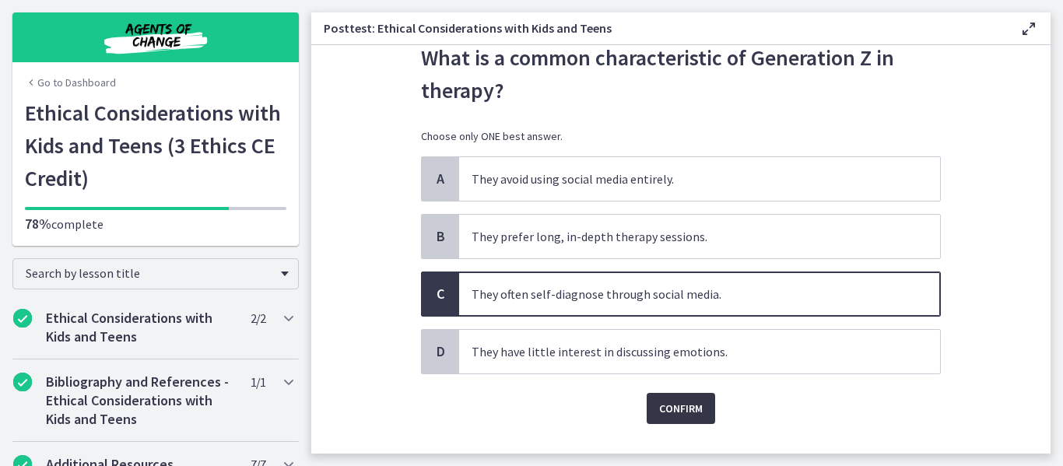
click at [682, 399] on button "Confirm" at bounding box center [681, 408] width 69 height 31
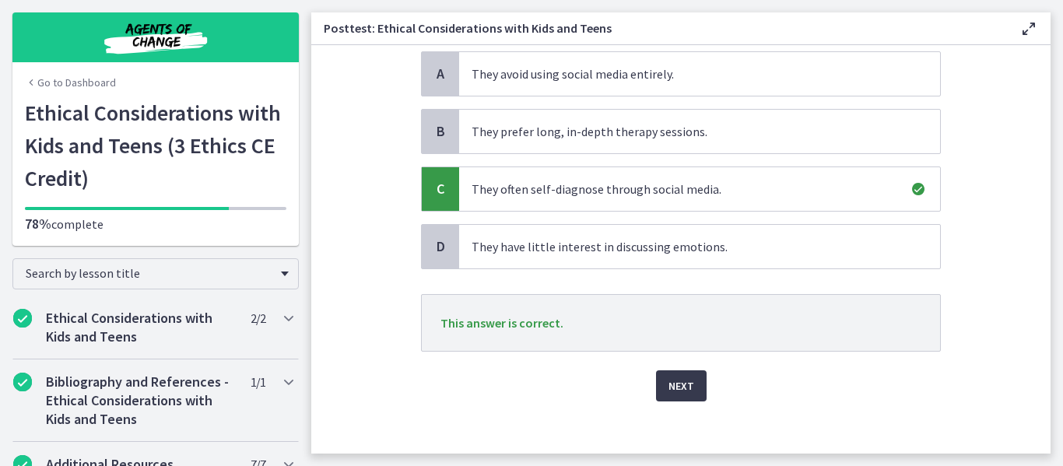
scroll to position [191, 0]
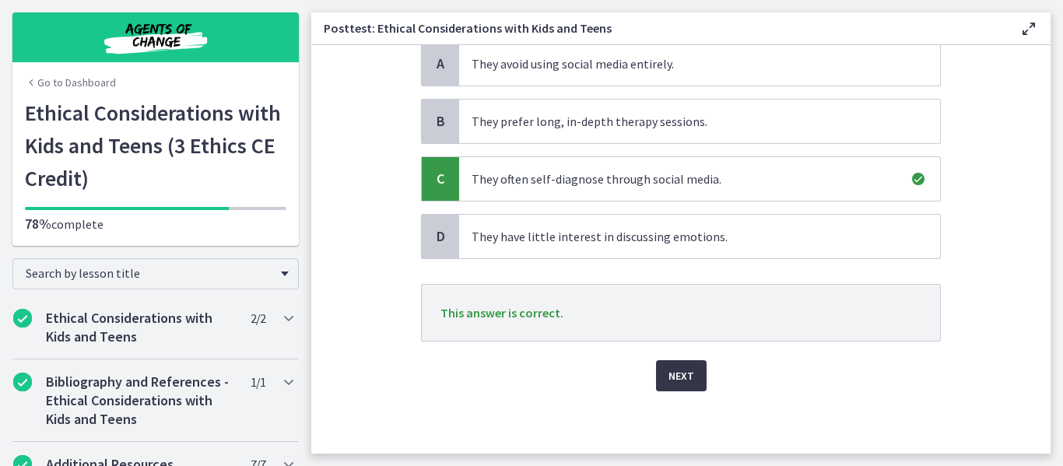
click at [686, 375] on span "Next" at bounding box center [682, 376] width 26 height 19
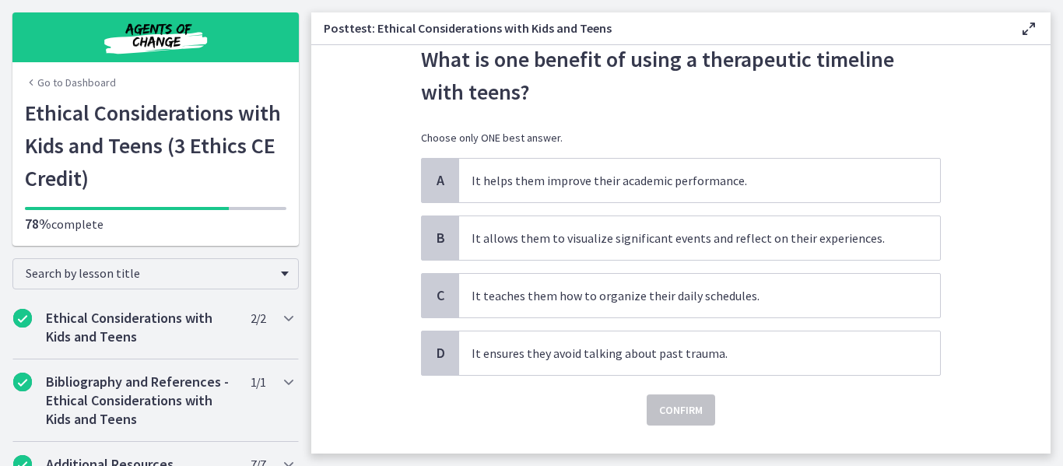
scroll to position [76, 0]
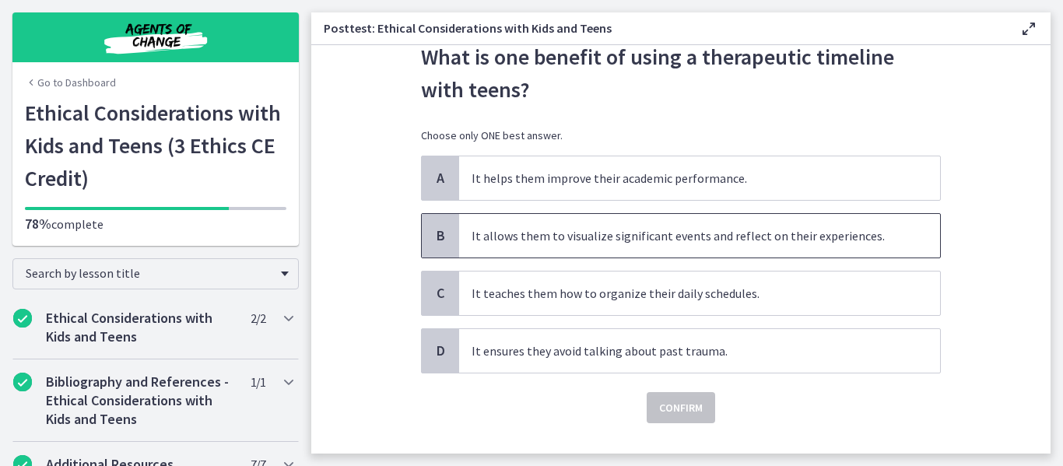
click at [735, 242] on p "It allows them to visualize significant events and reflect on their experiences." at bounding box center [684, 236] width 425 height 19
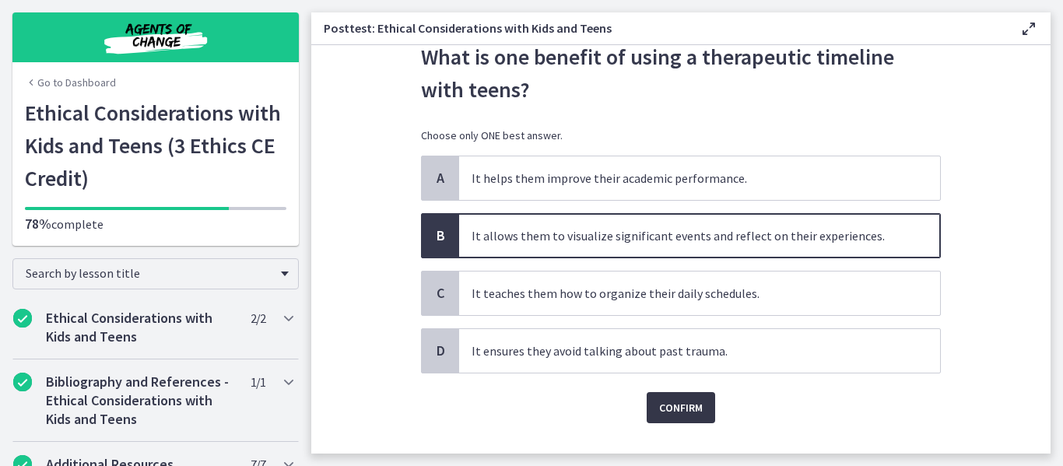
click at [677, 408] on span "Confirm" at bounding box center [681, 408] width 44 height 19
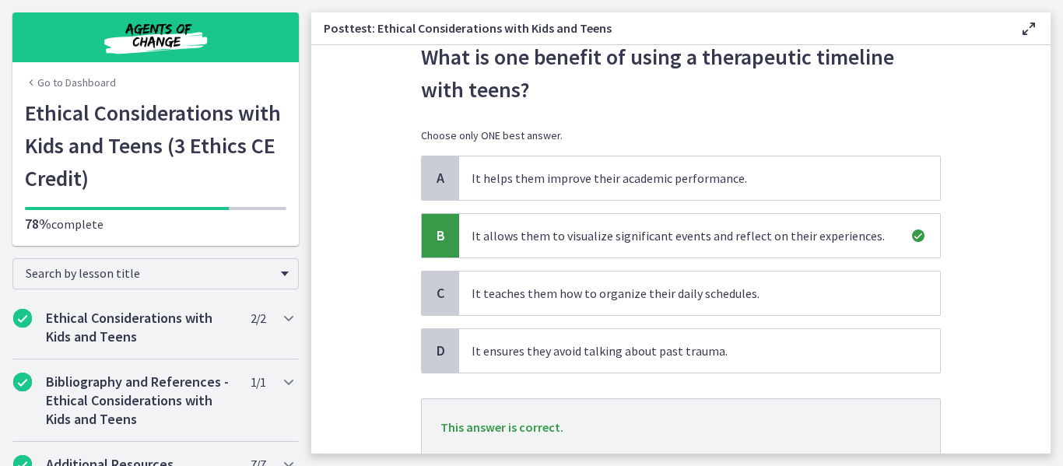
scroll to position [191, 0]
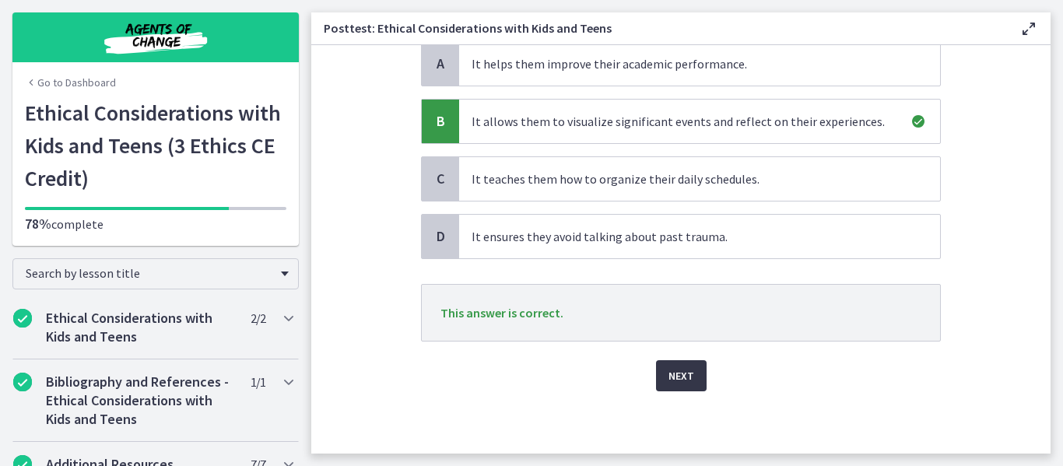
click at [675, 372] on span "Next" at bounding box center [682, 376] width 26 height 19
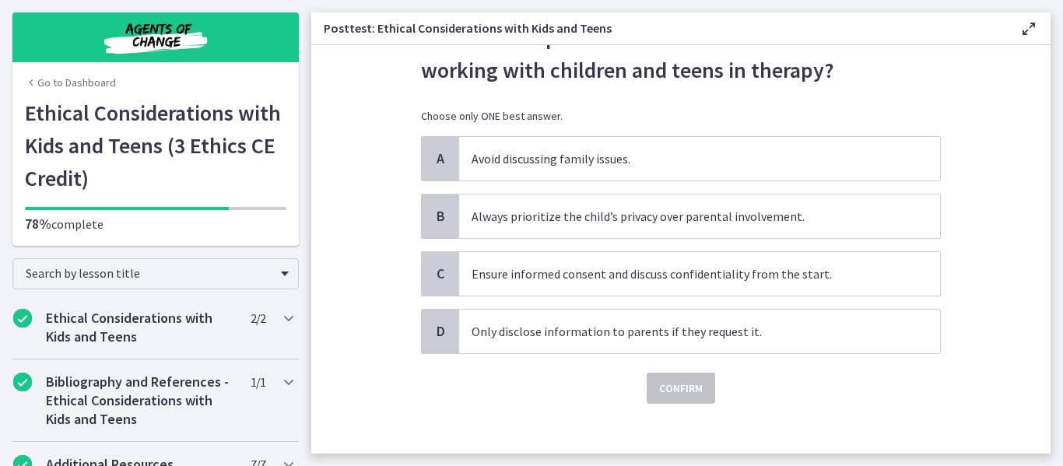
scroll to position [93, 0]
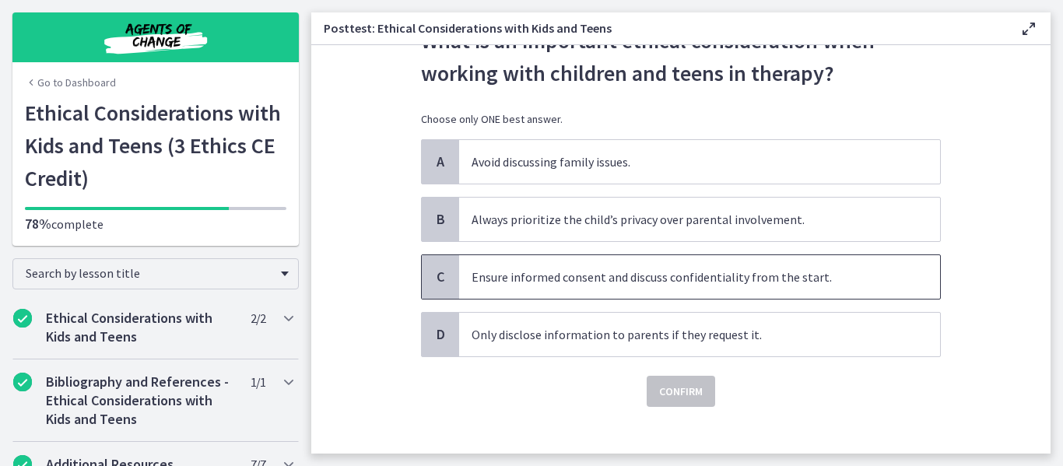
click at [700, 278] on p "Ensure informed consent and discuss confidentiality from the start." at bounding box center [684, 277] width 425 height 19
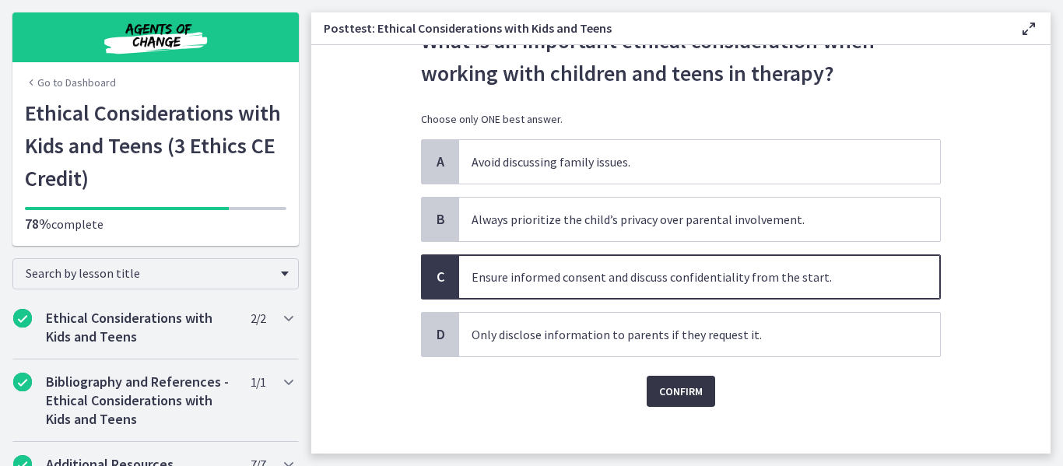
click at [683, 396] on span "Confirm" at bounding box center [681, 391] width 44 height 19
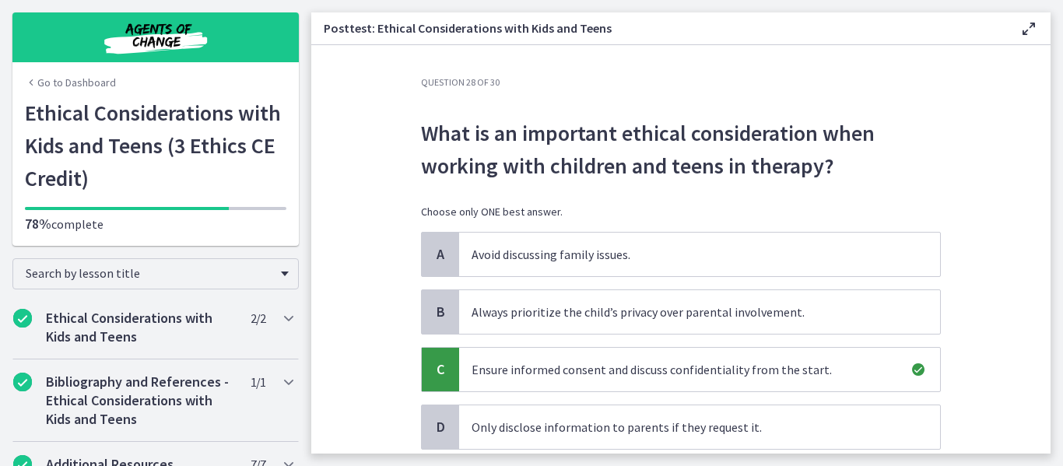
scroll to position [191, 0]
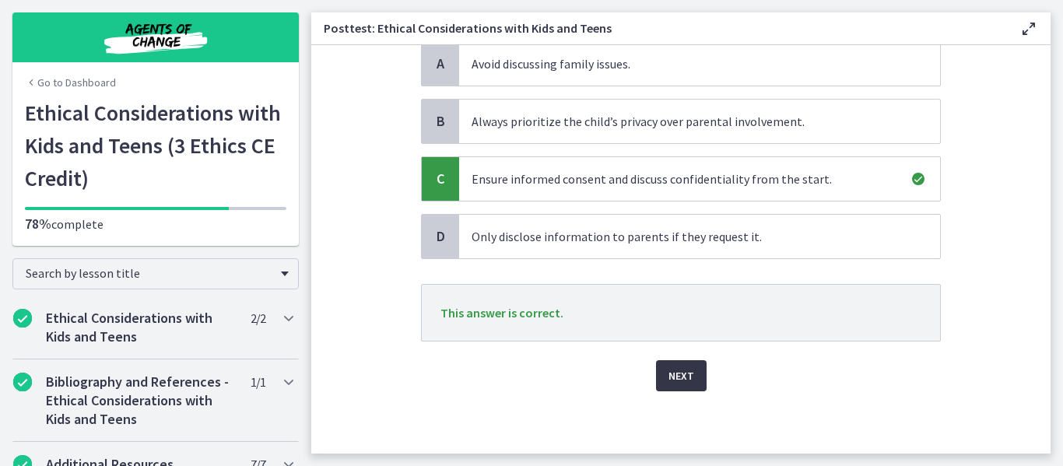
click at [672, 364] on button "Next" at bounding box center [681, 375] width 51 height 31
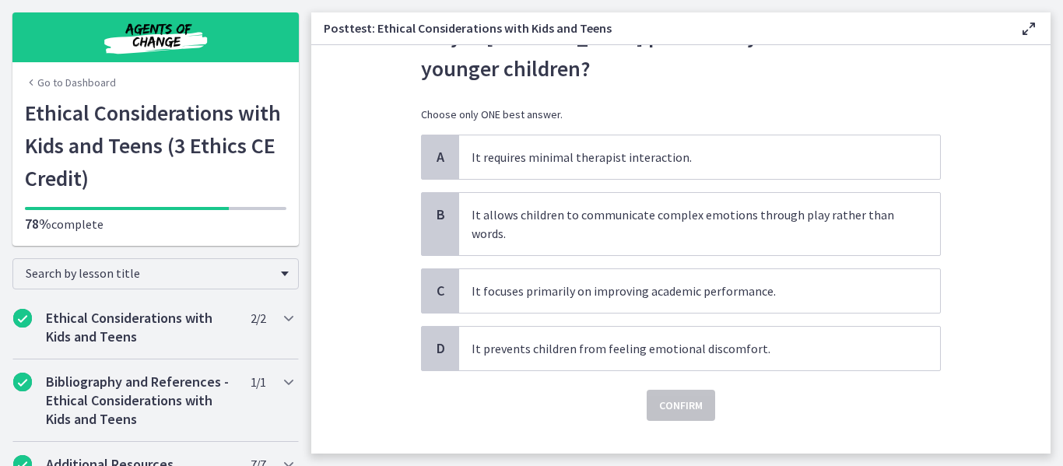
scroll to position [100, 0]
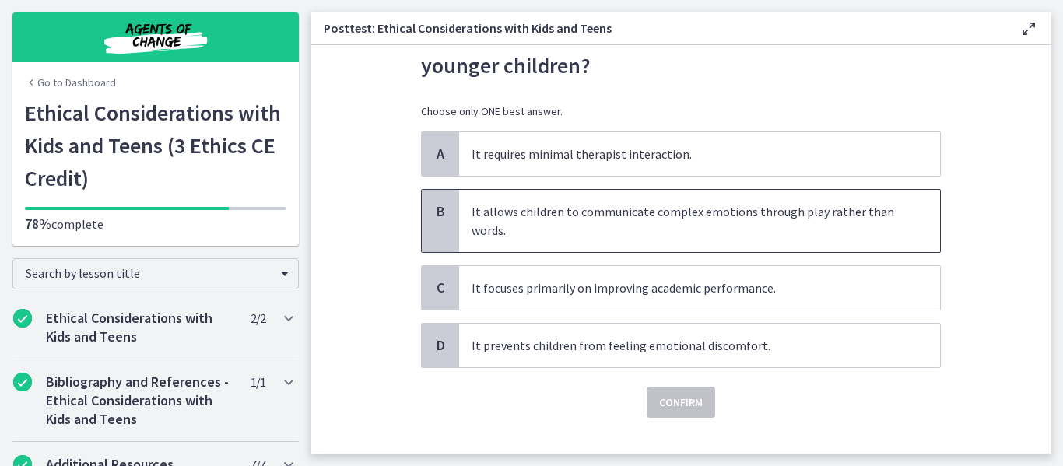
click at [723, 212] on p "It allows children to communicate complex emotions through play rather than wor…" at bounding box center [684, 220] width 425 height 37
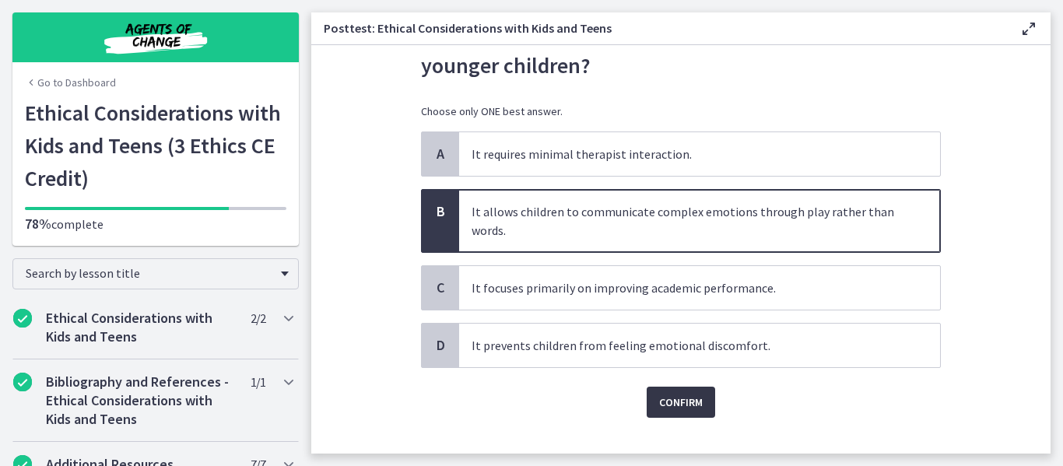
click at [672, 394] on span "Confirm" at bounding box center [681, 402] width 44 height 19
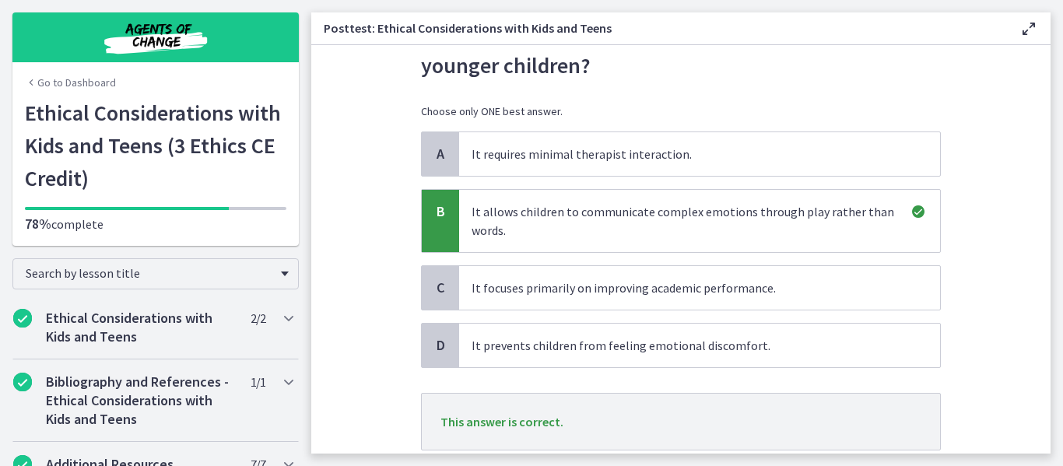
scroll to position [209, 0]
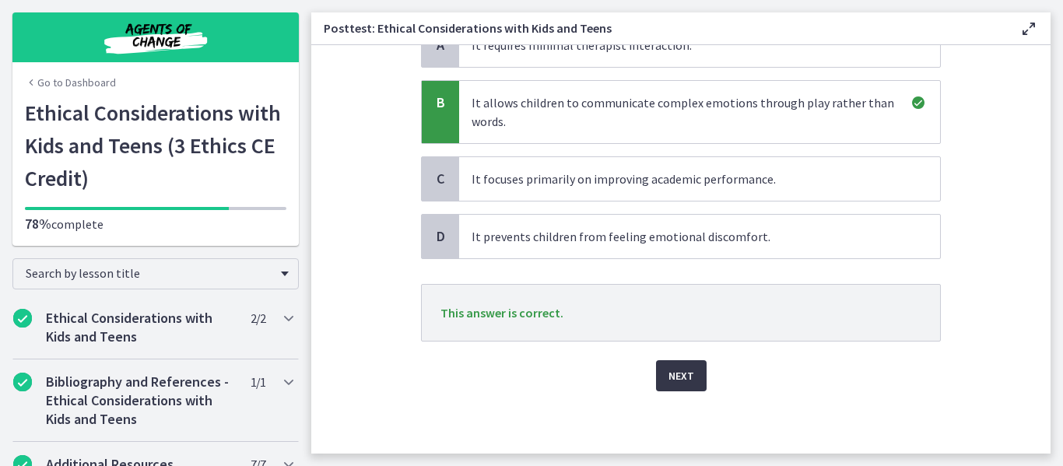
click at [670, 373] on span "Next" at bounding box center [682, 376] width 26 height 19
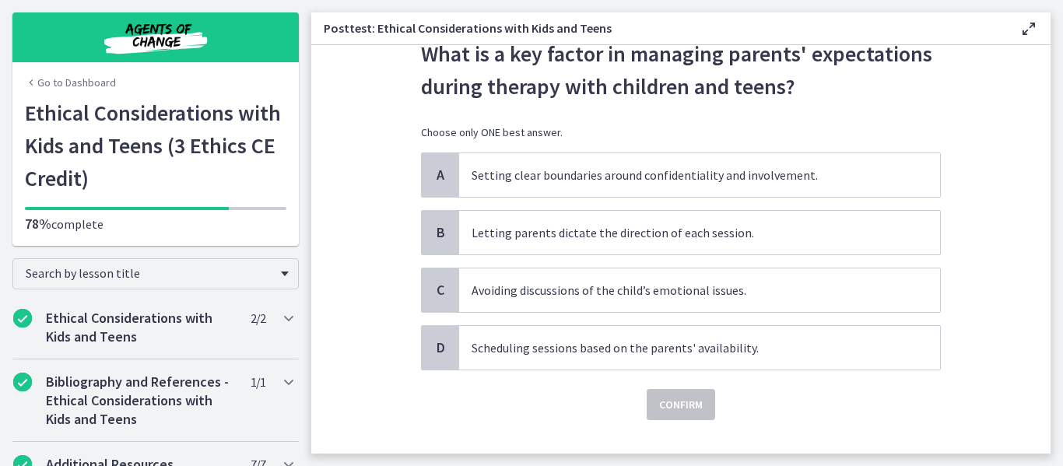
scroll to position [84, 0]
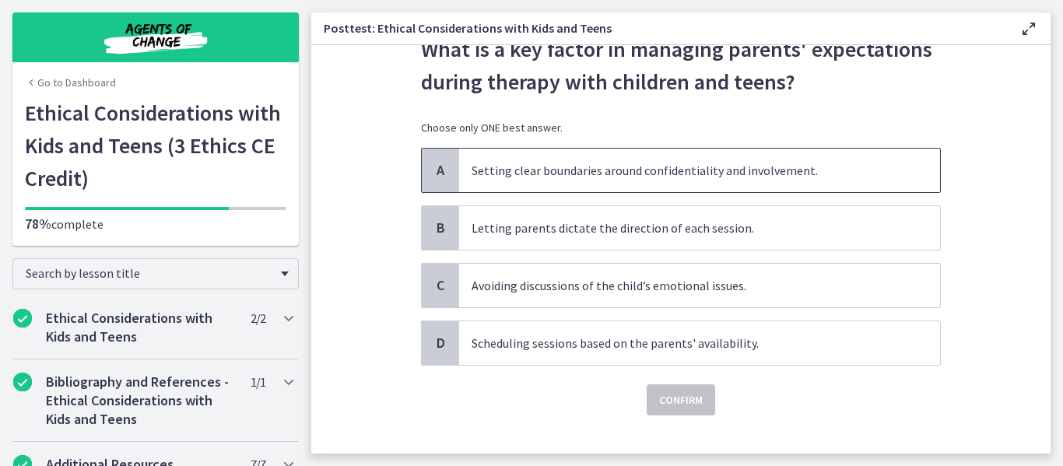
click at [772, 177] on p "Setting clear boundaries around confidentiality and involvement." at bounding box center [684, 170] width 425 height 19
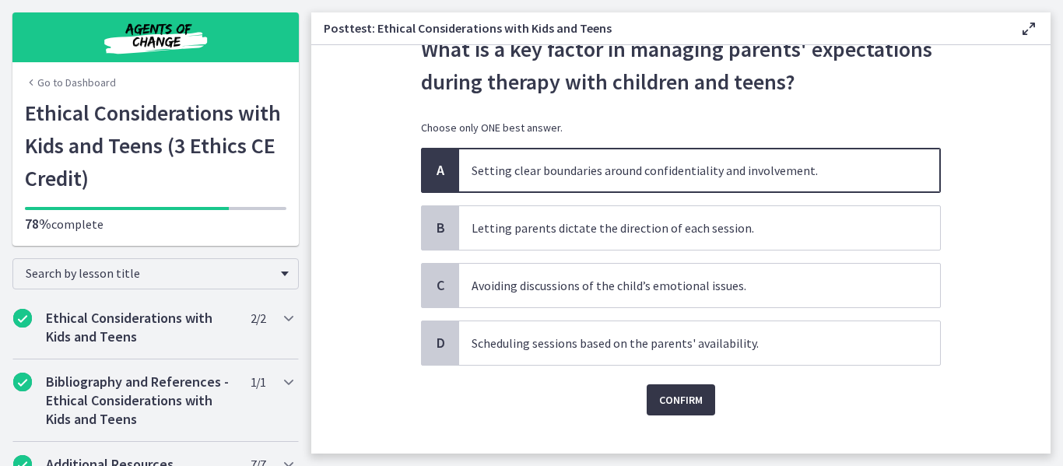
click at [683, 397] on span "Confirm" at bounding box center [681, 400] width 44 height 19
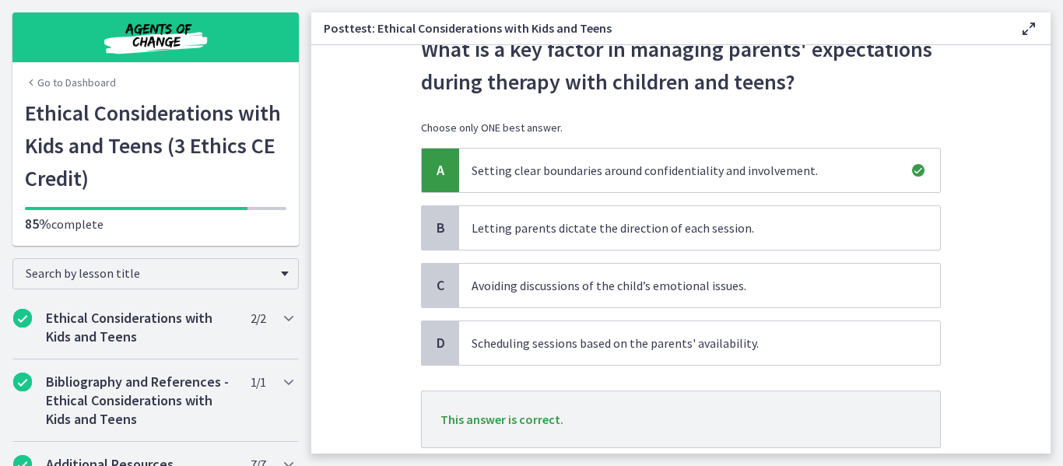
scroll to position [191, 0]
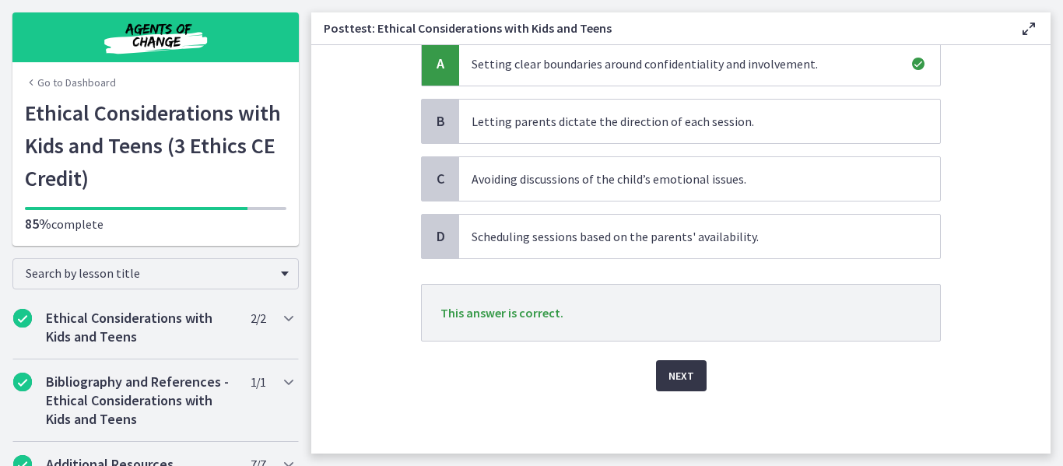
click at [669, 368] on span "Next" at bounding box center [682, 376] width 26 height 19
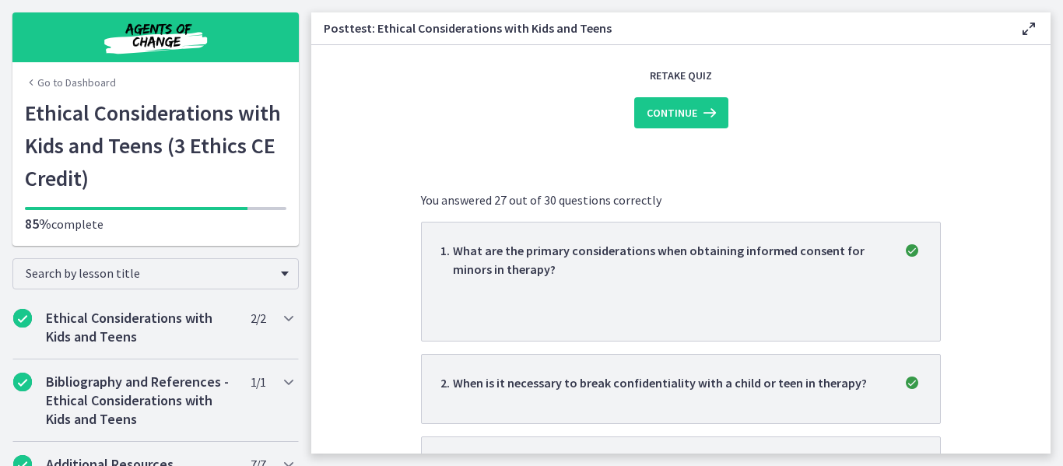
scroll to position [0, 0]
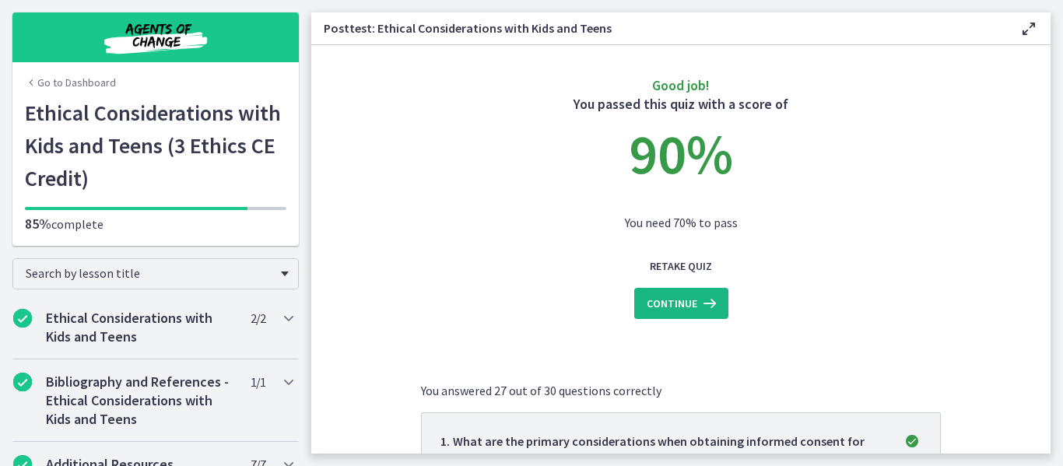
click at [689, 305] on span "Continue" at bounding box center [672, 303] width 51 height 19
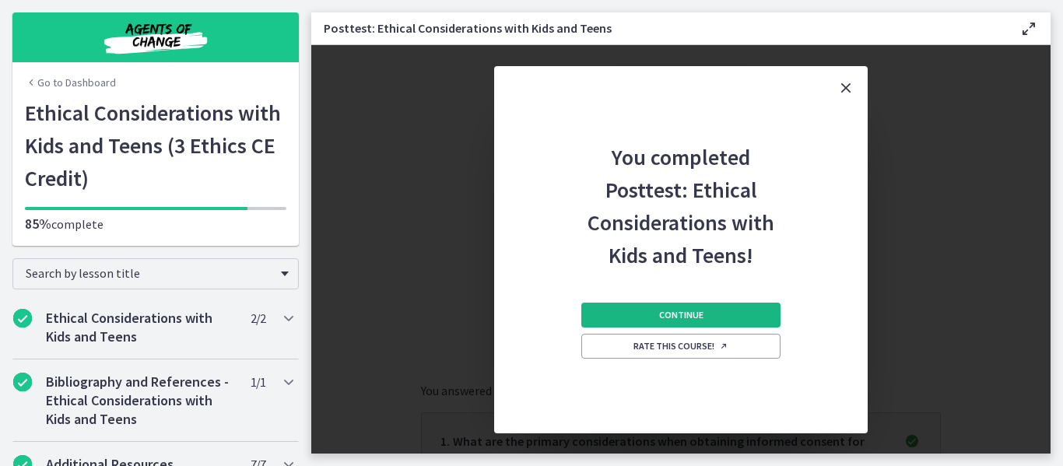
click at [697, 313] on span "Continue" at bounding box center [681, 315] width 44 height 12
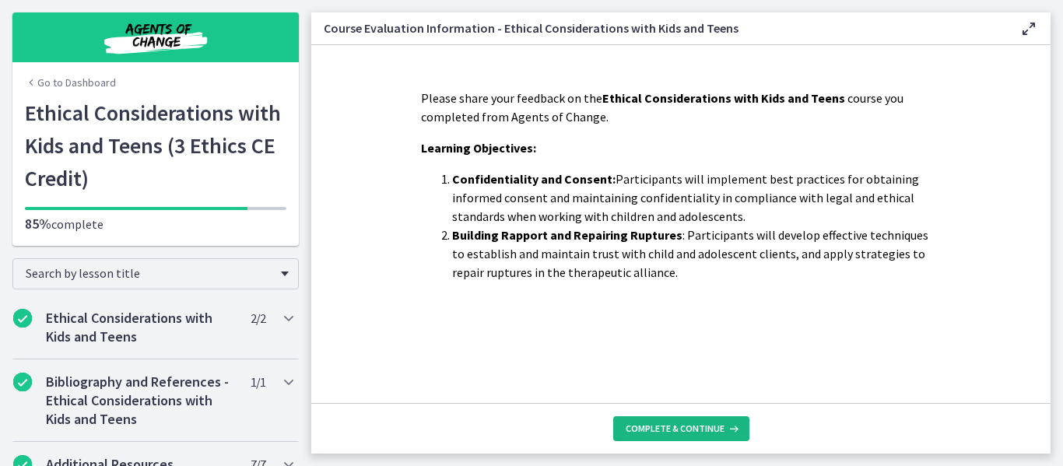
click at [694, 421] on button "Complete & continue" at bounding box center [681, 429] width 136 height 25
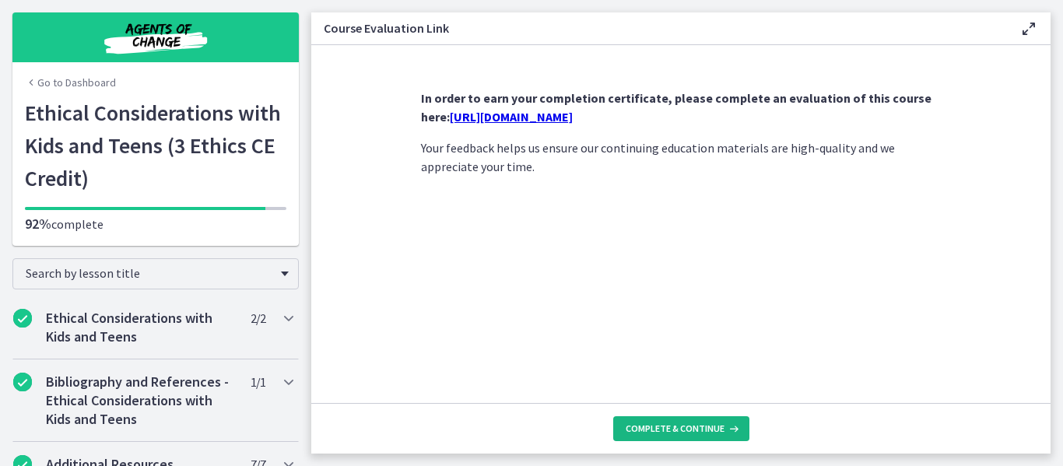
click at [694, 421] on button "Complete & continue" at bounding box center [681, 429] width 136 height 25
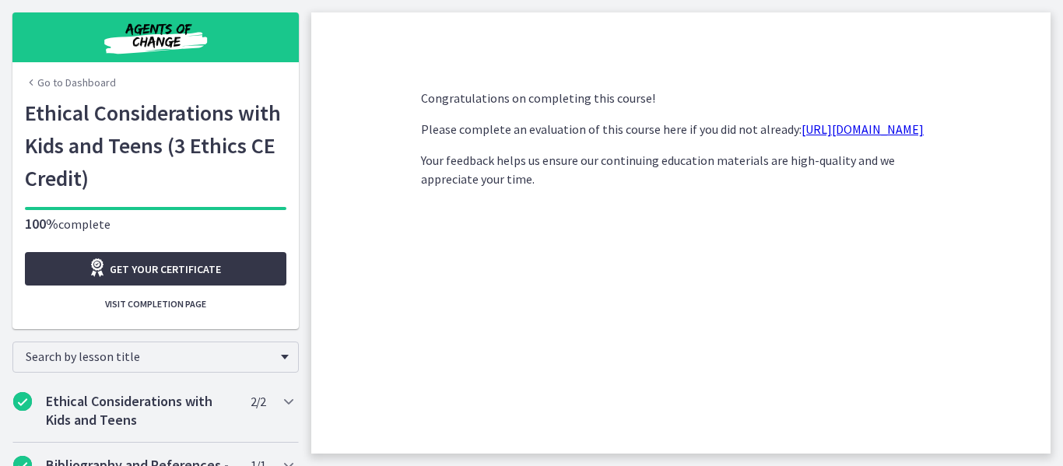
click at [209, 278] on span "Get your certificate" at bounding box center [165, 269] width 111 height 19
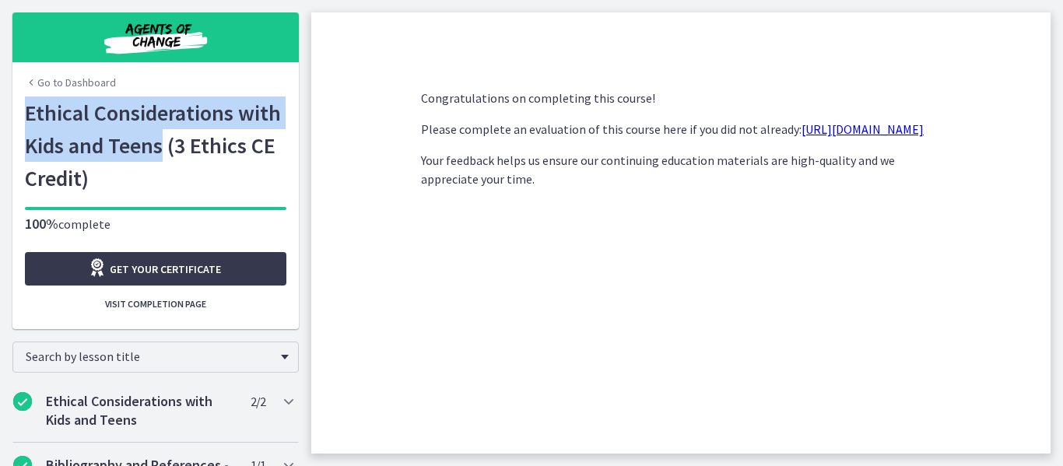
drag, startPoint x: 156, startPoint y: 151, endPoint x: 15, endPoint y: 118, distance: 145.6
click at [15, 118] on div "Go to Dashboard Ethical Considerations with Kids and Teens (3 Ethics CE Credit)…" at bounding box center [155, 213] width 287 height 233
copy h1 "Ethical Considerations with Kids and Teens"
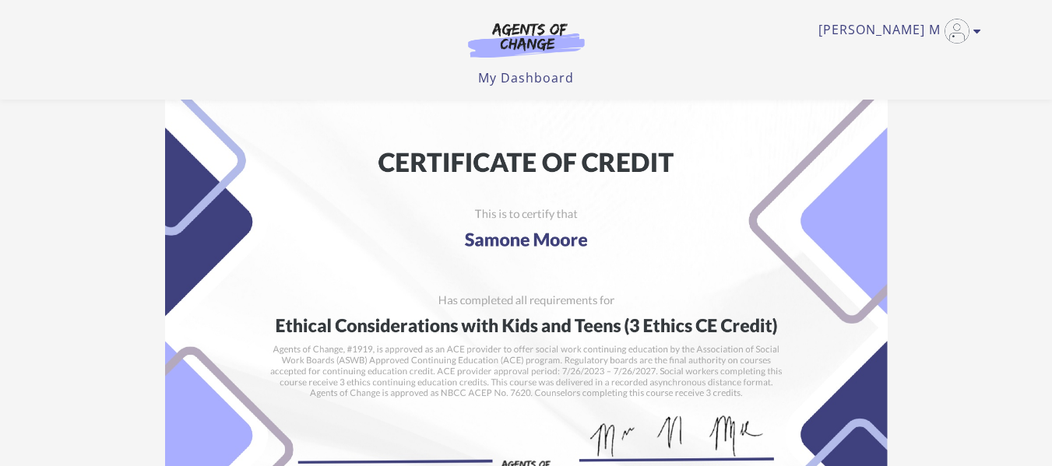
scroll to position [251, 0]
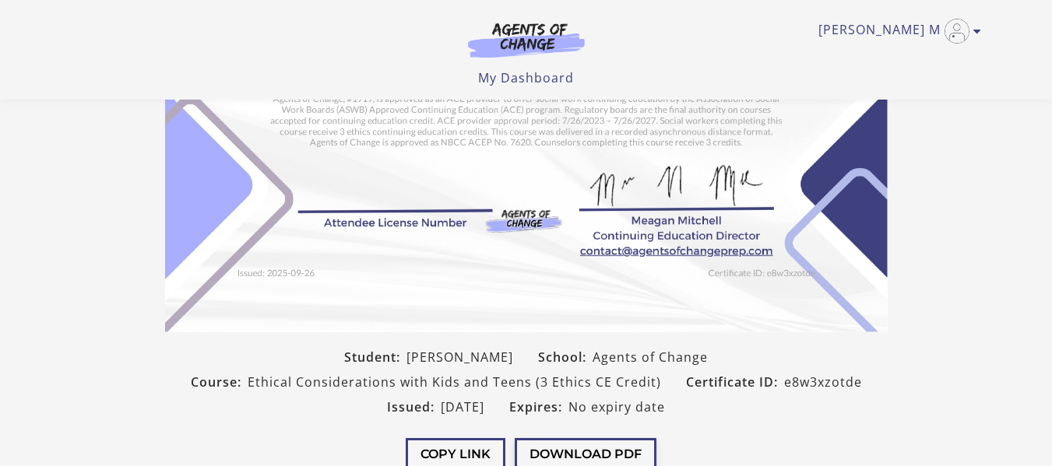
drag, startPoint x: 578, startPoint y: 438, endPoint x: 582, endPoint y: 447, distance: 9.4
click at [582, 447] on button "Download PDF" at bounding box center [586, 454] width 142 height 32
click at [937, 204] on section "Student: Samone Moore School: Agents of Change Course: Ethical Considerations w…" at bounding box center [526, 151] width 1052 height 683
